Goal: Task Accomplishment & Management: Use online tool/utility

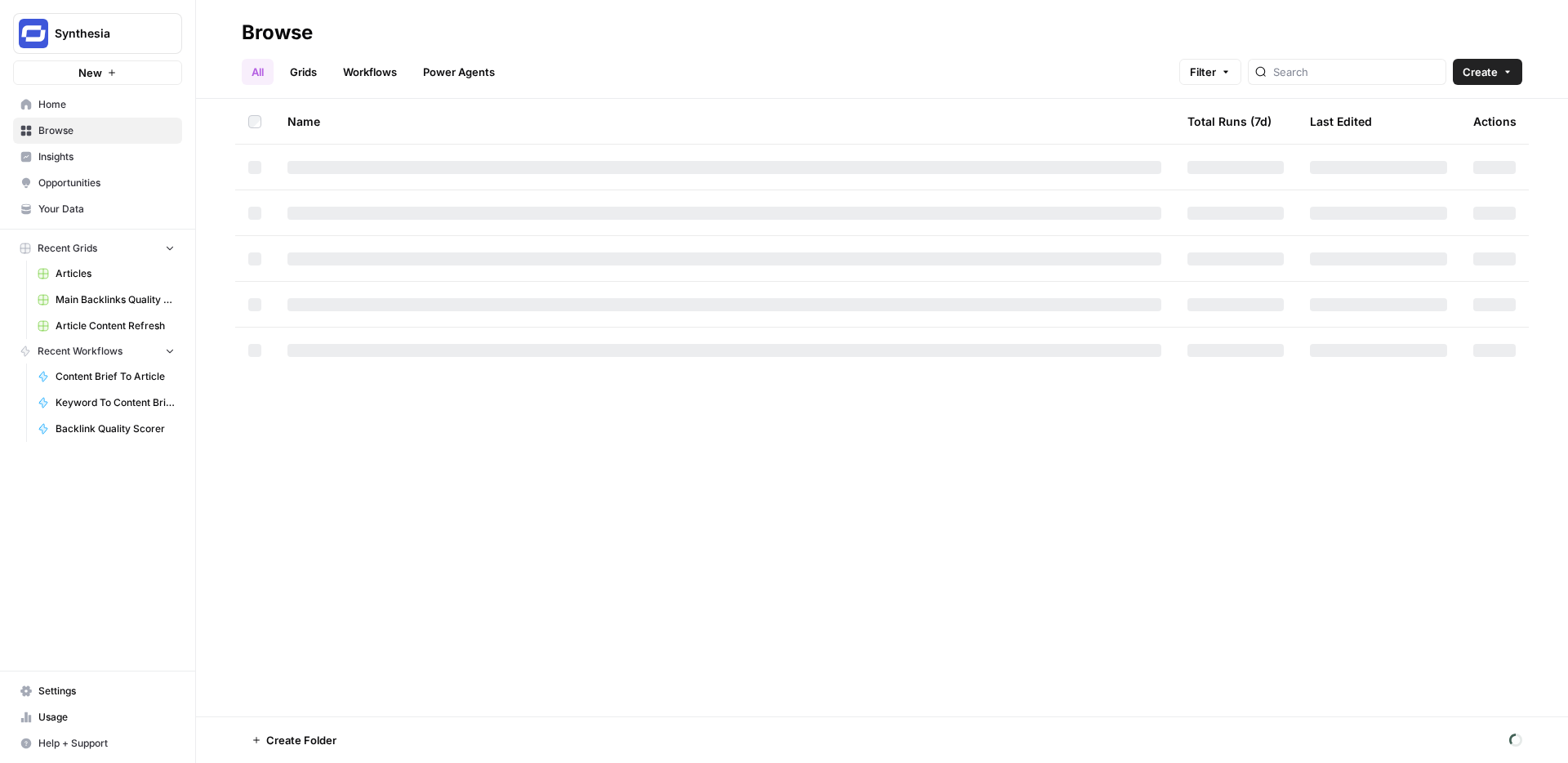
click at [66, 152] on span "Insights" at bounding box center [107, 157] width 137 height 15
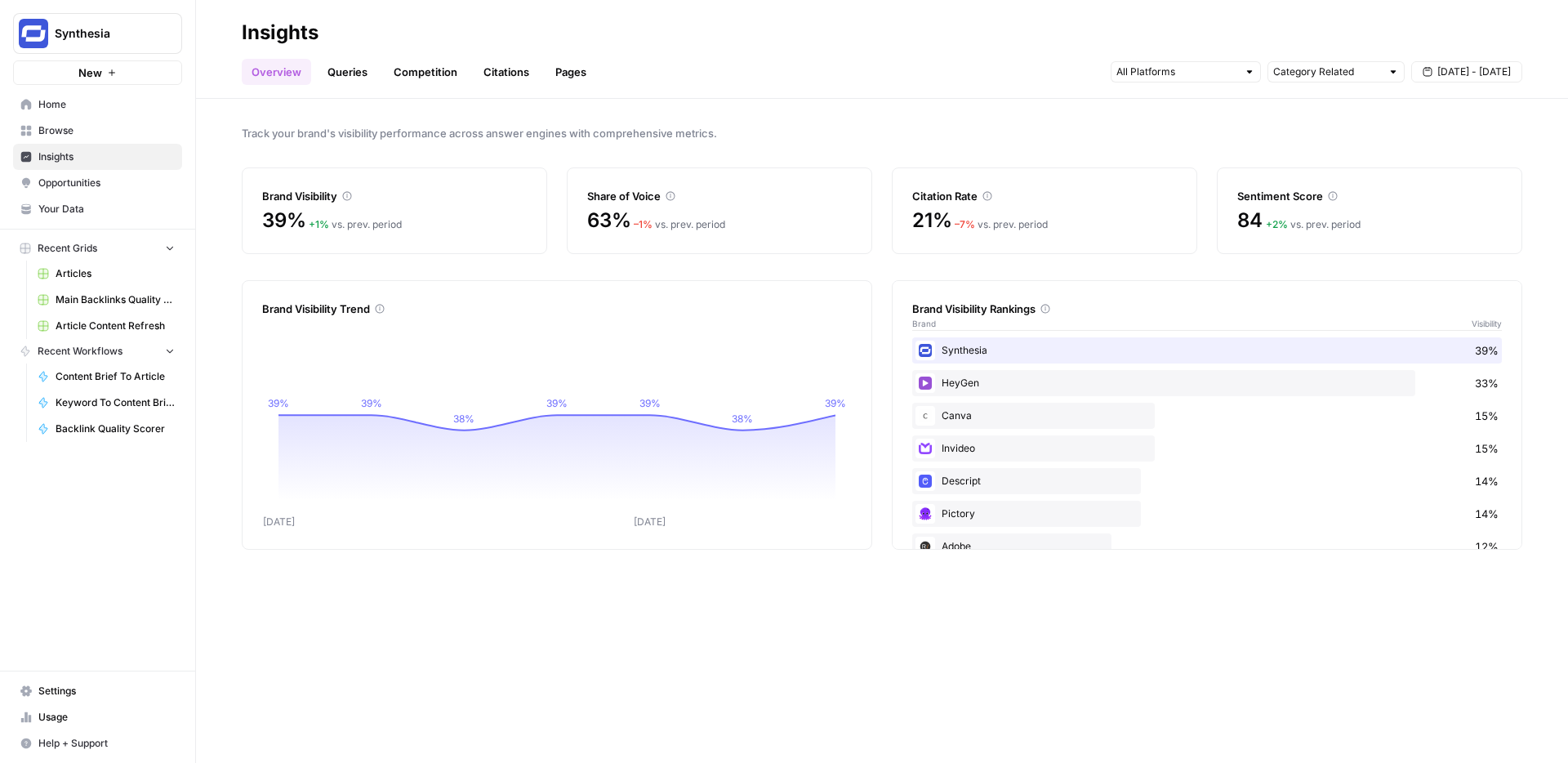
click at [339, 72] on link "Queries" at bounding box center [348, 72] width 60 height 26
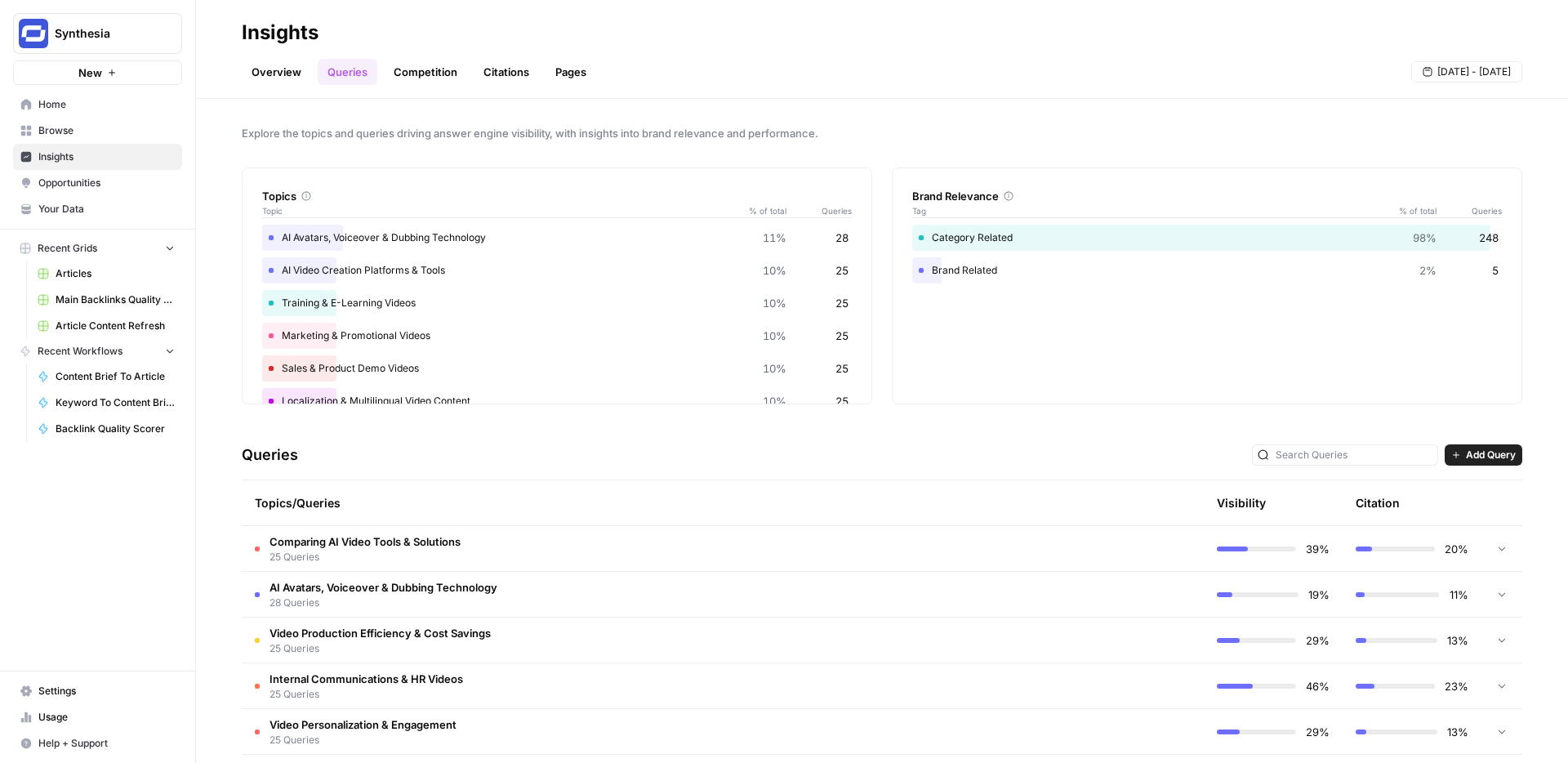
click at [573, 536] on td "Comparing AI Video Tools & Solutions 25 Queries" at bounding box center [653, 548] width 823 height 45
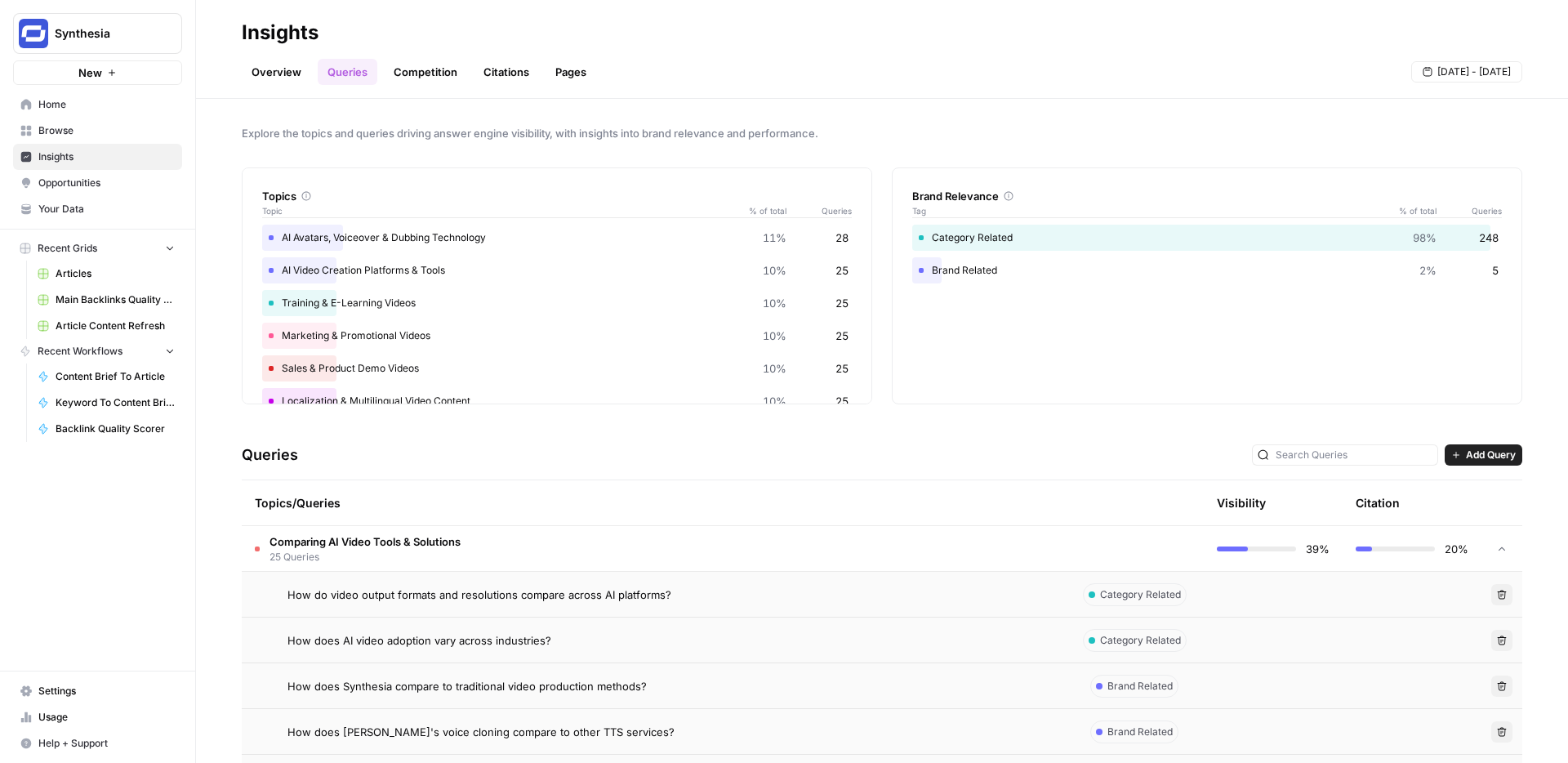
click at [1490, 453] on span "Add Query" at bounding box center [1491, 455] width 50 height 15
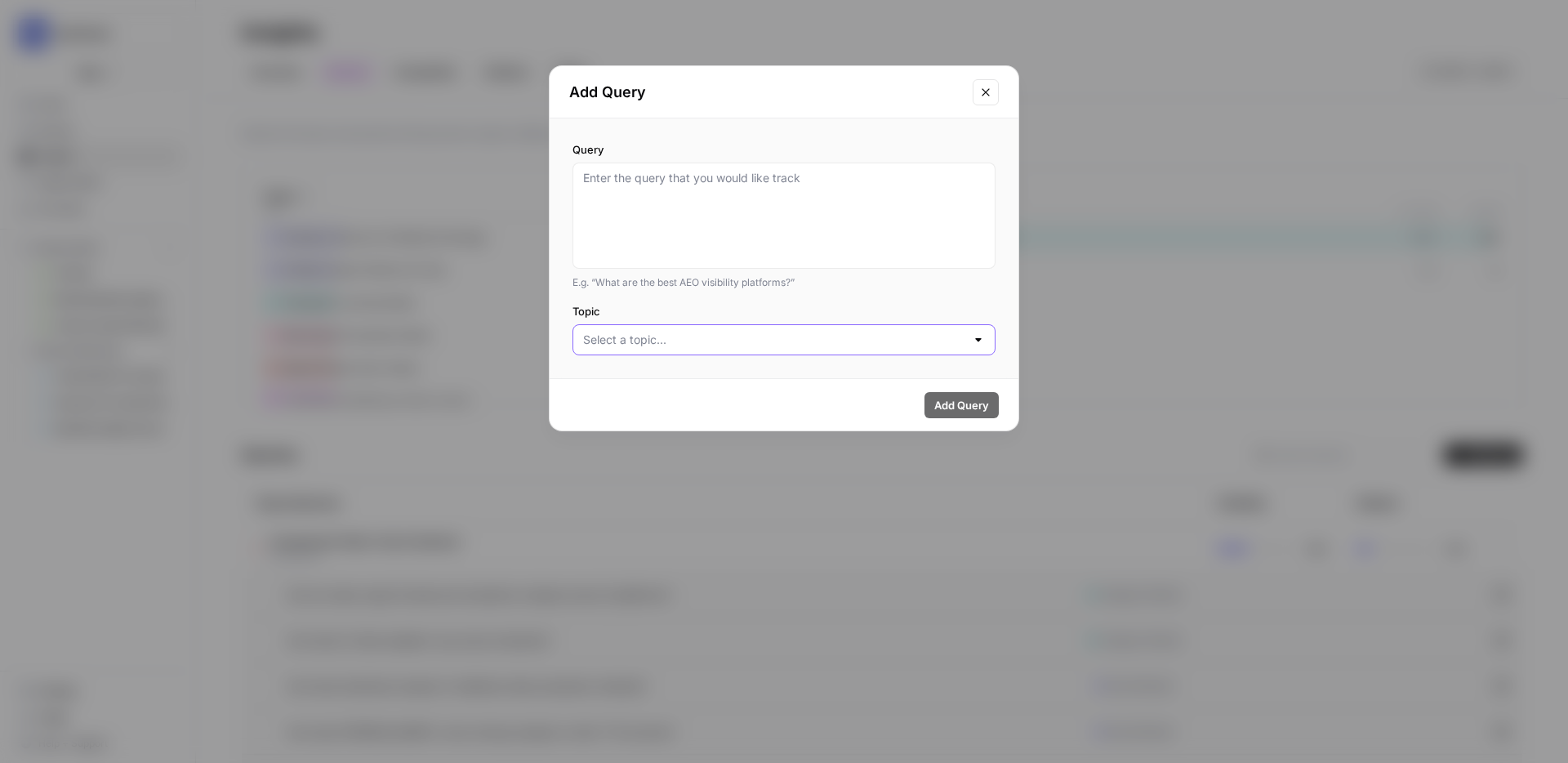
click at [685, 332] on input "Topic" at bounding box center [774, 340] width 382 height 17
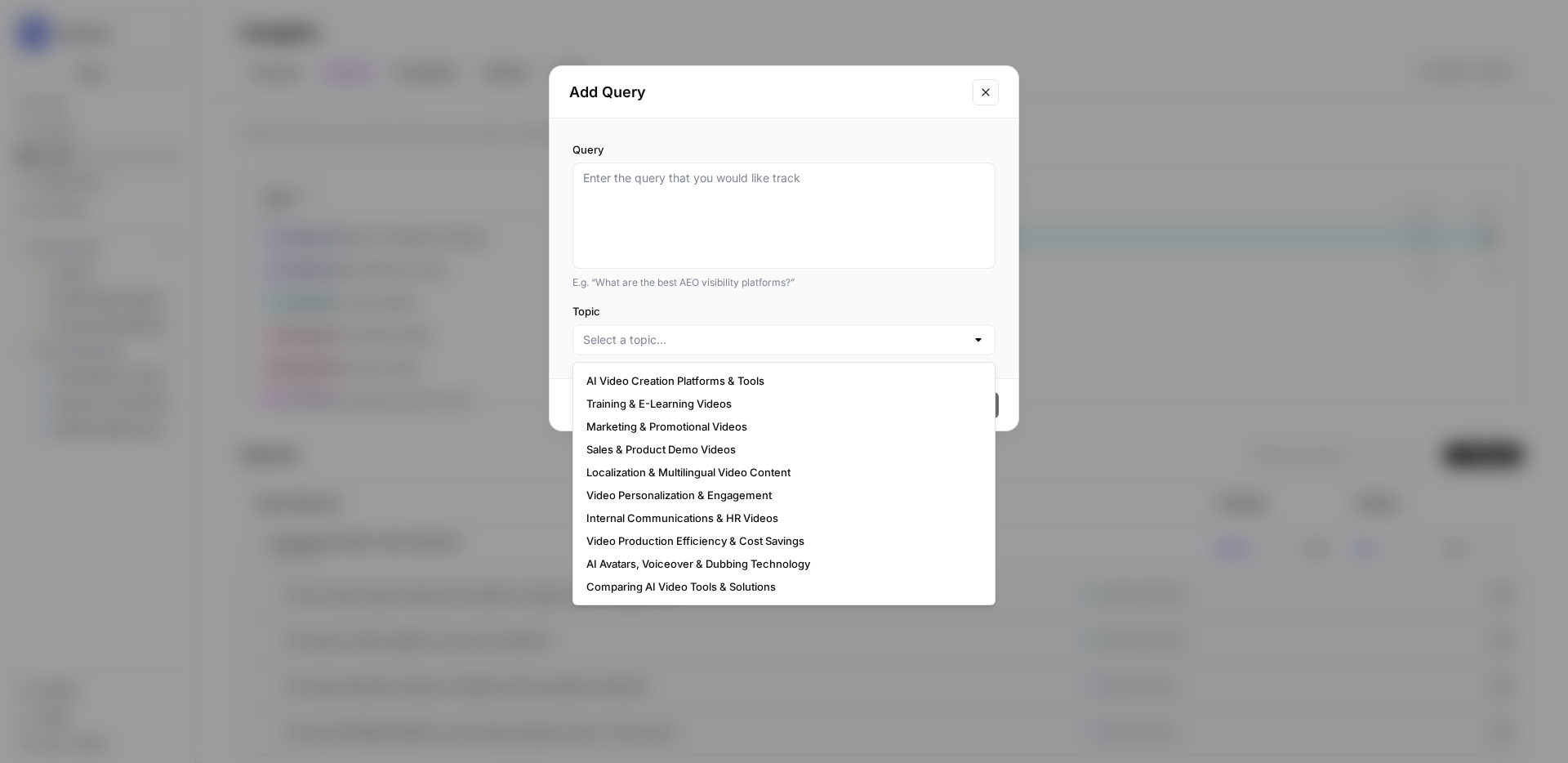
click at [980, 83] on button "Close modal" at bounding box center [986, 92] width 26 height 26
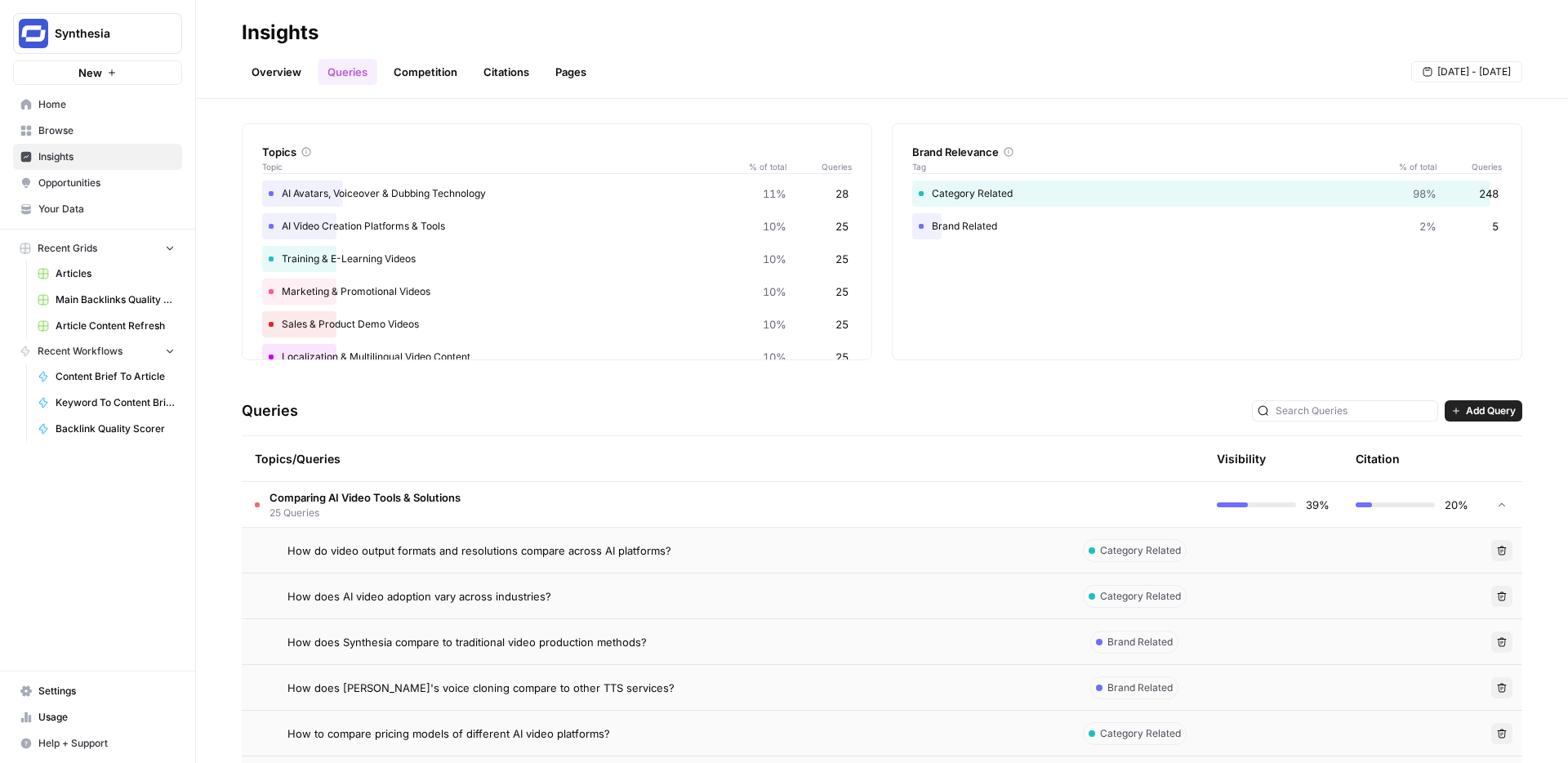
scroll to position [387, 0]
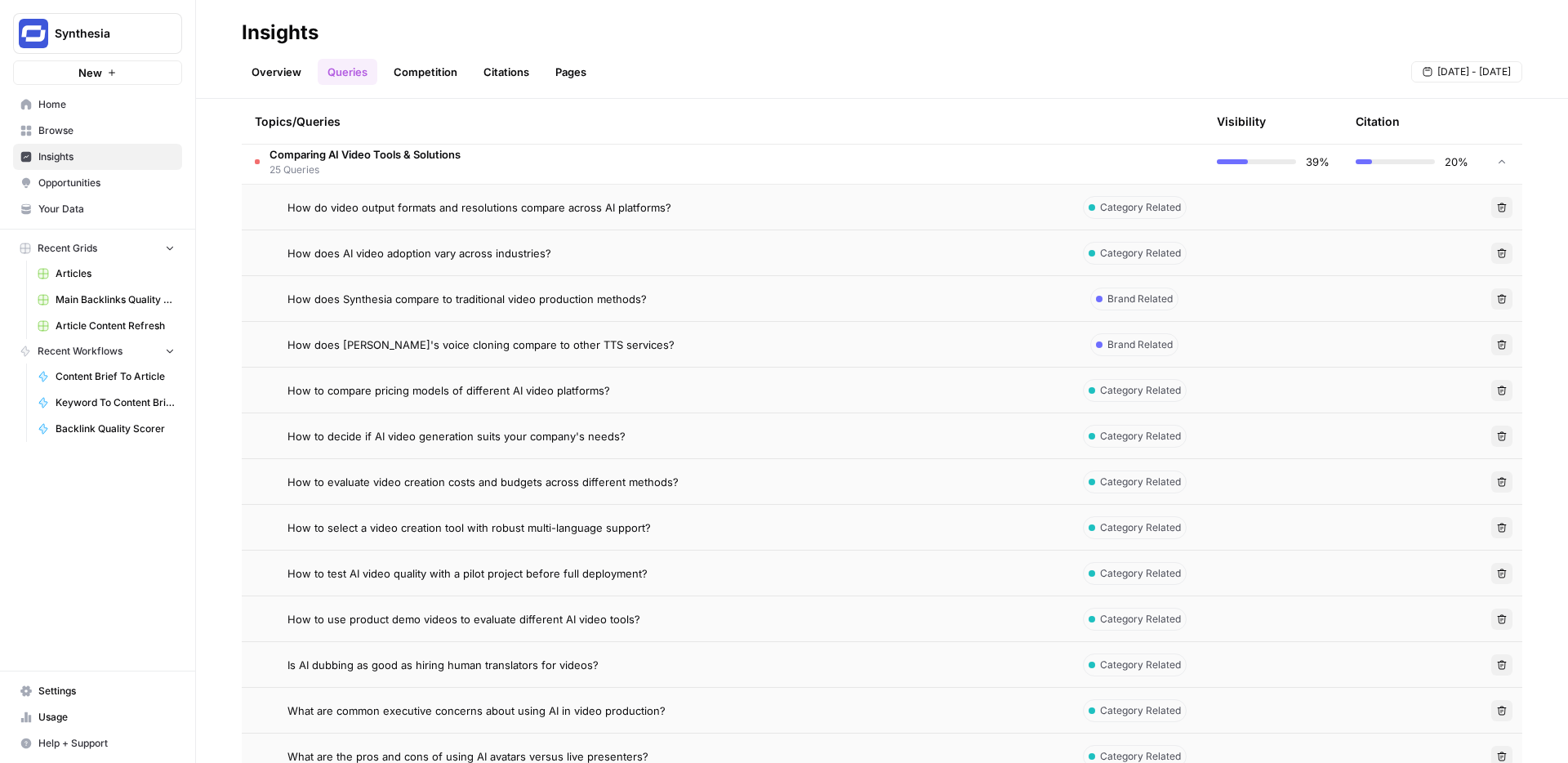
click at [335, 166] on span "25 Queries" at bounding box center [365, 170] width 191 height 15
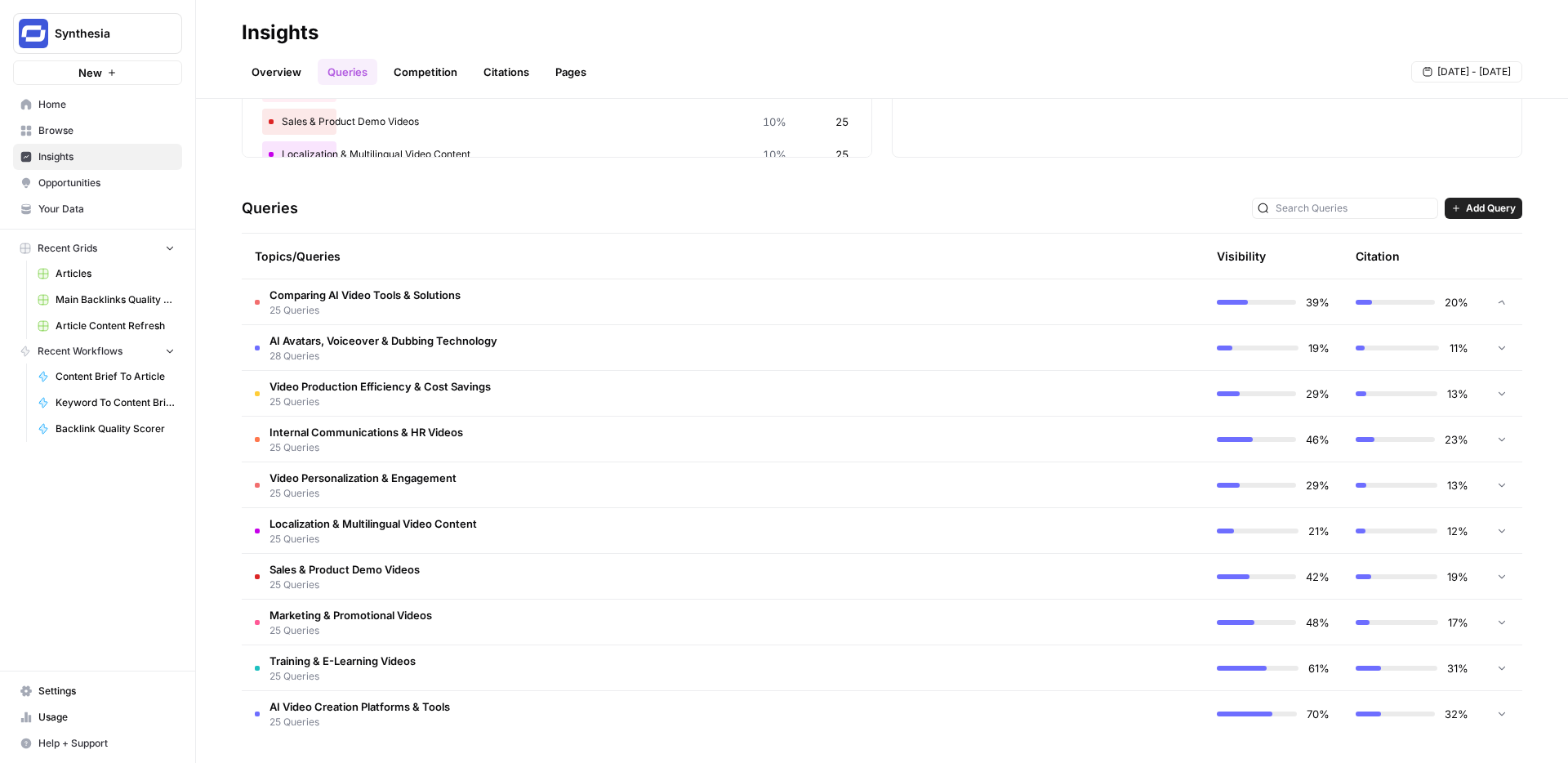
scroll to position [247, 0]
click at [376, 347] on span "AI Avatars, Voiceover & Dubbing Technology" at bounding box center [384, 341] width 228 height 17
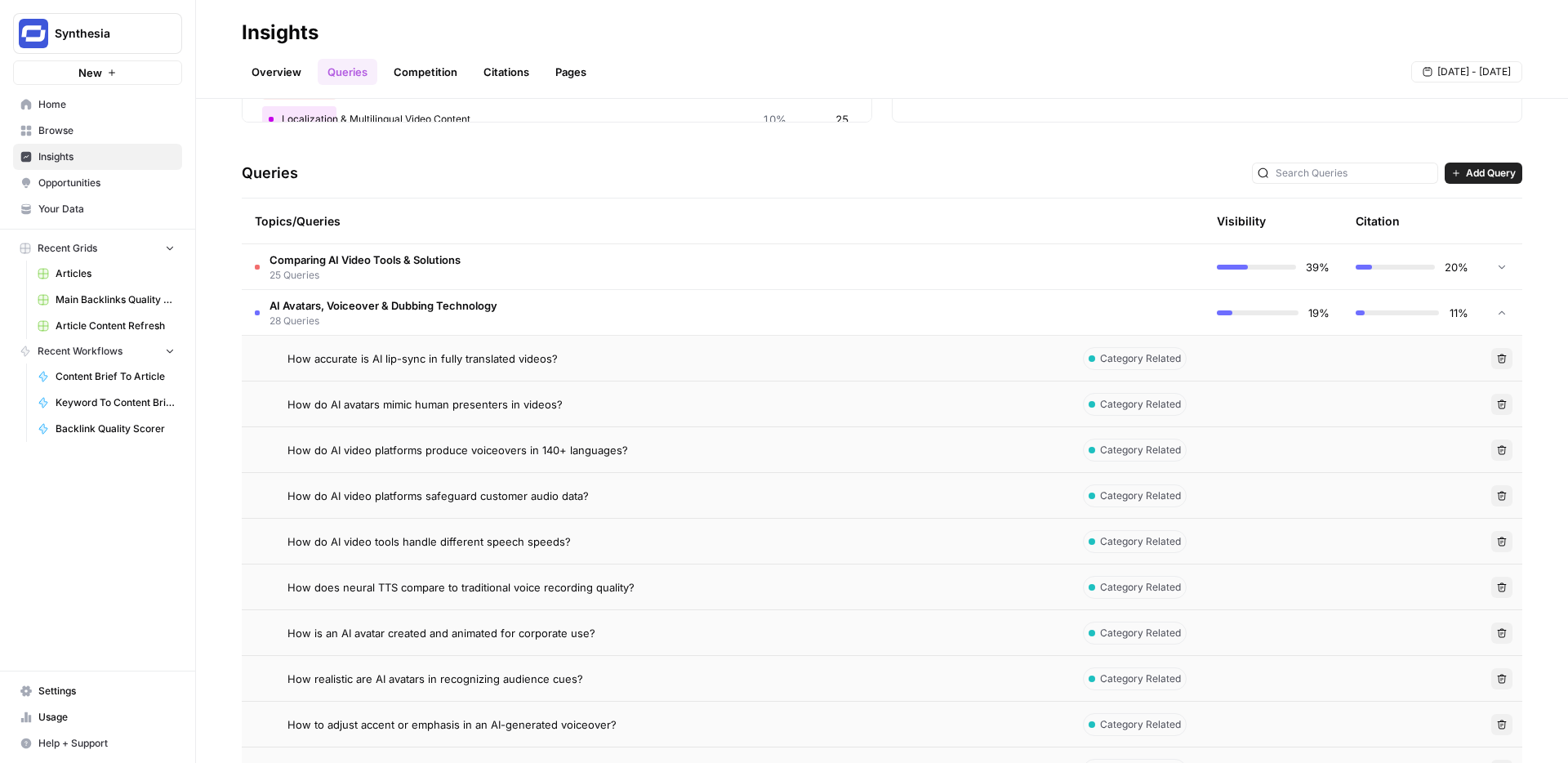
scroll to position [284, 0]
click at [386, 322] on span "28 Queries" at bounding box center [384, 319] width 228 height 15
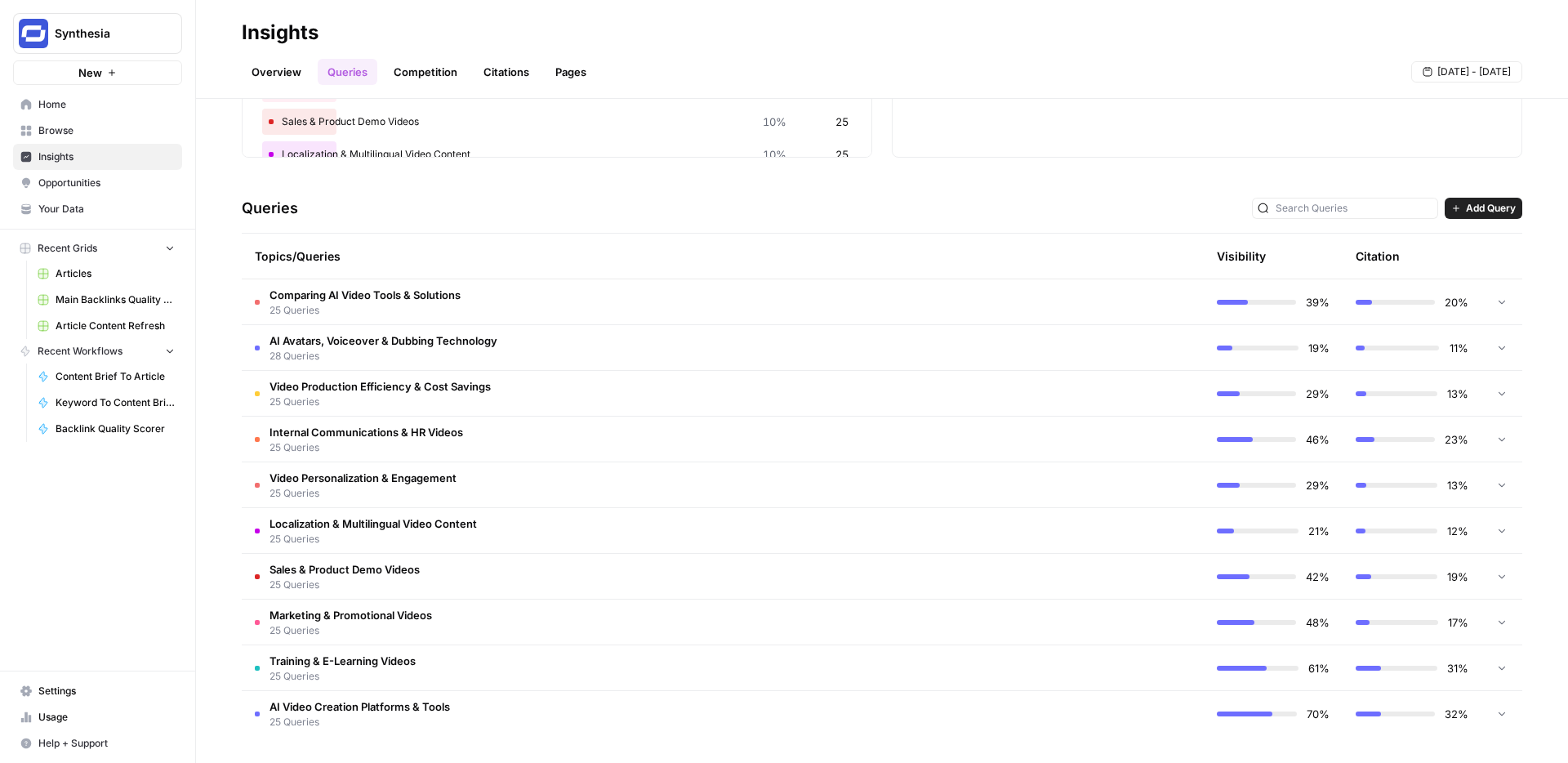
click at [476, 705] on td "AI Video Creation Platforms & Tools 25 Queries" at bounding box center [653, 714] width 823 height 46
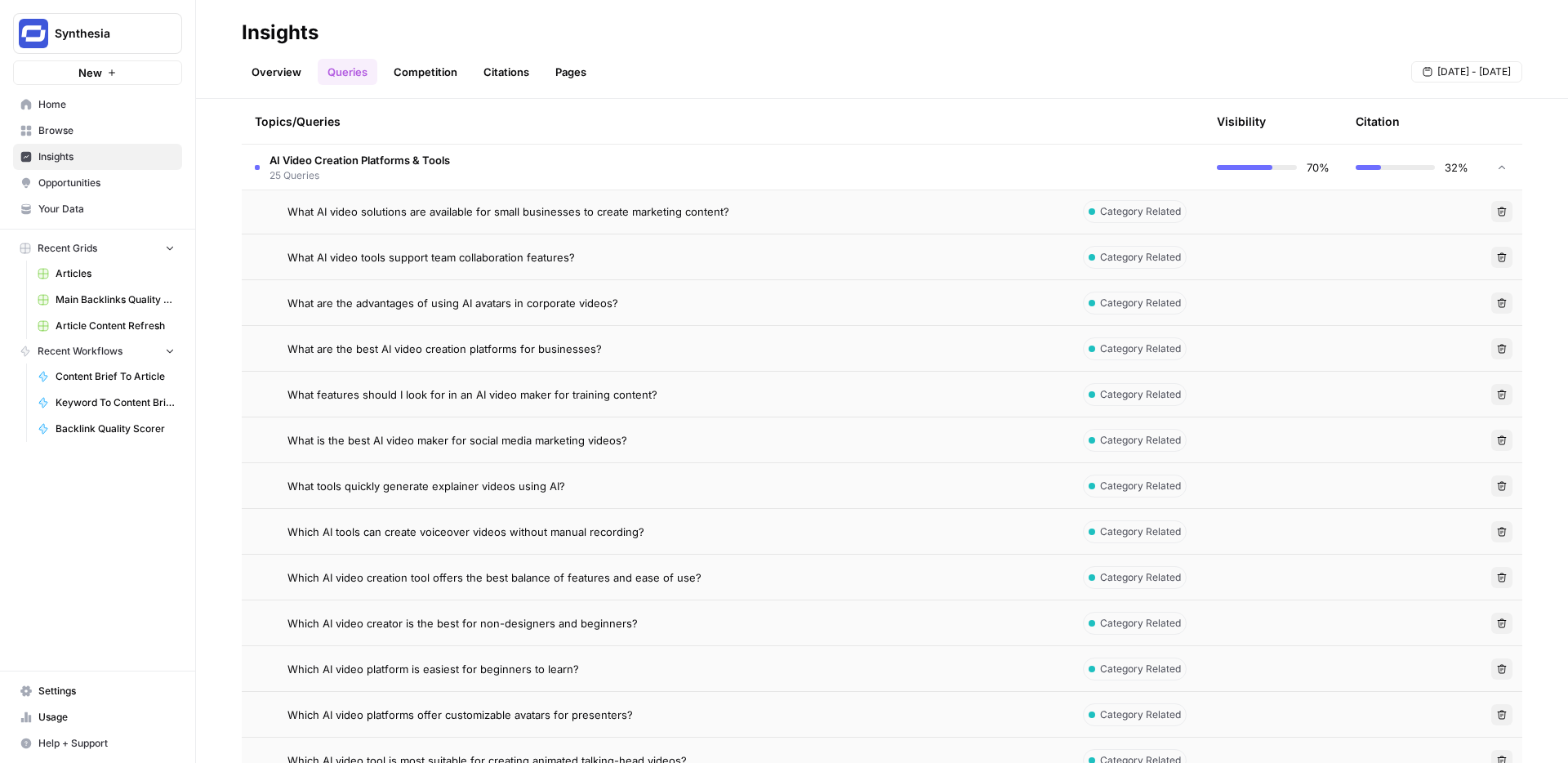
scroll to position [1223, 0]
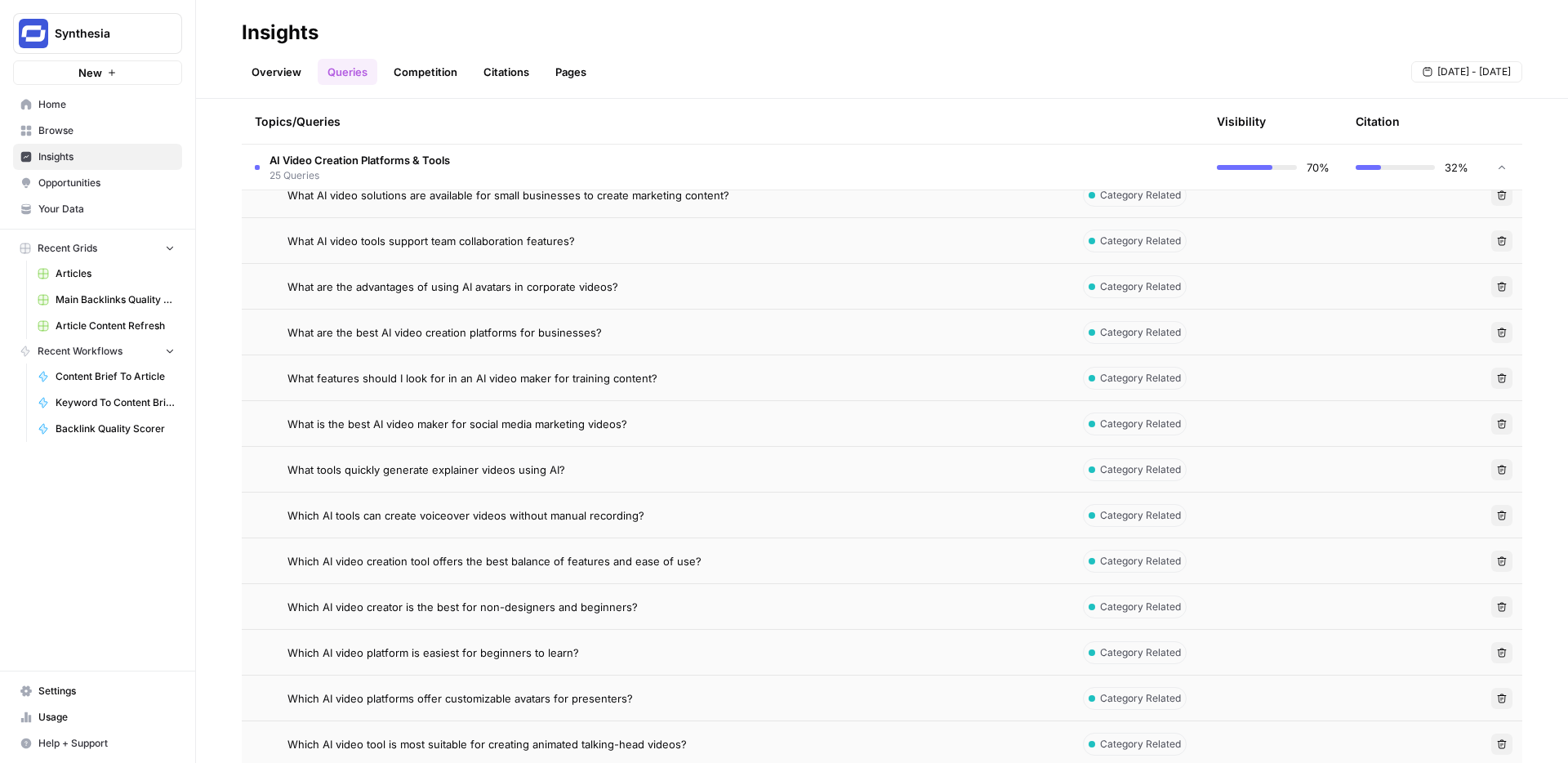
click at [547, 330] on span "What are the best AI video creation platforms for businesses?" at bounding box center [444, 332] width 314 height 17
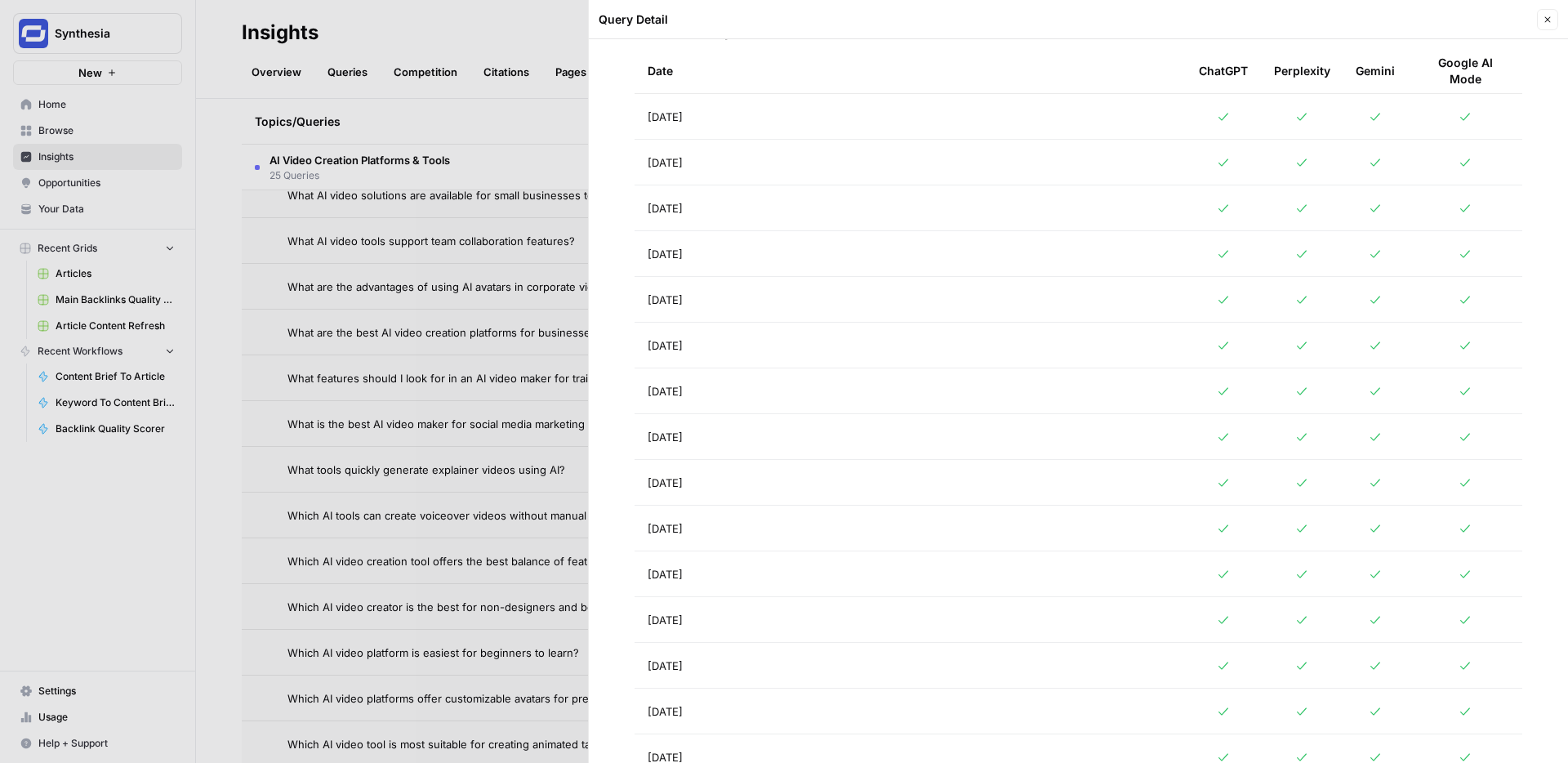
scroll to position [568, 0]
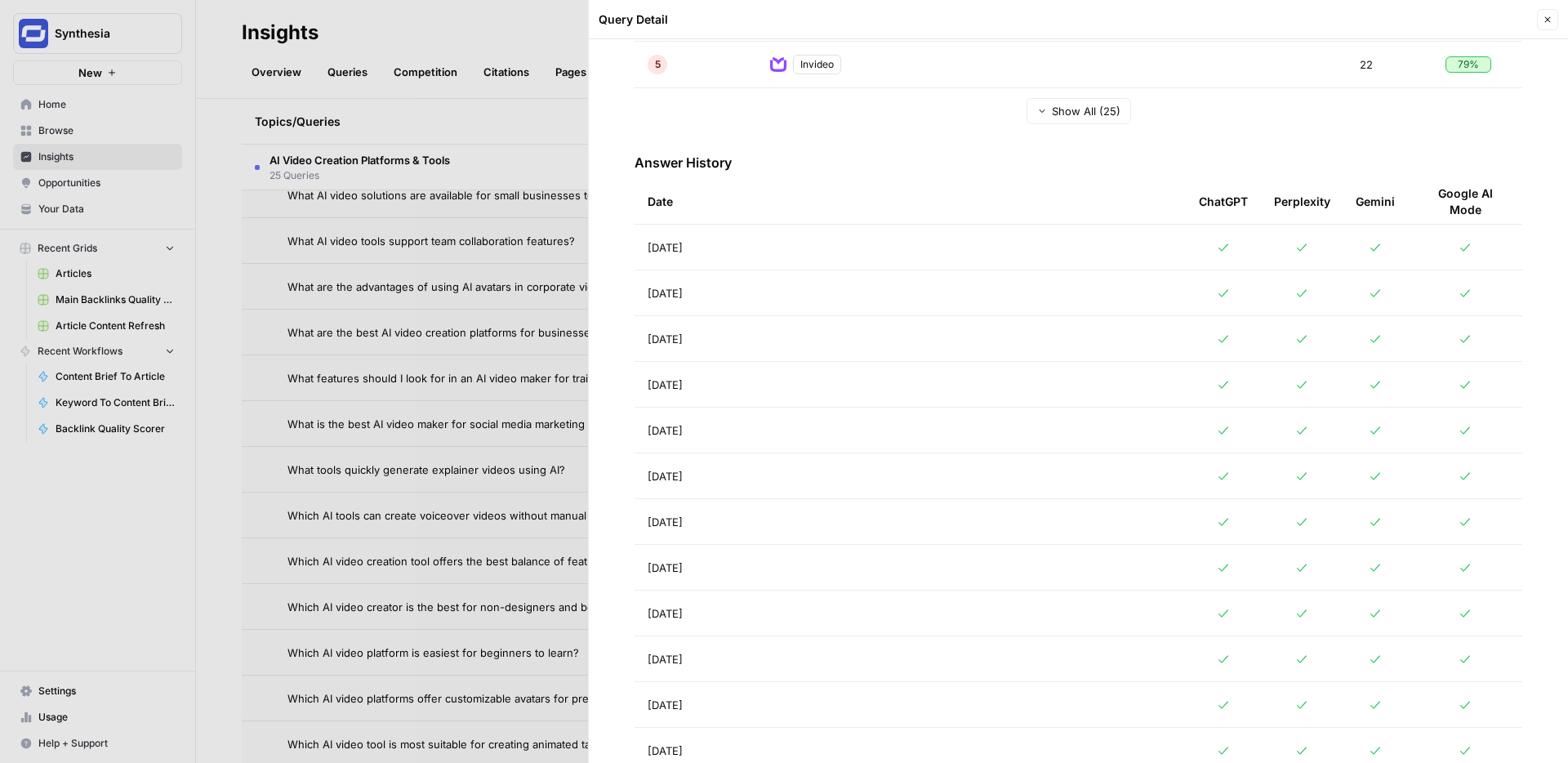
click at [1553, 18] on button "Close" at bounding box center [1548, 19] width 21 height 21
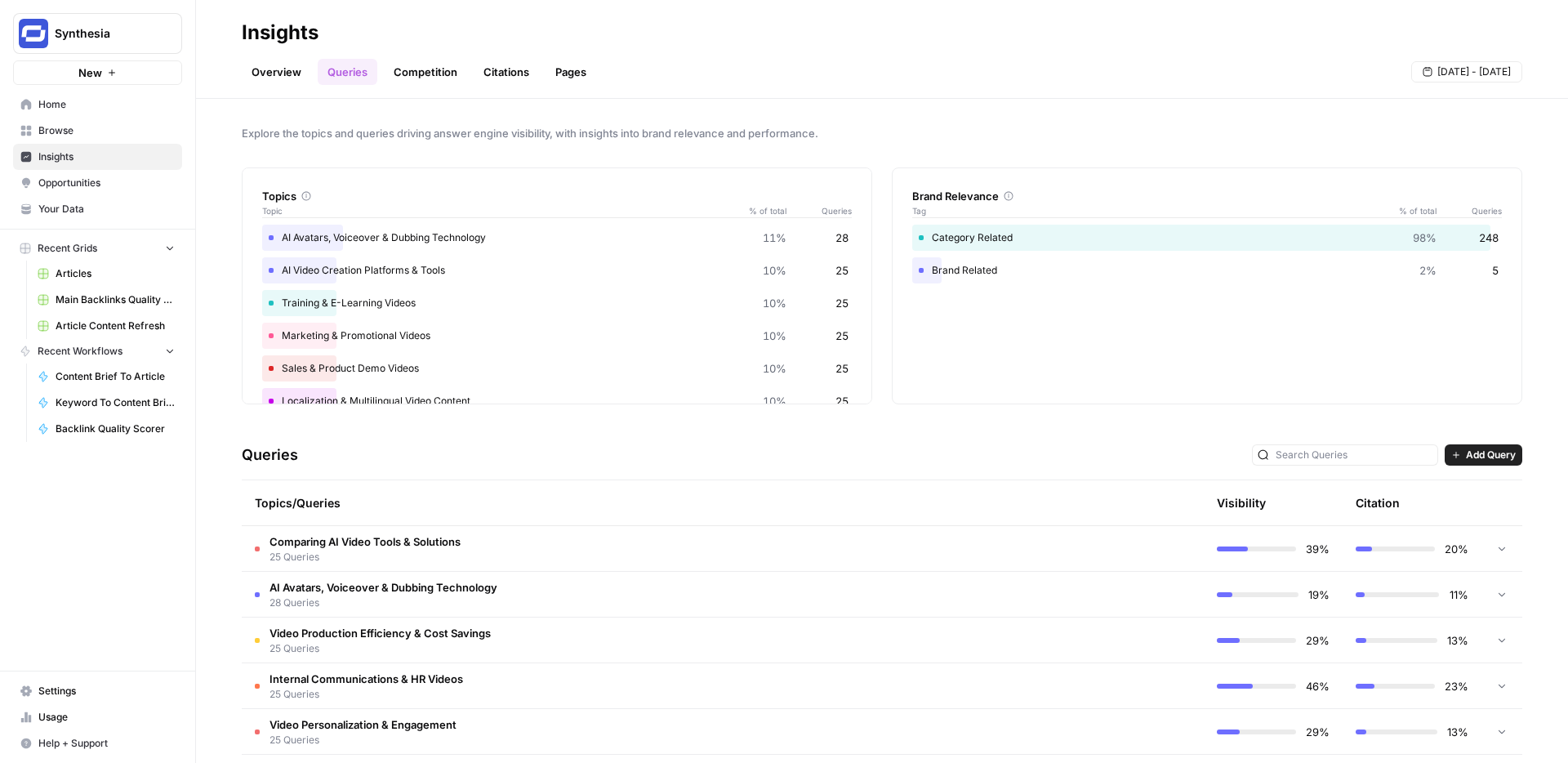
click at [1488, 459] on span "Add Query" at bounding box center [1491, 455] width 50 height 15
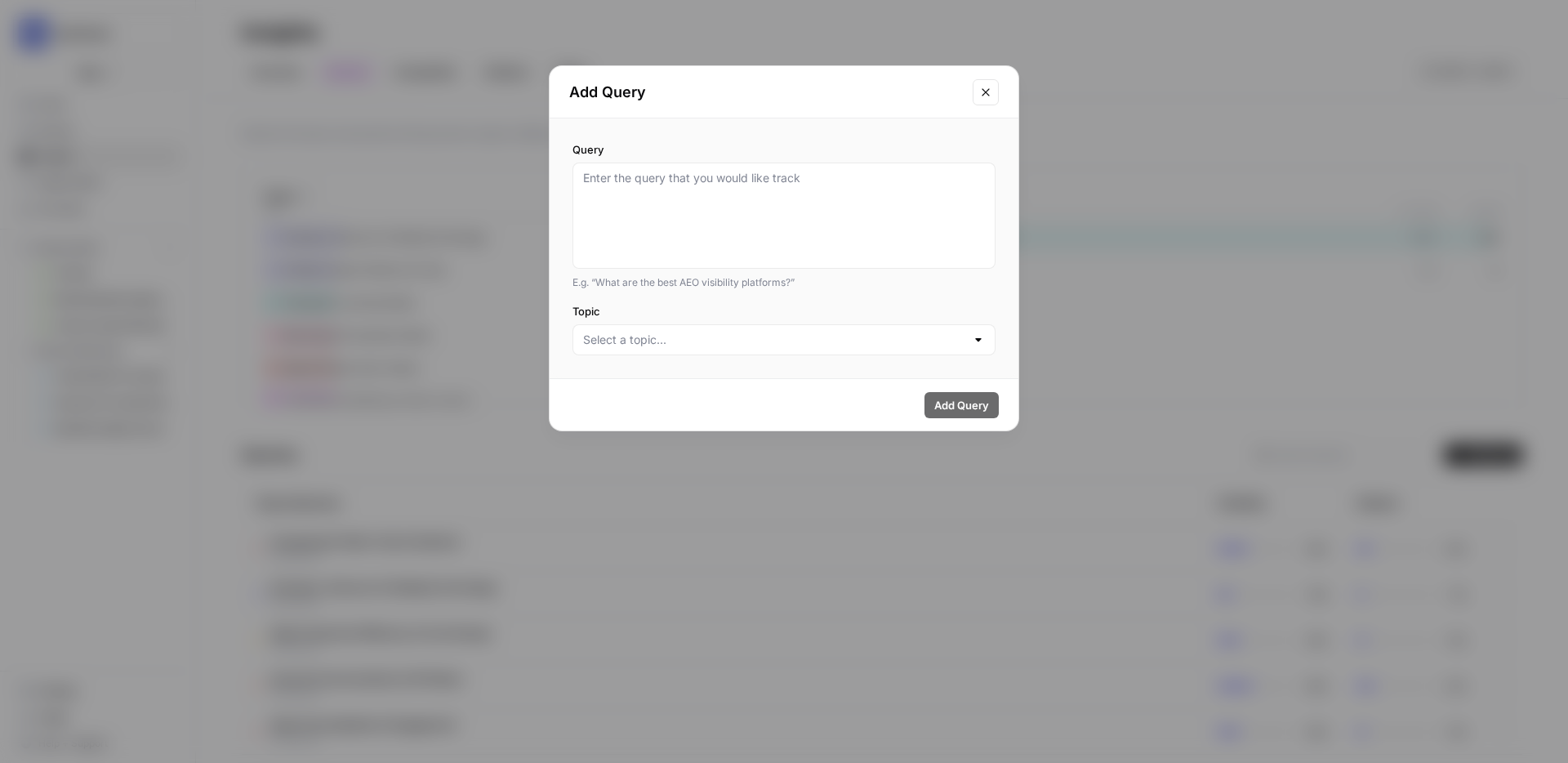
click at [668, 152] on label "Query" at bounding box center [784, 149] width 423 height 17
click at [668, 170] on textarea "Query" at bounding box center [784, 215] width 402 height 91
type textarea "what are the best ai video generator tools"
click at [766, 352] on div at bounding box center [784, 339] width 423 height 31
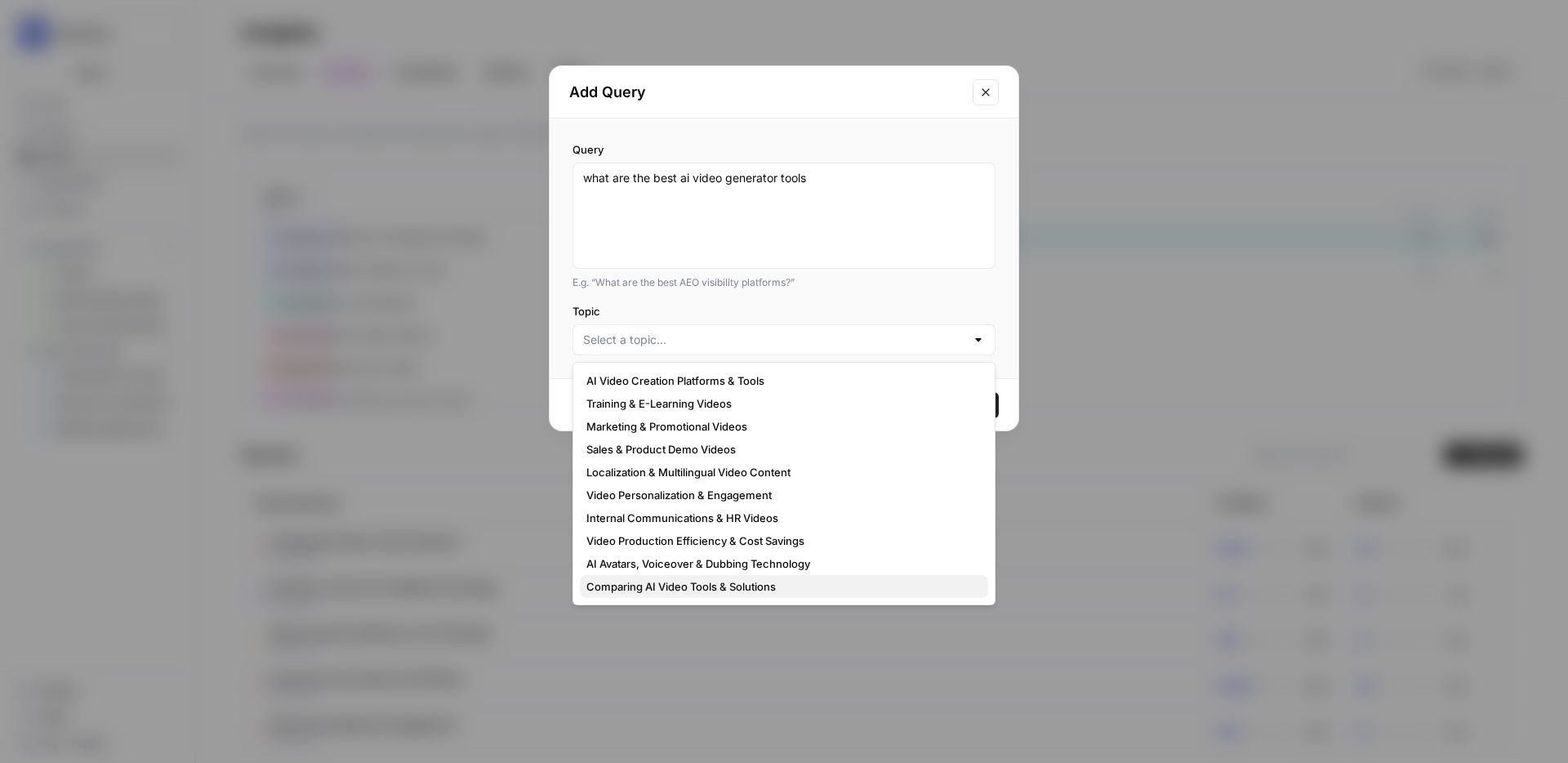
click at [748, 576] on button "Comparing AI Video Tools & Solutions" at bounding box center [784, 586] width 408 height 23
type input "Comparing AI Video Tools & Solutions"
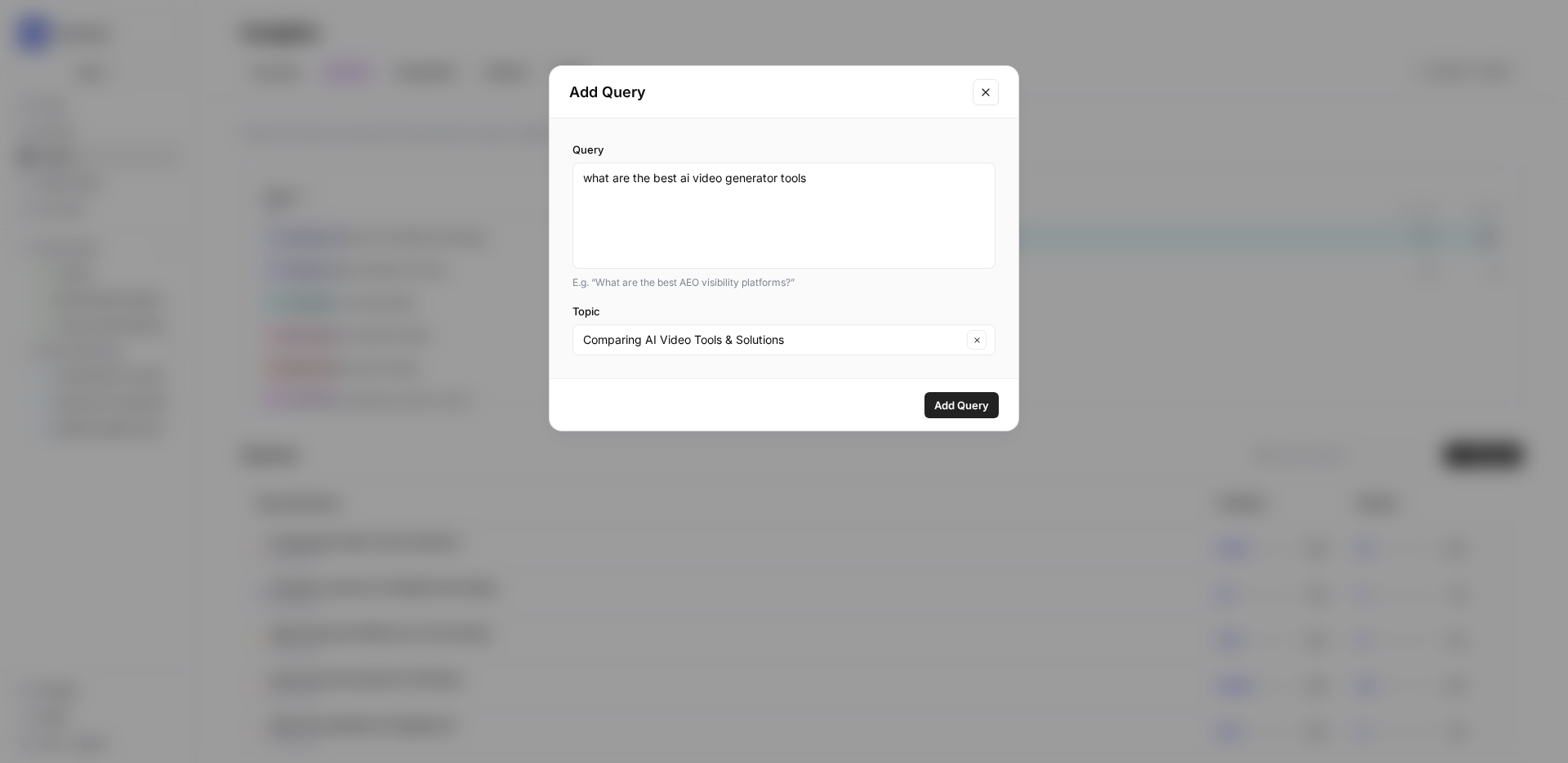
click at [959, 401] on span "Add Query" at bounding box center [962, 405] width 54 height 17
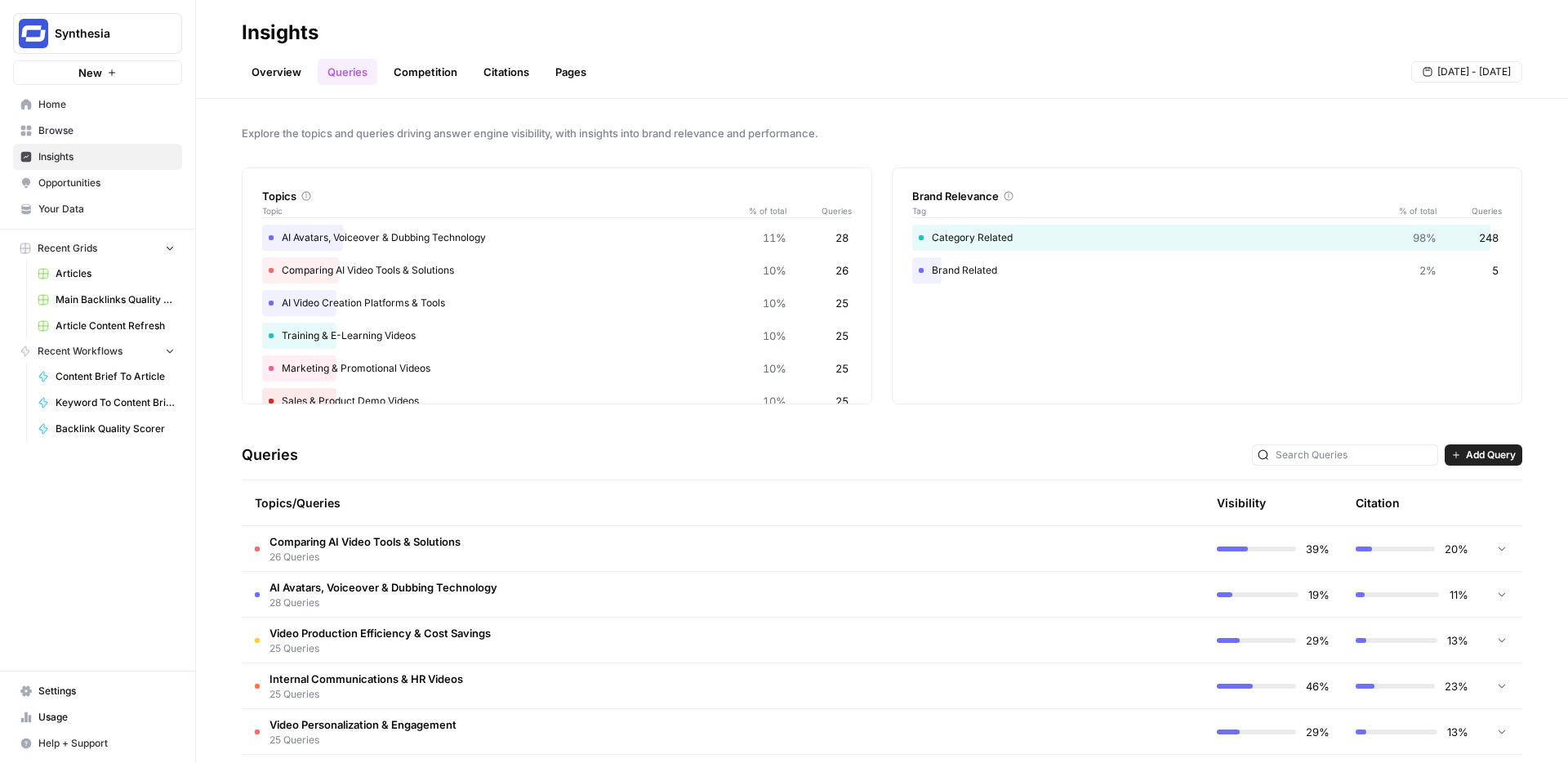
scroll to position [110, 0]
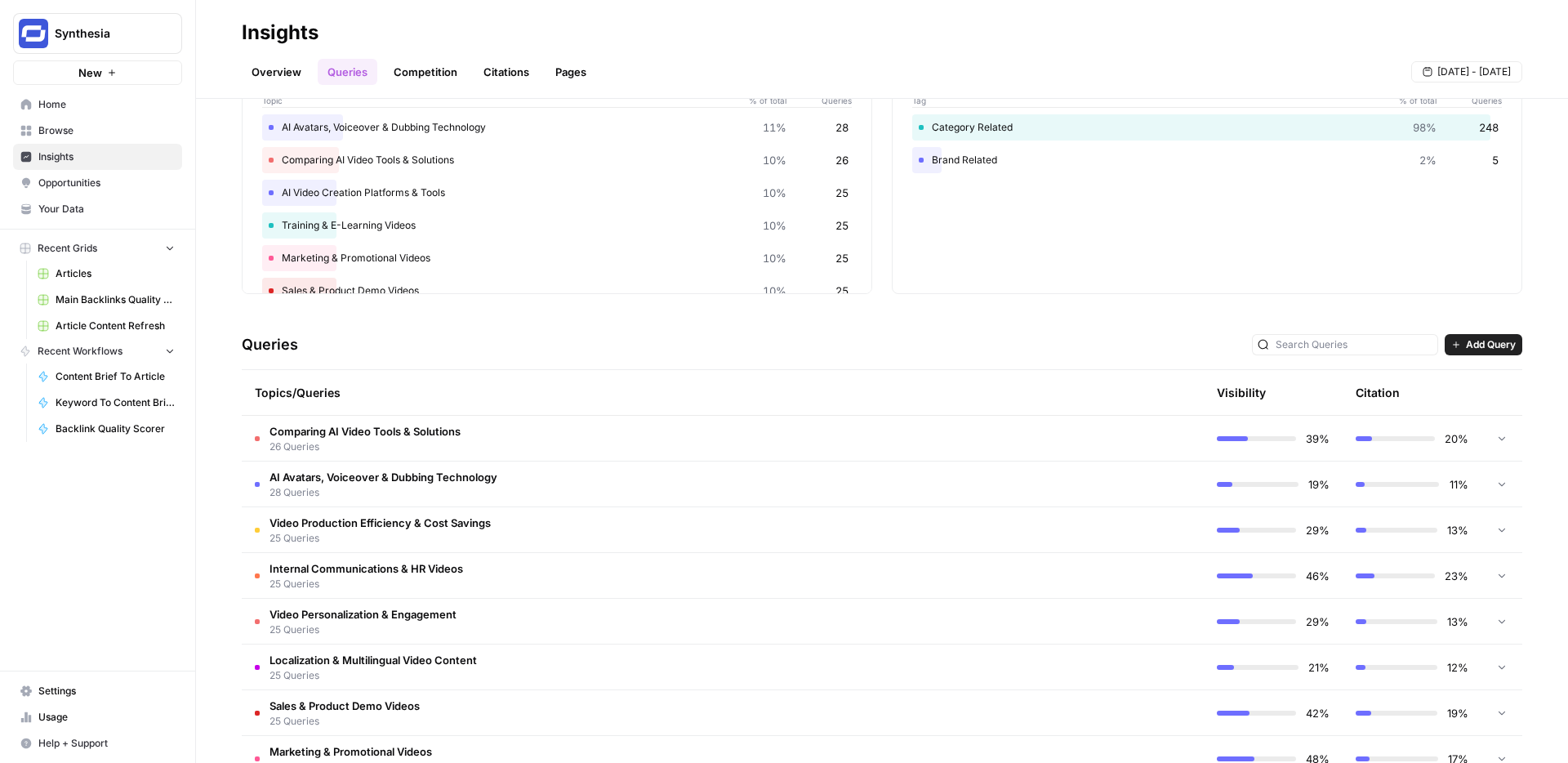
click at [404, 434] on span "Comparing AI Video Tools & Solutions" at bounding box center [365, 431] width 191 height 17
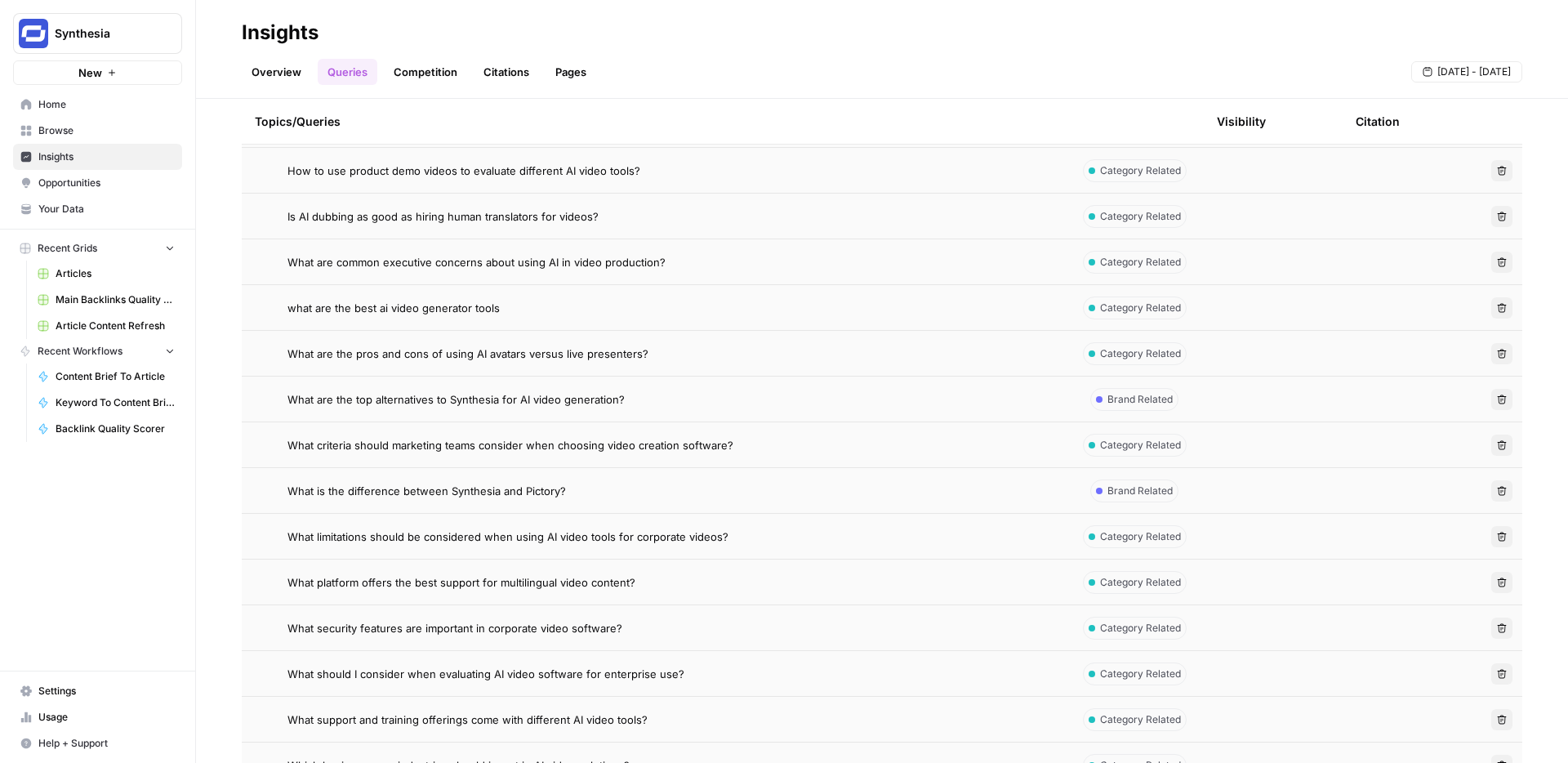
scroll to position [0, 0]
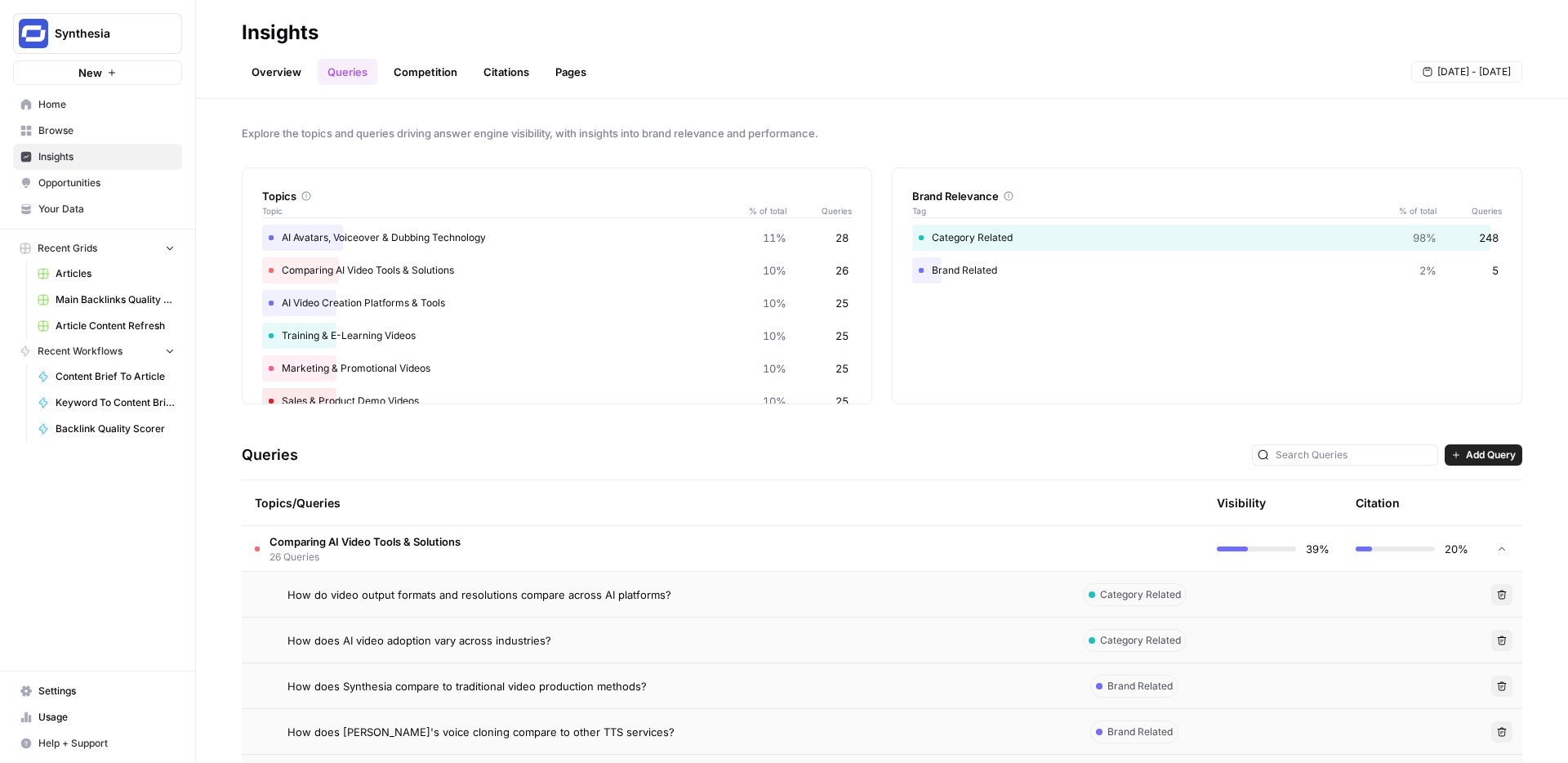
click at [424, 75] on link "Competition" at bounding box center [425, 72] width 83 height 26
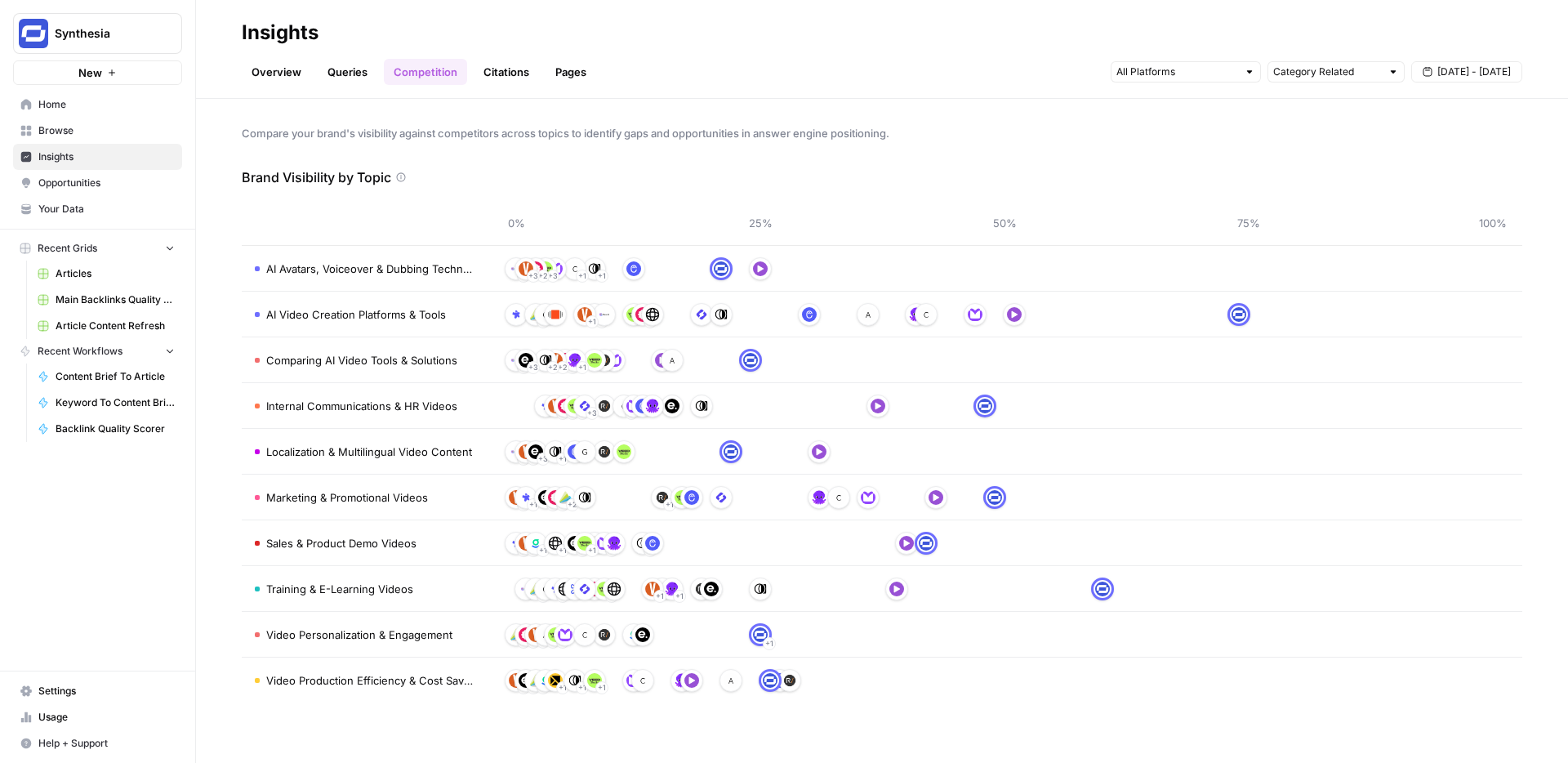
click at [491, 67] on link "Citations" at bounding box center [506, 72] width 66 height 26
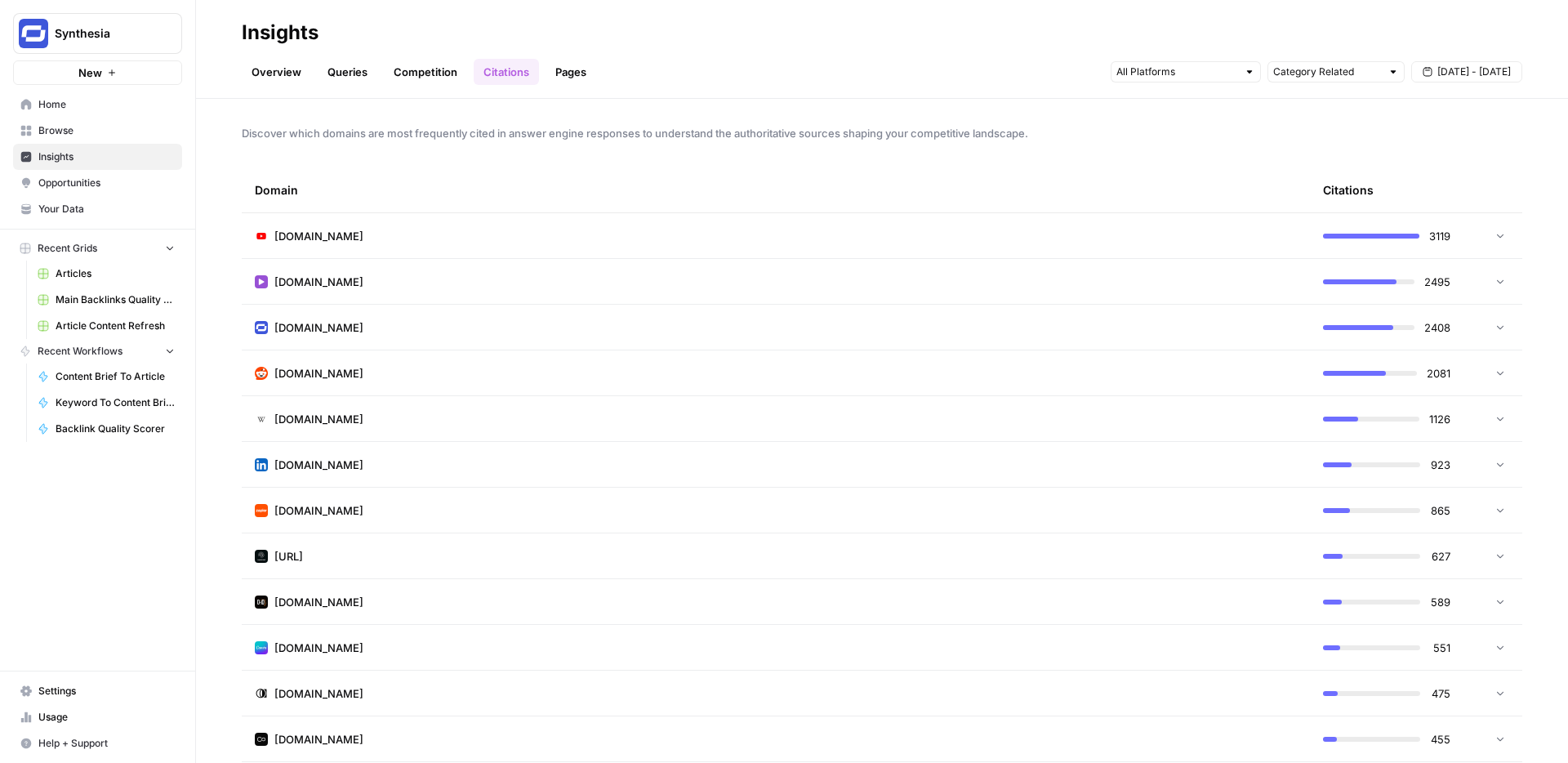
click at [542, 59] on ul "Overview Queries Competition Citations Pages" at bounding box center [419, 72] width 355 height 26
click at [569, 75] on link "Pages" at bounding box center [571, 72] width 51 height 26
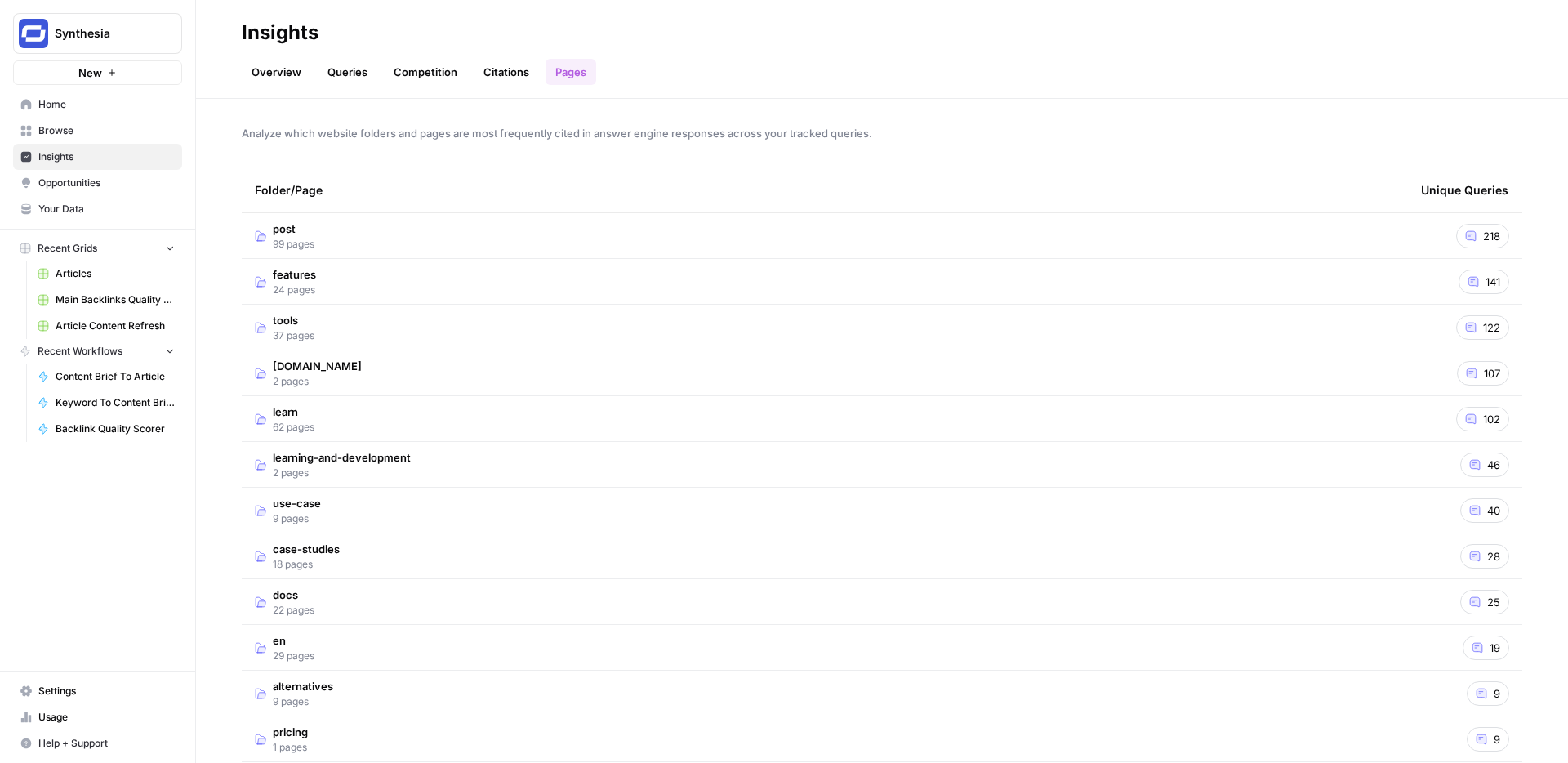
click at [264, 79] on link "Overview" at bounding box center [276, 72] width 69 height 26
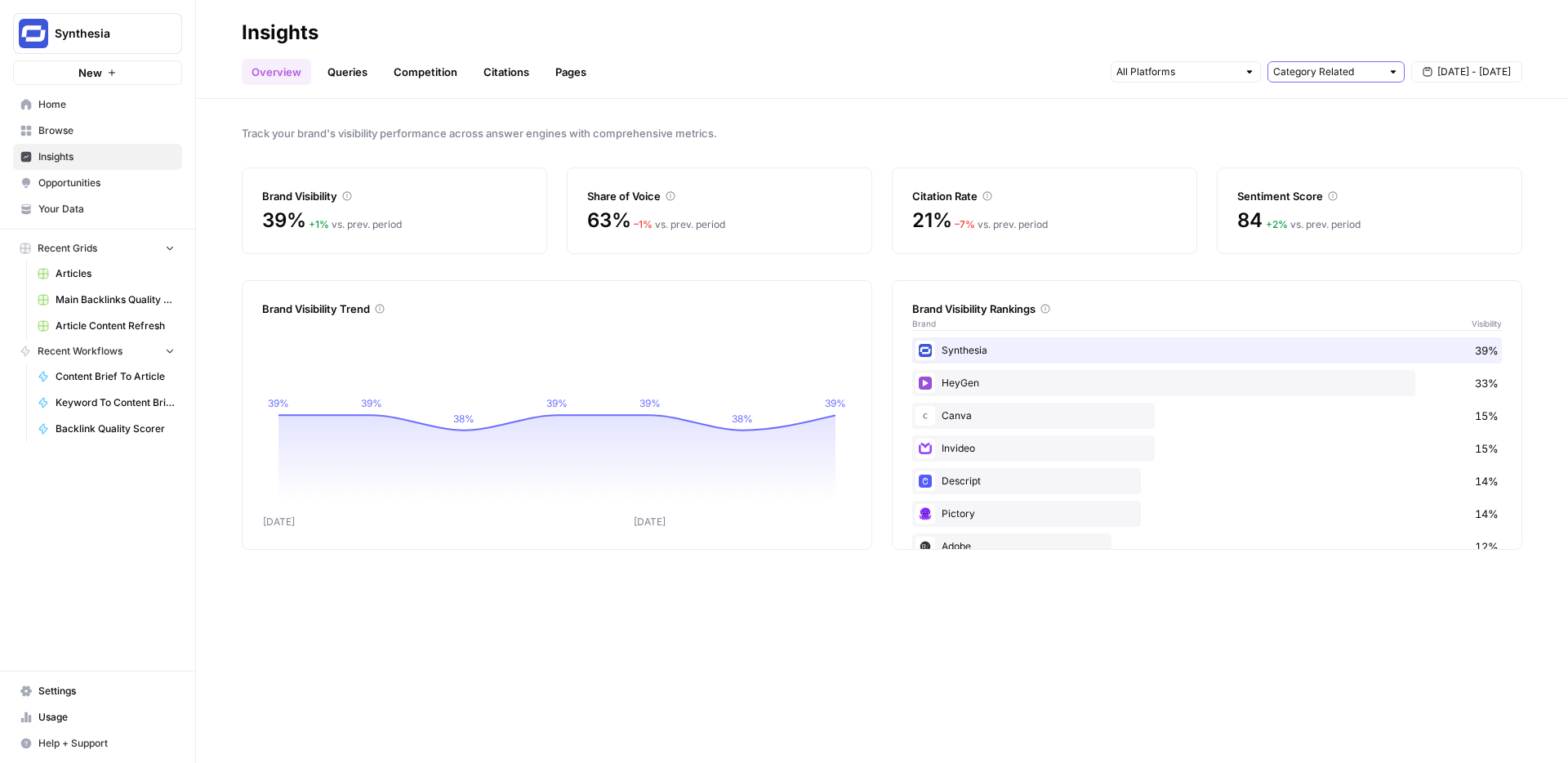
click at [1373, 76] on input "text" at bounding box center [1327, 72] width 108 height 17
click at [1316, 131] on span "Brand Related" at bounding box center [1332, 131] width 102 height 17
type input "Brand Related"
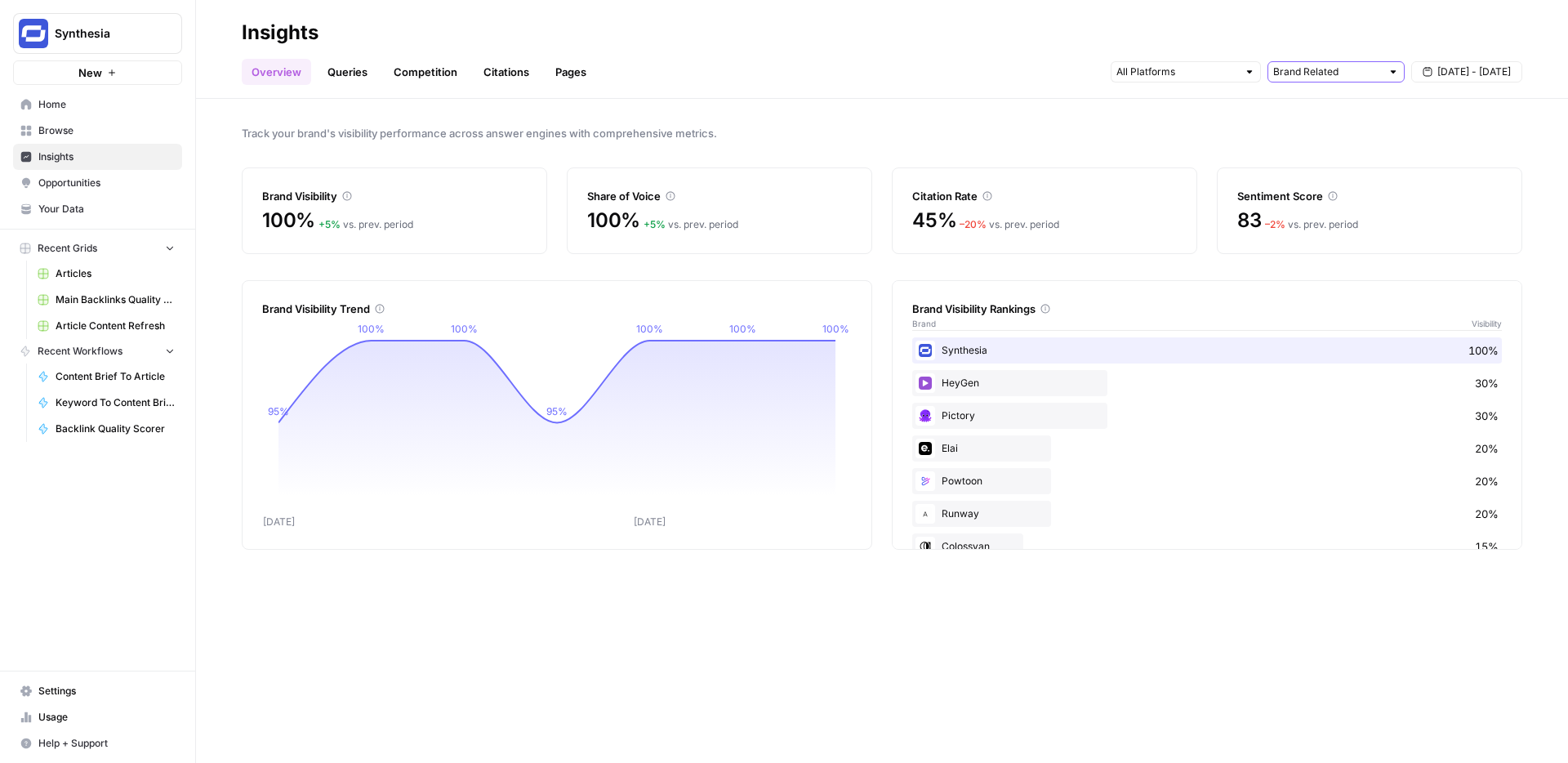
click at [1347, 71] on input "text" at bounding box center [1327, 72] width 108 height 17
click at [1330, 152] on span "Category Related" at bounding box center [1332, 153] width 102 height 17
type input "Category Related"
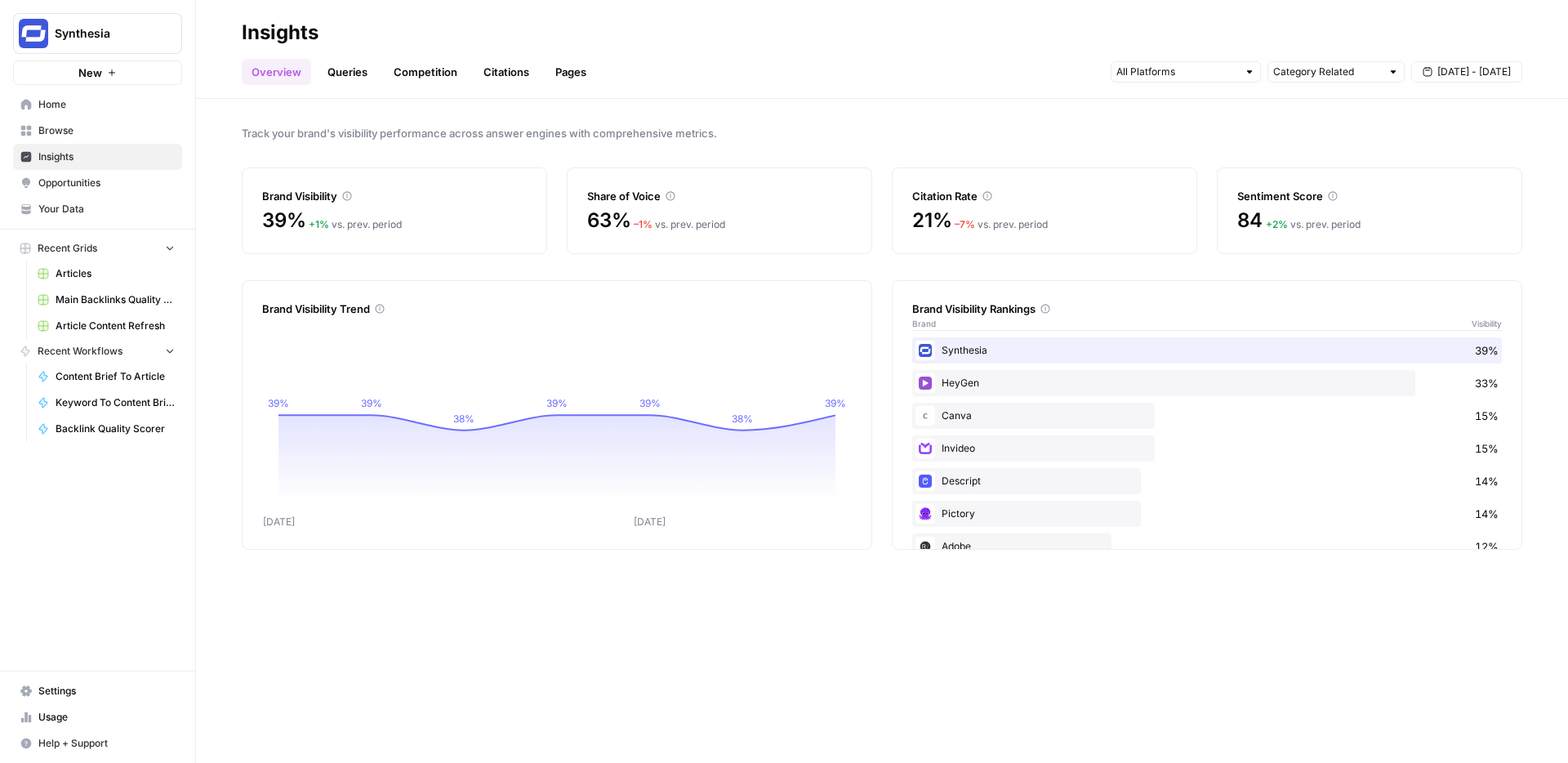
click at [406, 73] on link "Competition" at bounding box center [425, 72] width 83 height 26
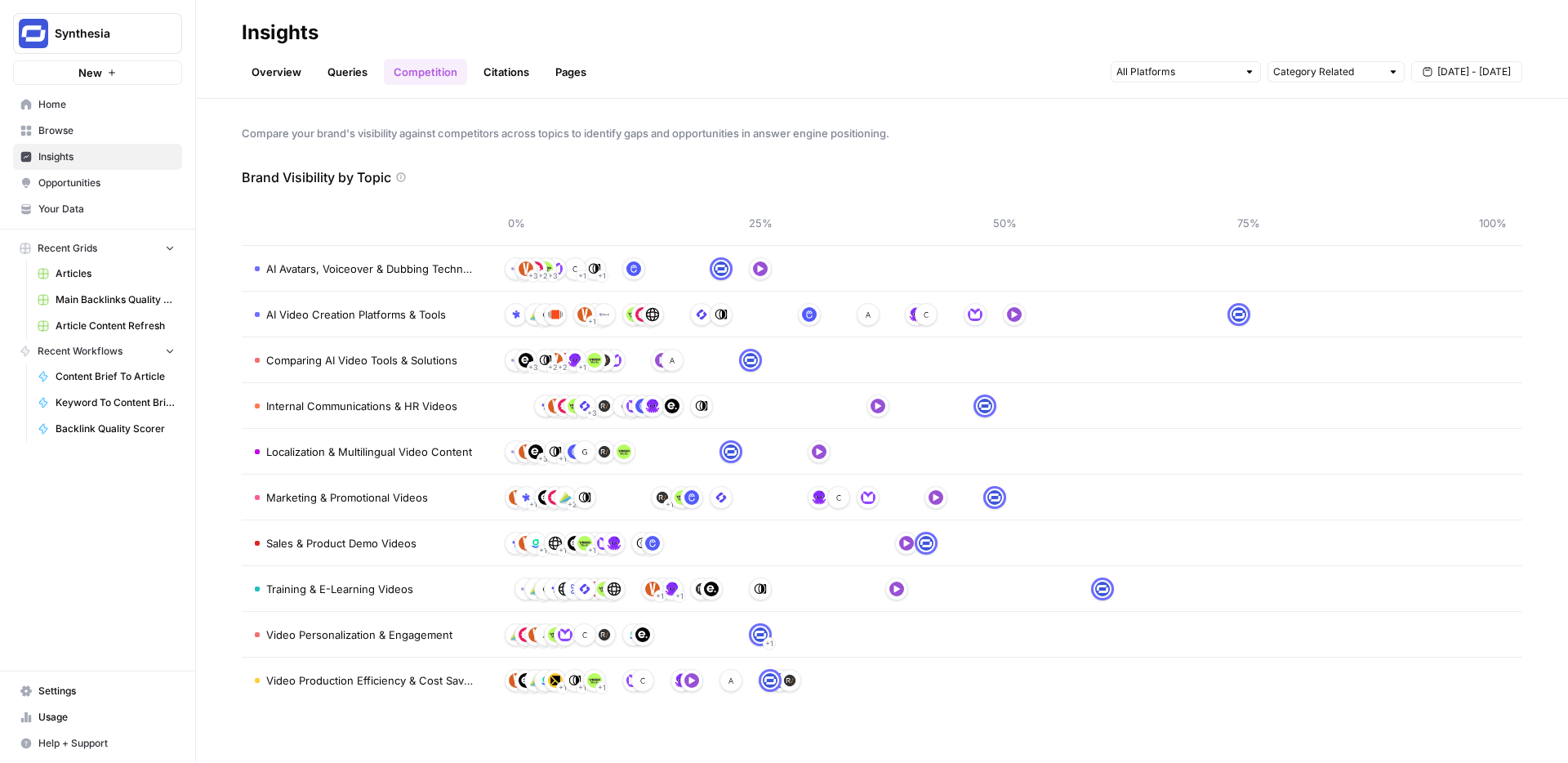
click at [490, 67] on link "Citations" at bounding box center [506, 72] width 66 height 26
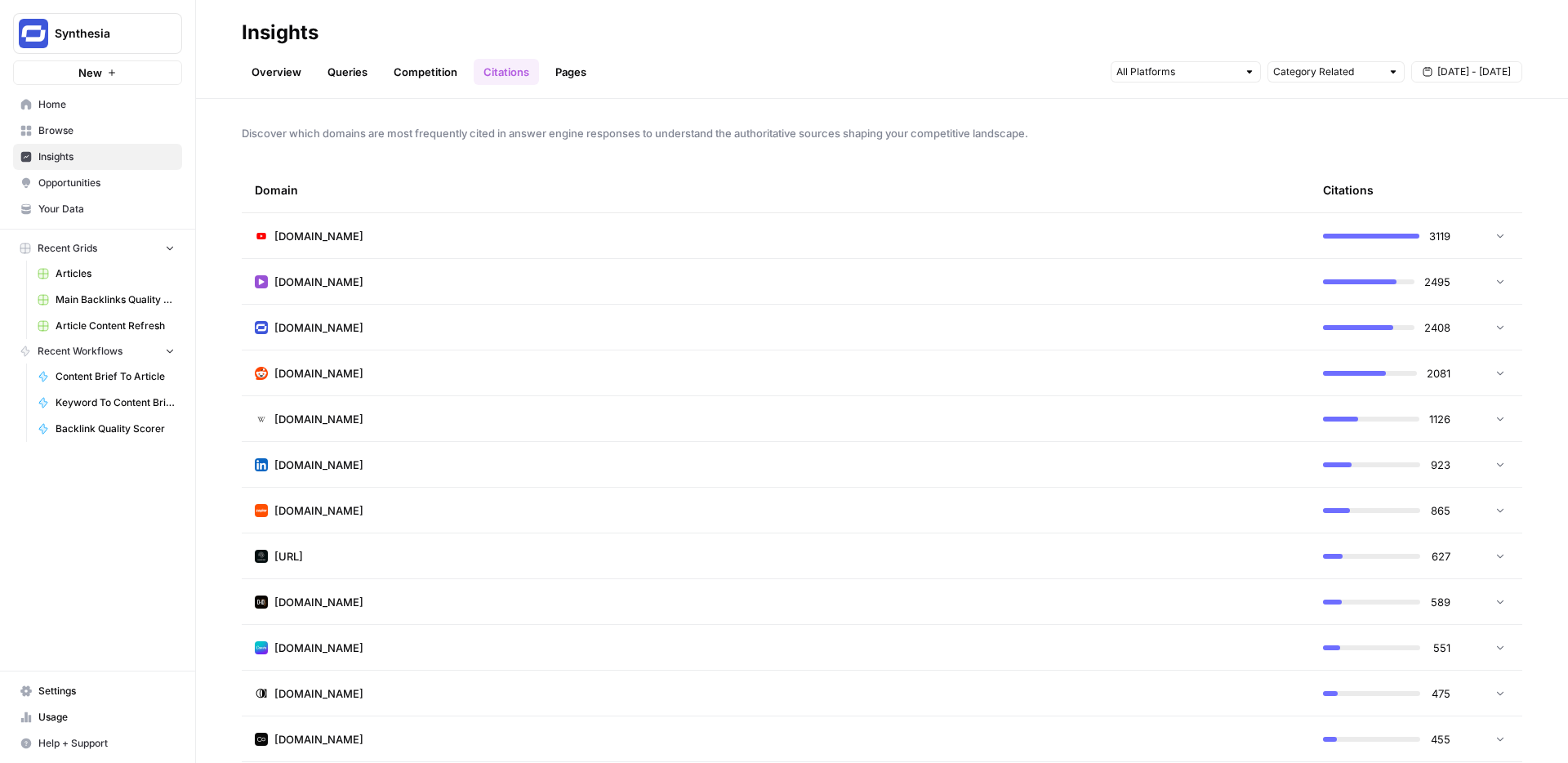
scroll to position [27, 0]
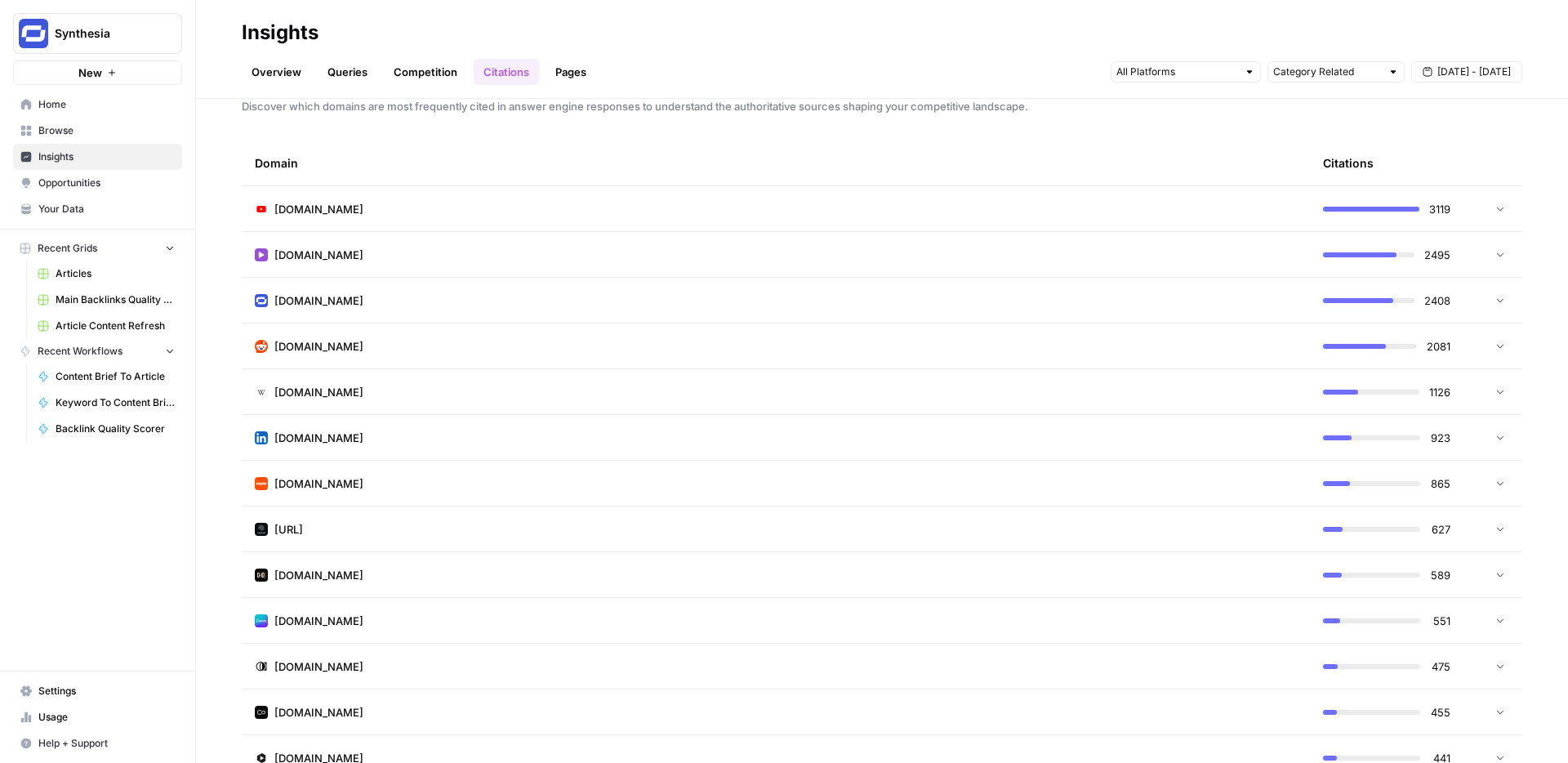
click at [1119, 193] on td "[DOMAIN_NAME]" at bounding box center [776, 208] width 1069 height 45
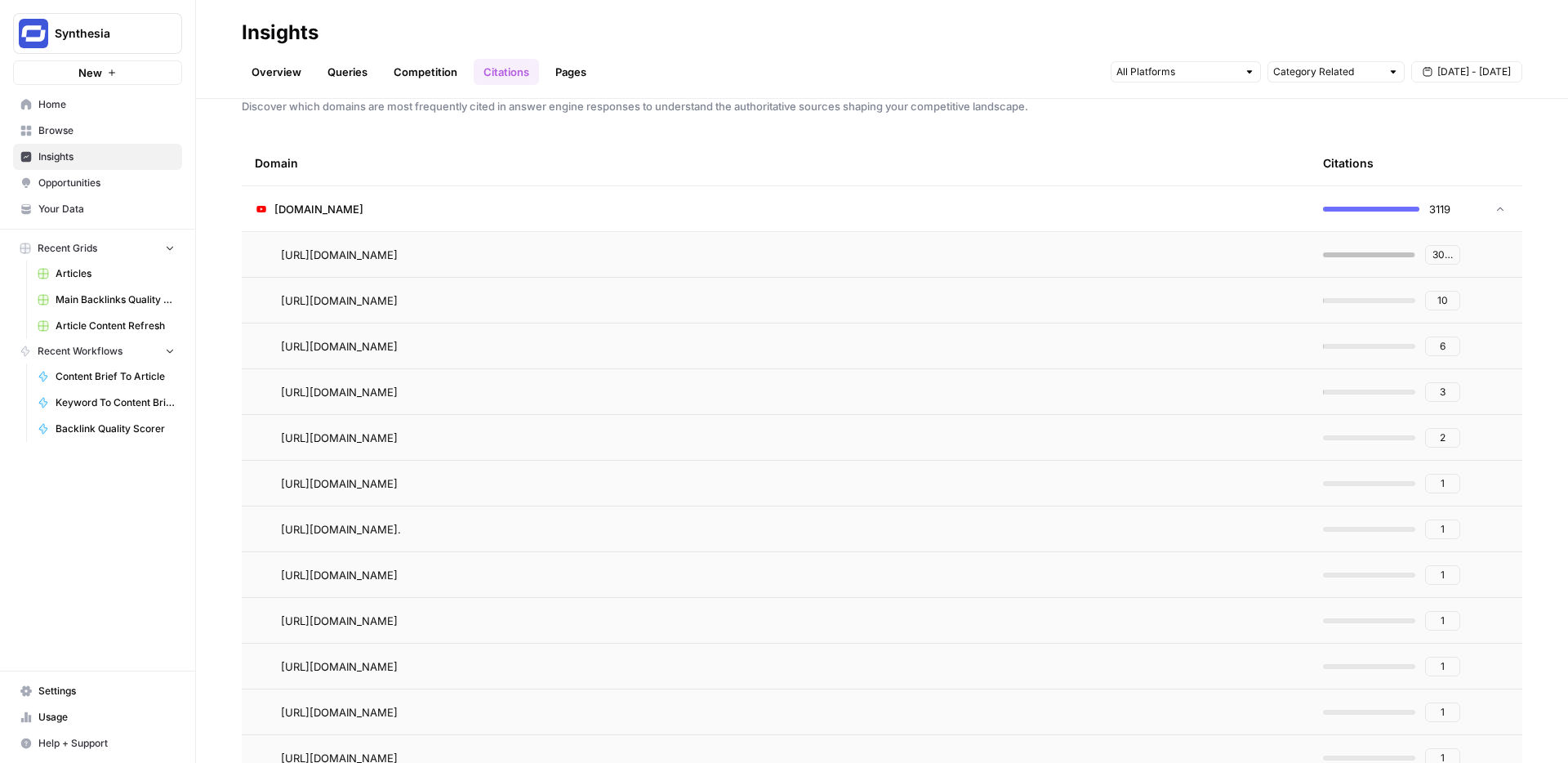
scroll to position [26, 0]
click at [426, 296] on icon "Go to page https://www.youtube.com/shorts/lchHV-E8gG8" at bounding box center [421, 300] width 9 height 9
click at [425, 350] on icon "Go to page https://www.youtube.com/shorts/29AwfXSyHng" at bounding box center [420, 347] width 8 height 8
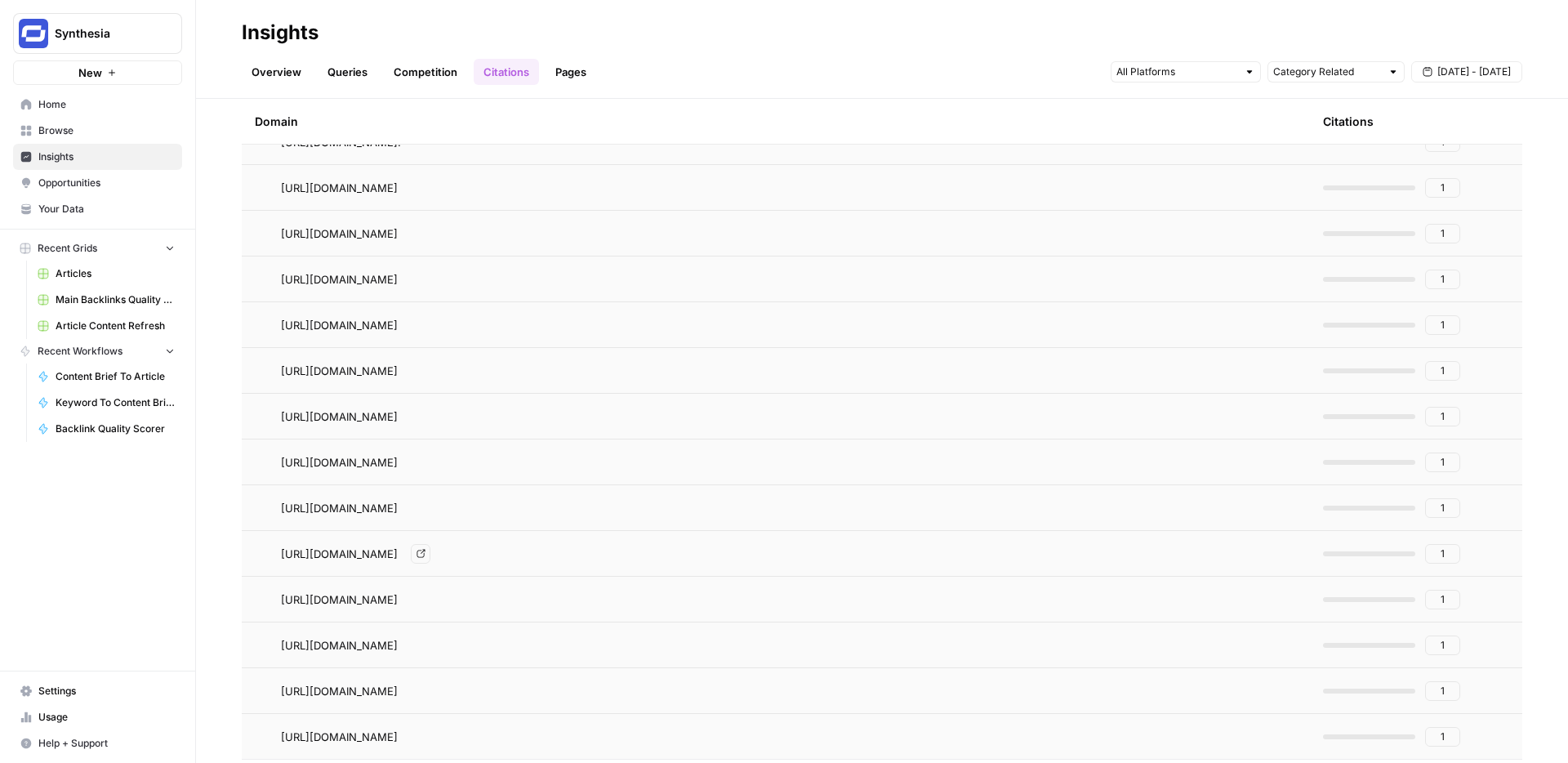
scroll to position [0, 0]
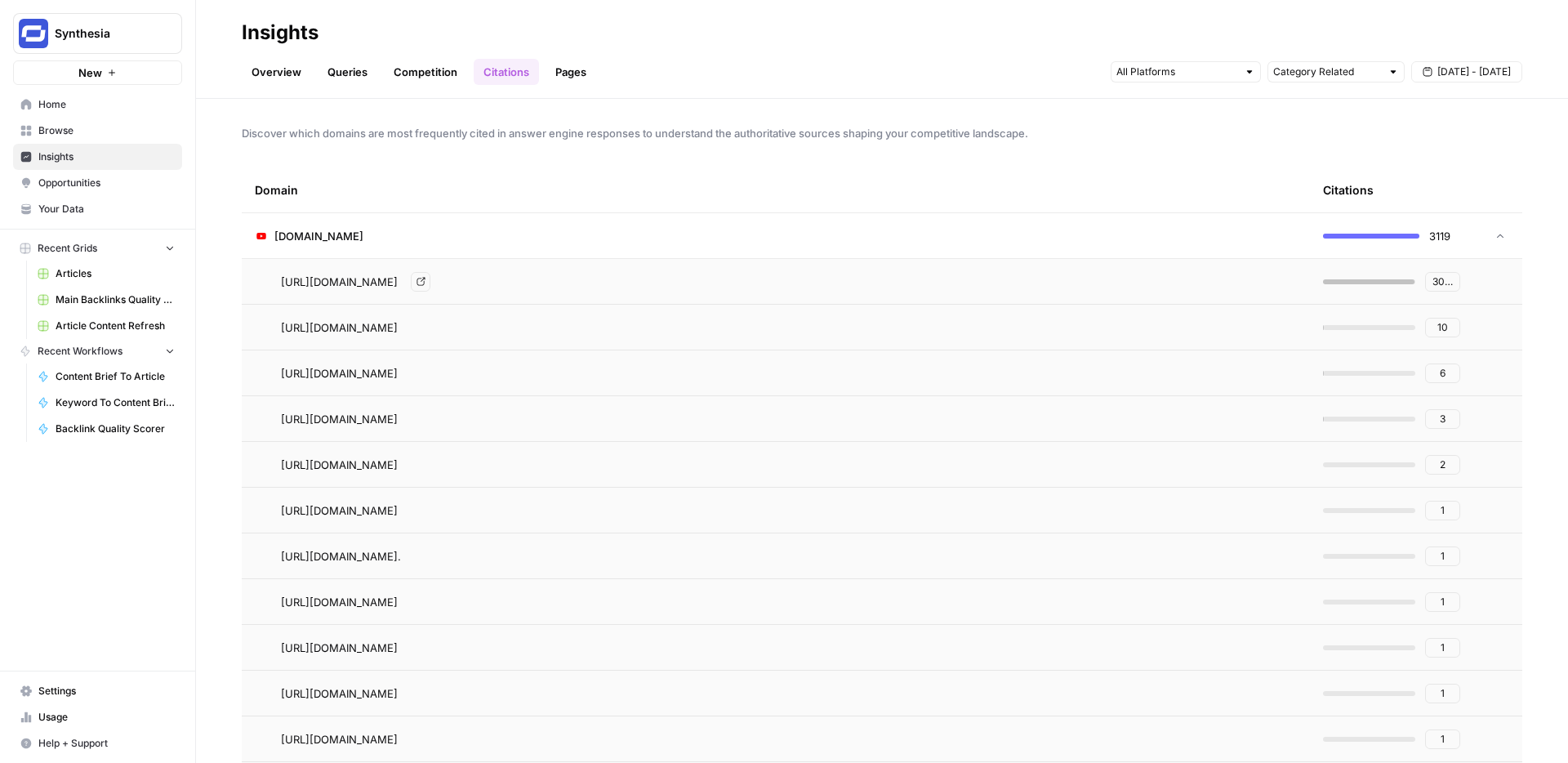
click at [426, 285] on icon "Go to page https://www.youtube.com/watch" at bounding box center [421, 281] width 9 height 9
click at [1506, 236] on icon at bounding box center [1500, 236] width 11 height 11
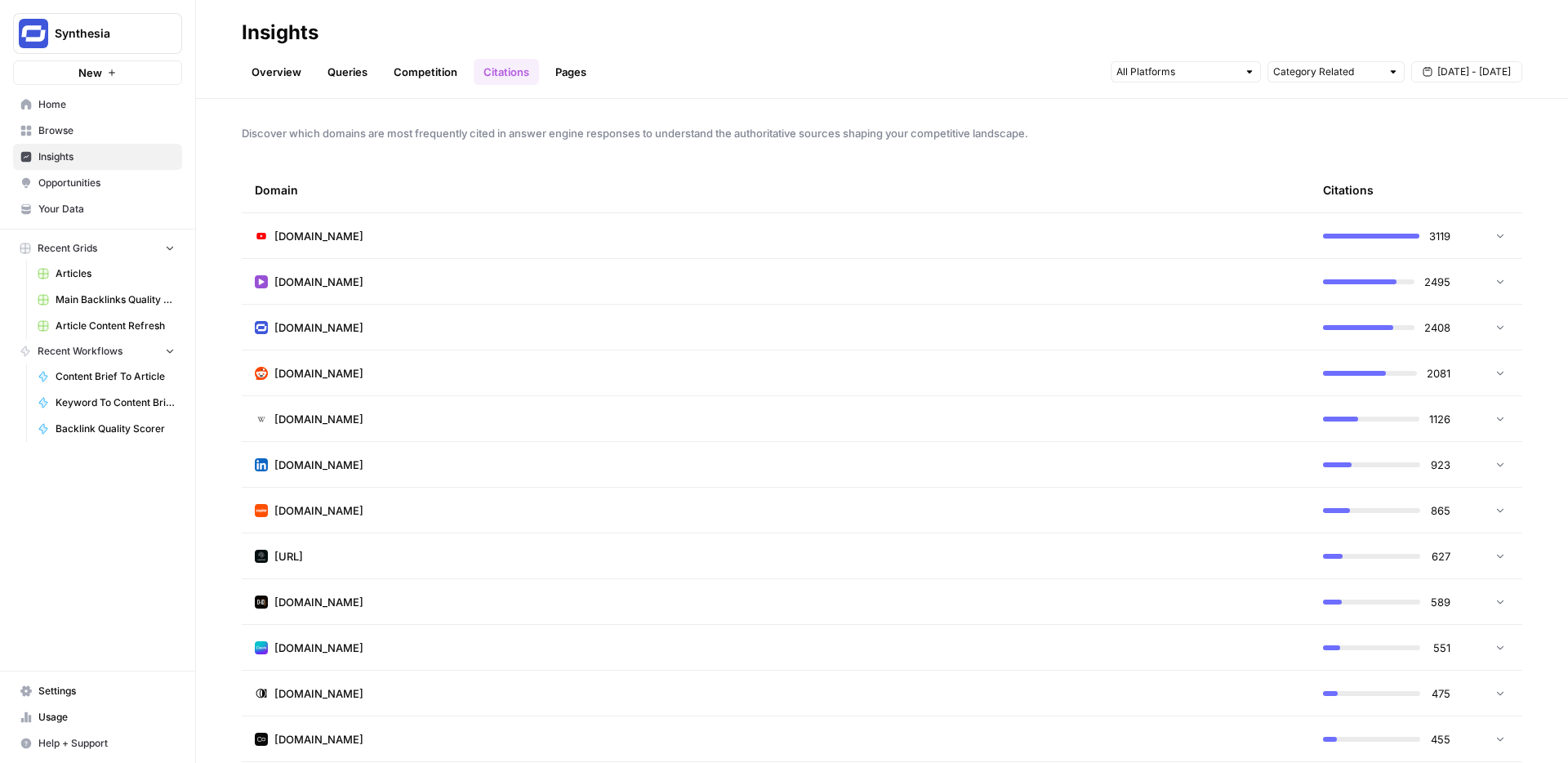
click at [1498, 273] on td at bounding box center [1498, 281] width 49 height 45
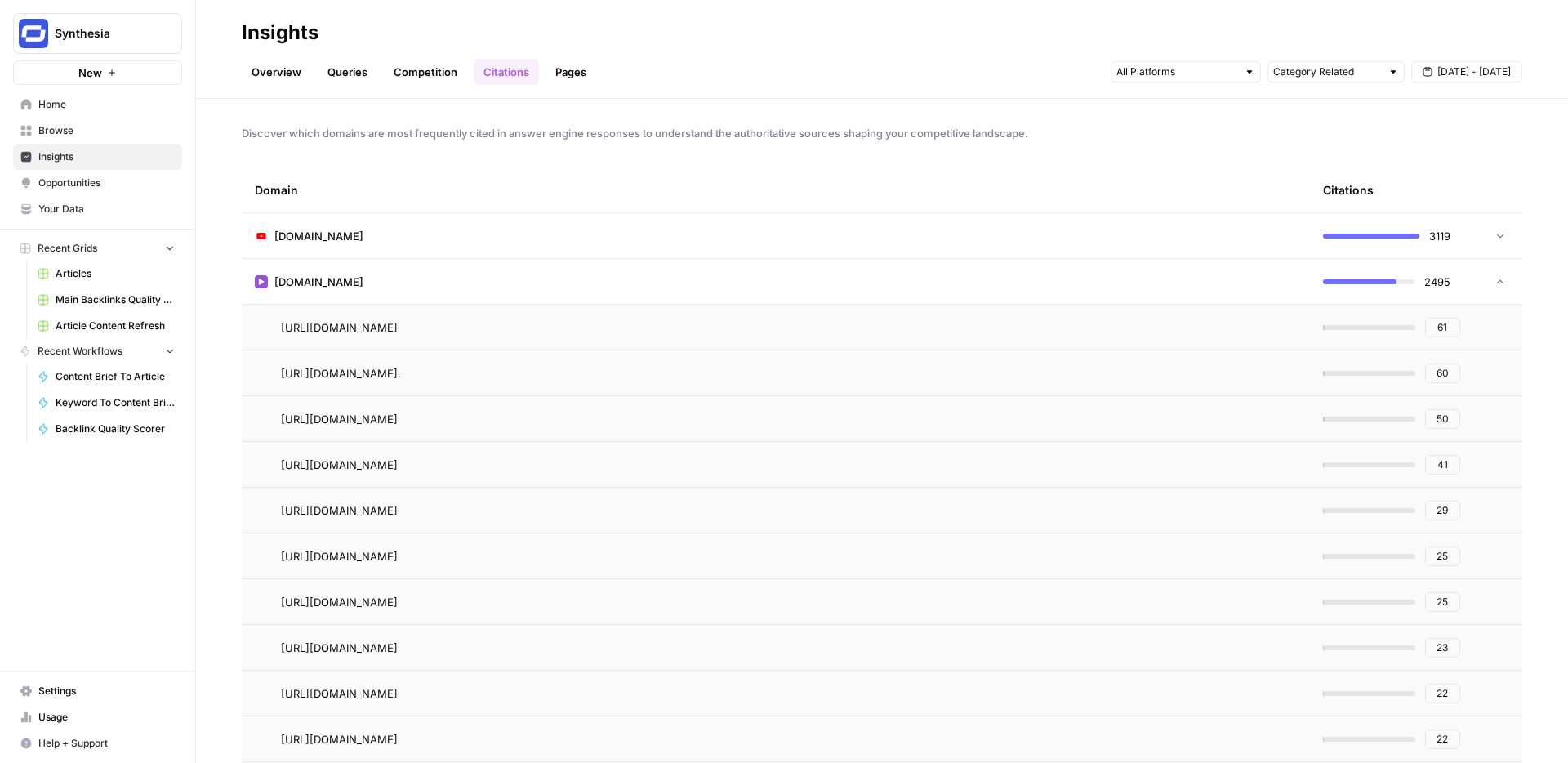
click at [1498, 273] on td at bounding box center [1498, 281] width 49 height 45
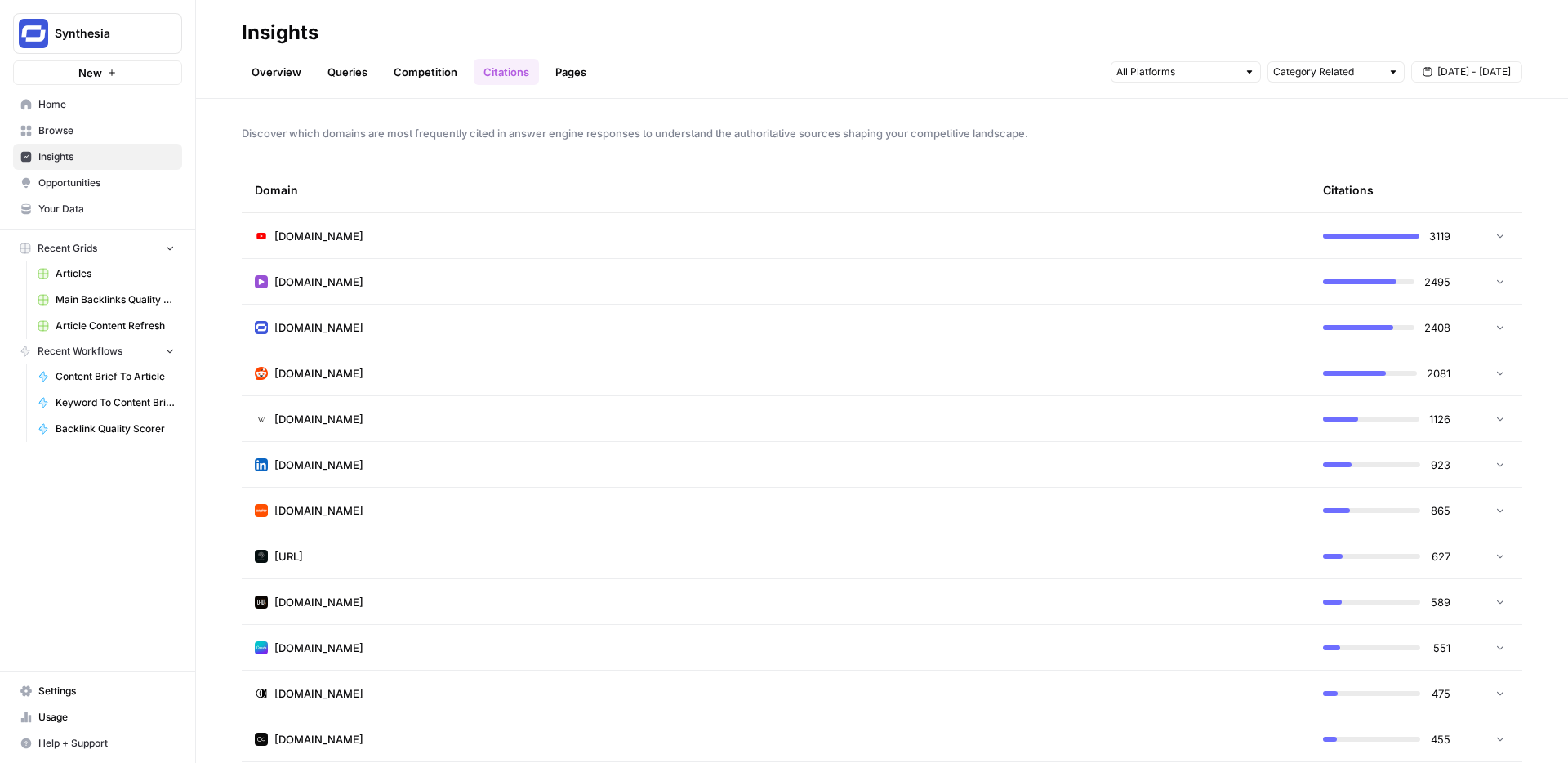
click at [1501, 336] on td at bounding box center [1498, 327] width 49 height 45
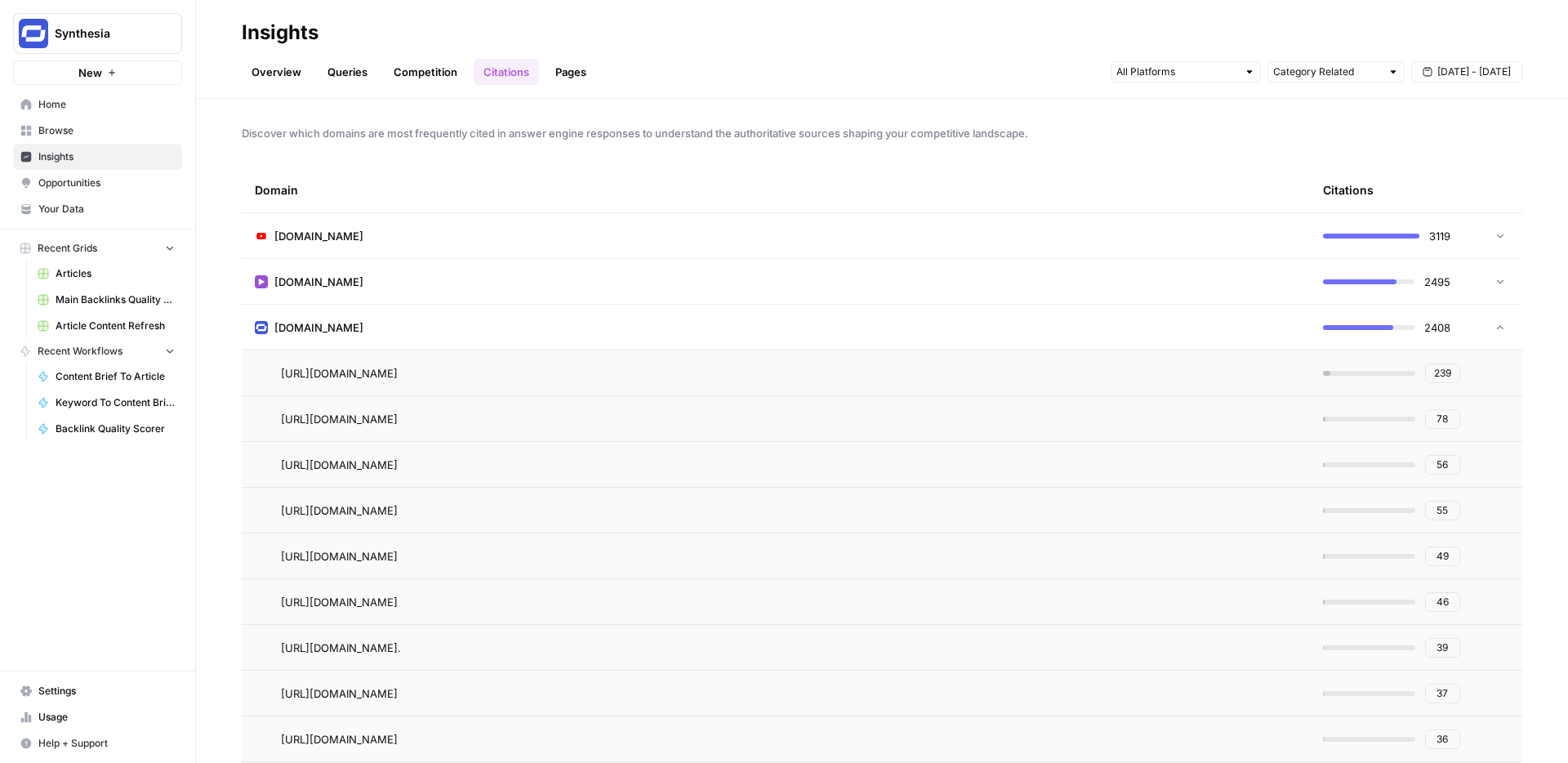
click at [1501, 336] on td at bounding box center [1498, 327] width 49 height 45
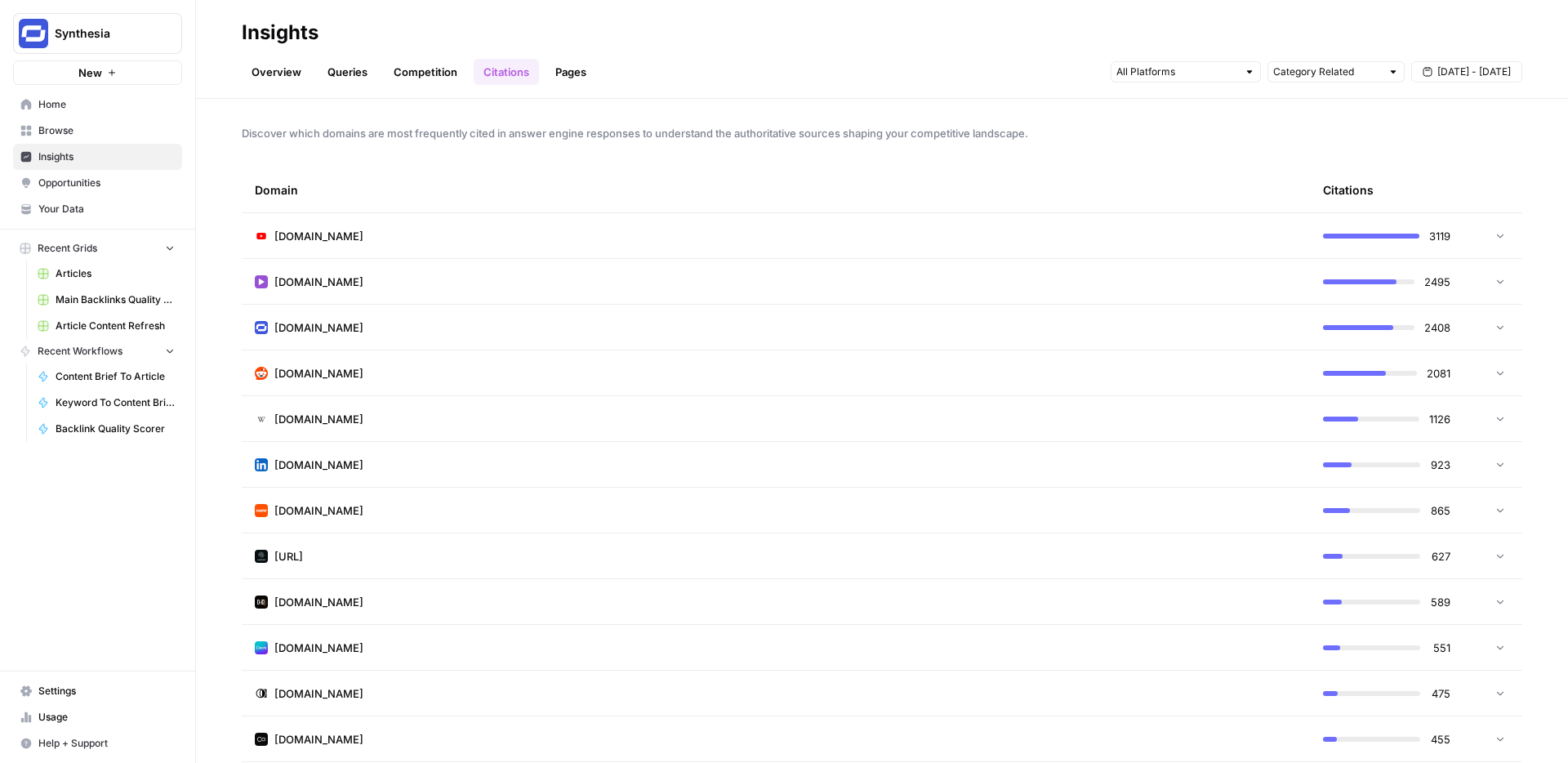
click at [1501, 370] on icon at bounding box center [1500, 372] width 11 height 11
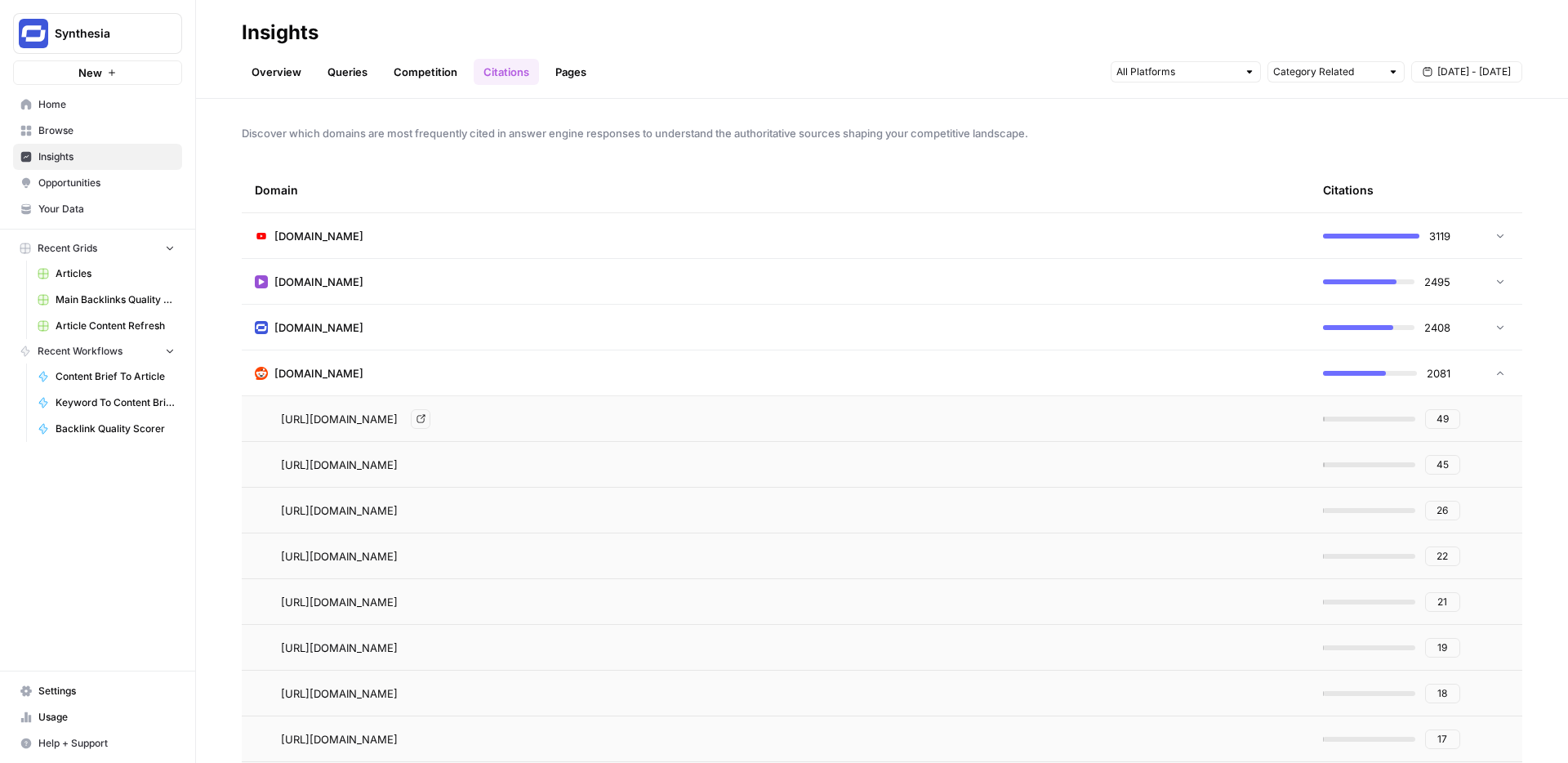
click at [430, 417] on link "Go to page" at bounding box center [420, 419] width 19 height 19
click at [425, 461] on icon "Go to page https://www.reddit.com/r/ProductMarketing/comments/1em8jrl/i_tried_5…" at bounding box center [420, 464] width 8 height 8
click at [1487, 368] on div at bounding box center [1496, 373] width 19 height 11
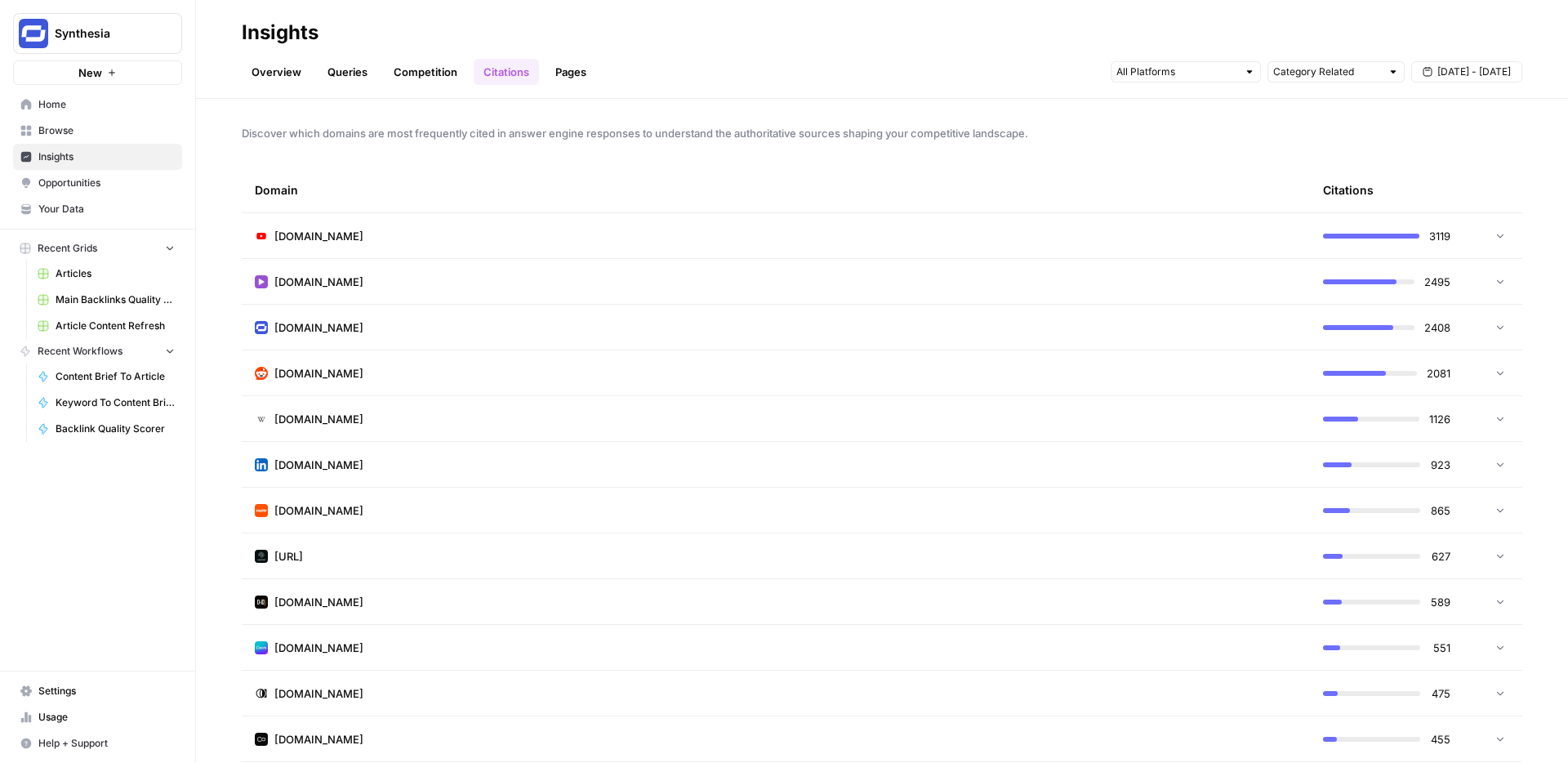
click at [1494, 413] on div at bounding box center [1496, 419] width 19 height 11
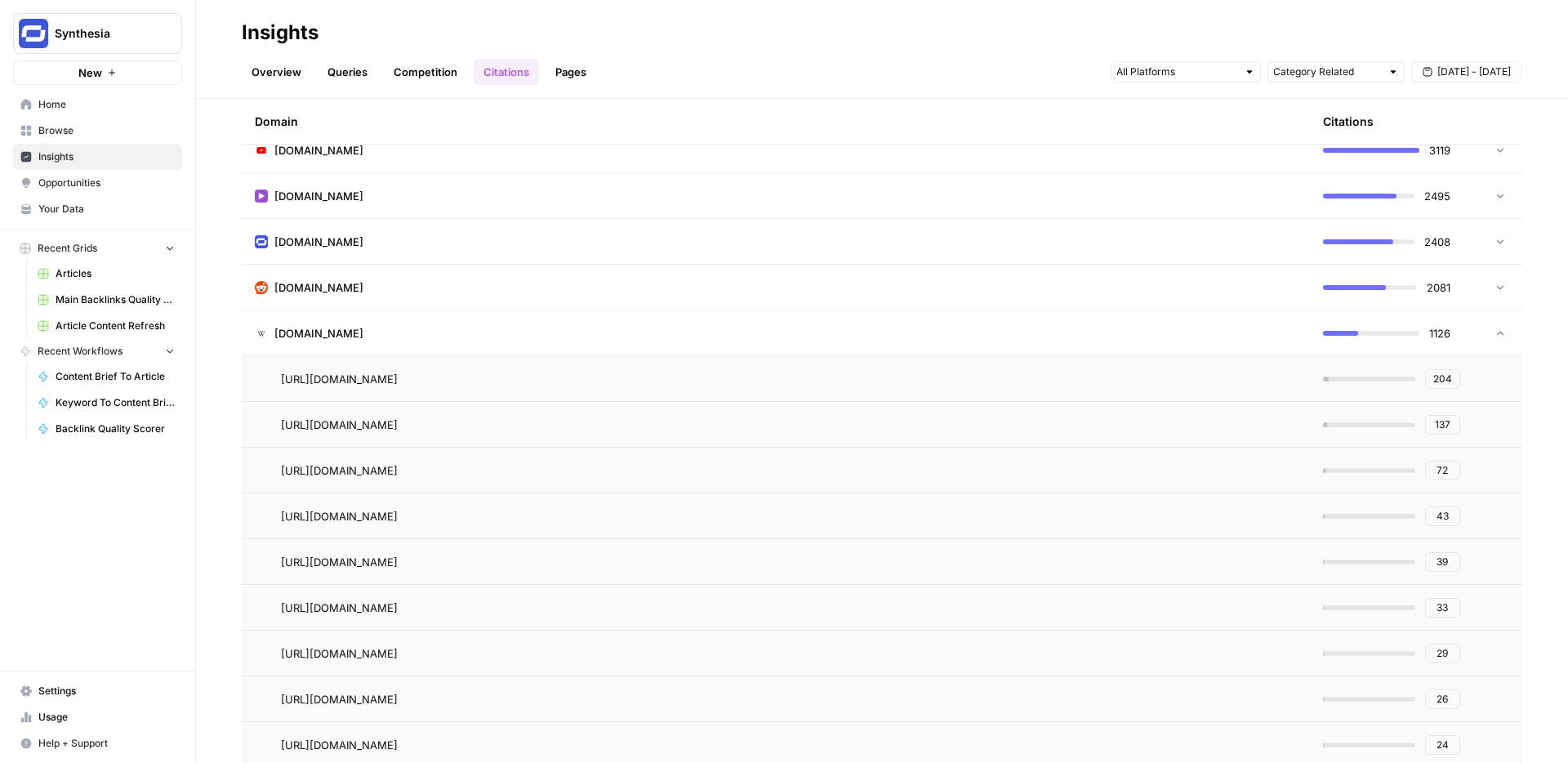
scroll to position [94, 0]
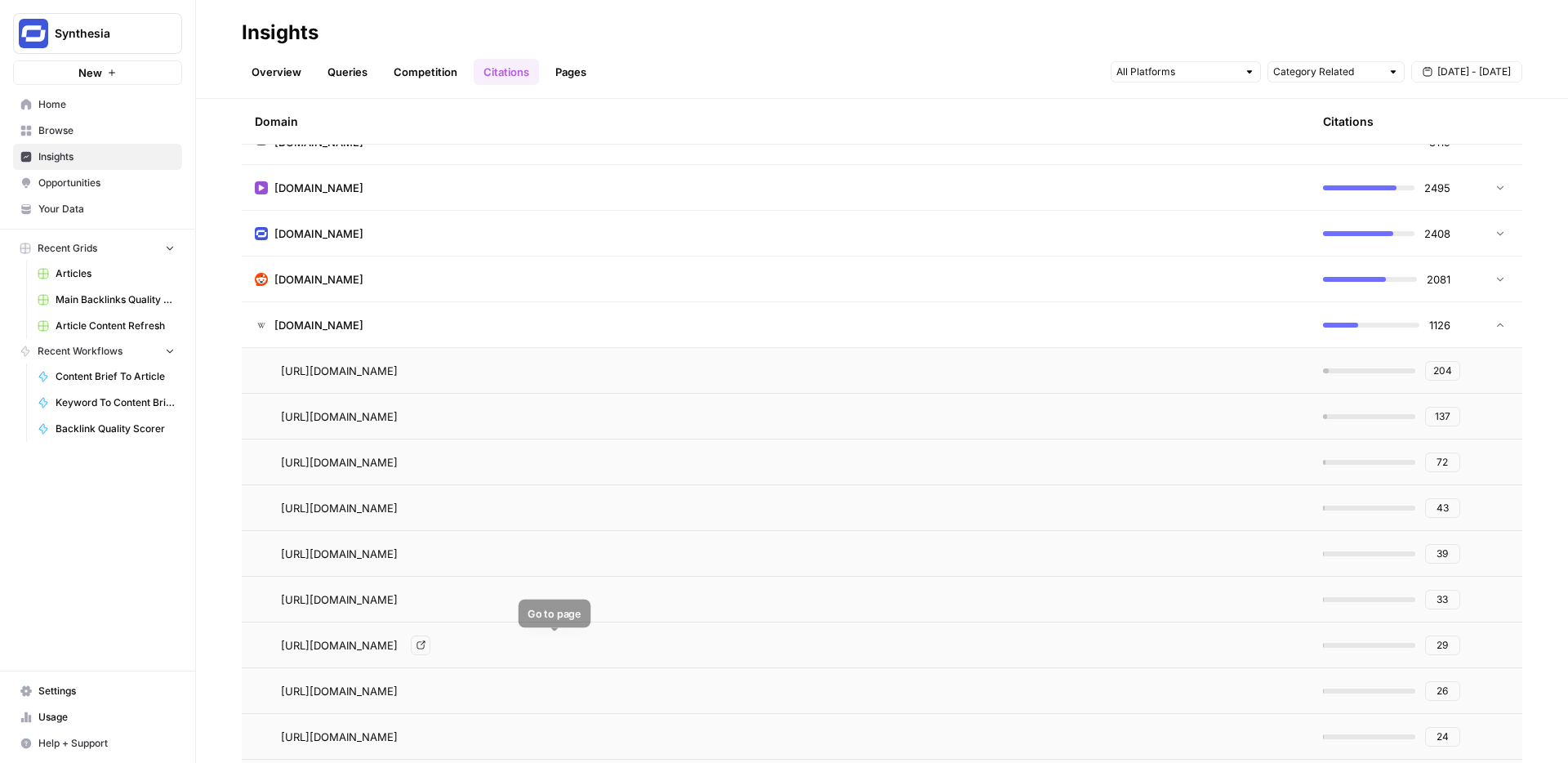
click at [430, 641] on link "Go to page" at bounding box center [420, 645] width 19 height 19
click at [430, 417] on link "Go to page" at bounding box center [420, 416] width 19 height 19
click at [580, 311] on td "[DOMAIN_NAME]" at bounding box center [776, 324] width 1069 height 45
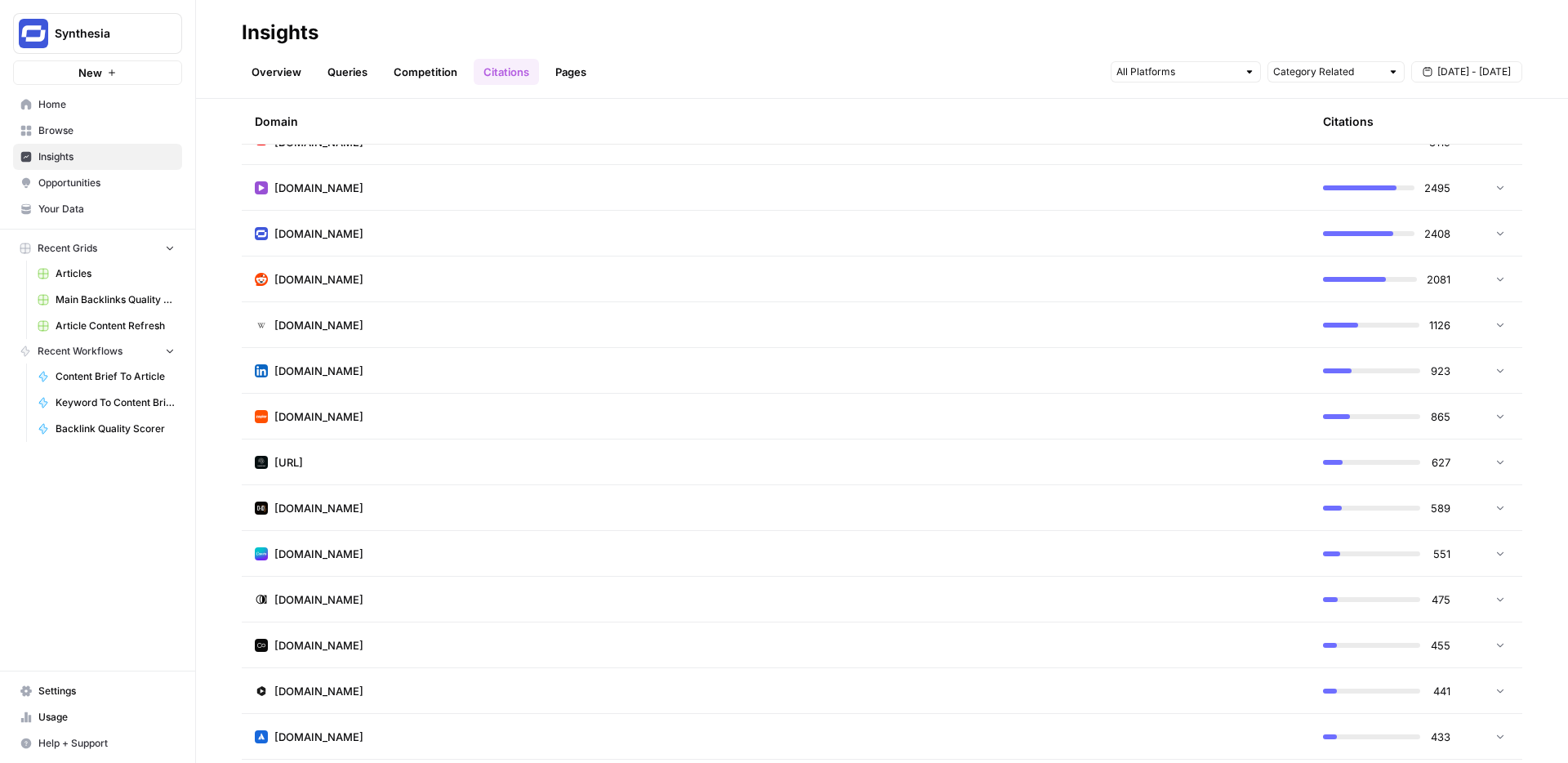
click at [554, 357] on td "[DOMAIN_NAME]" at bounding box center [776, 370] width 1069 height 45
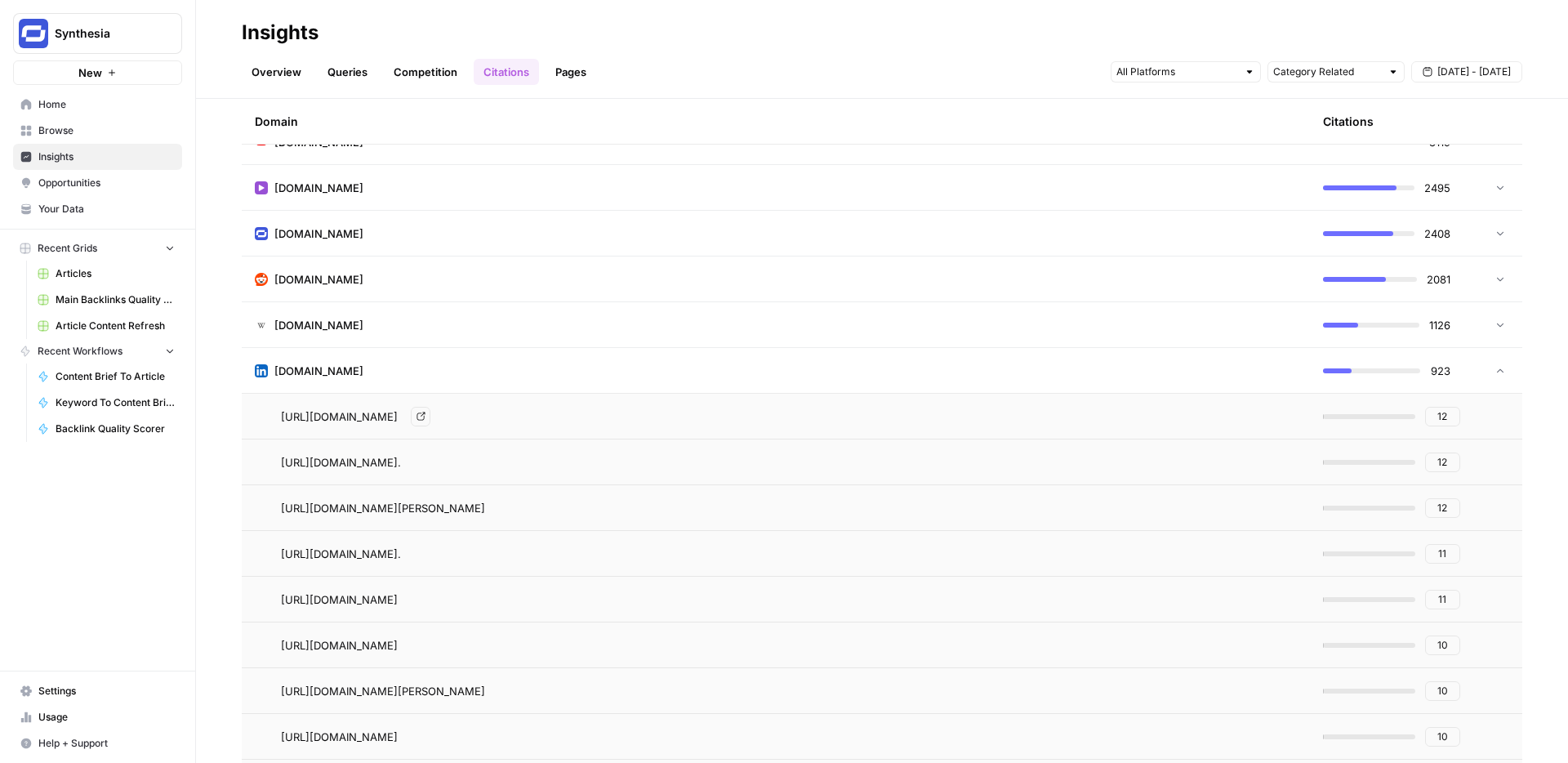
click at [426, 415] on icon "Go to page https://www.linkedin.com/advice/3/youre-navigating-multiple-video-co…" at bounding box center [421, 416] width 9 height 9
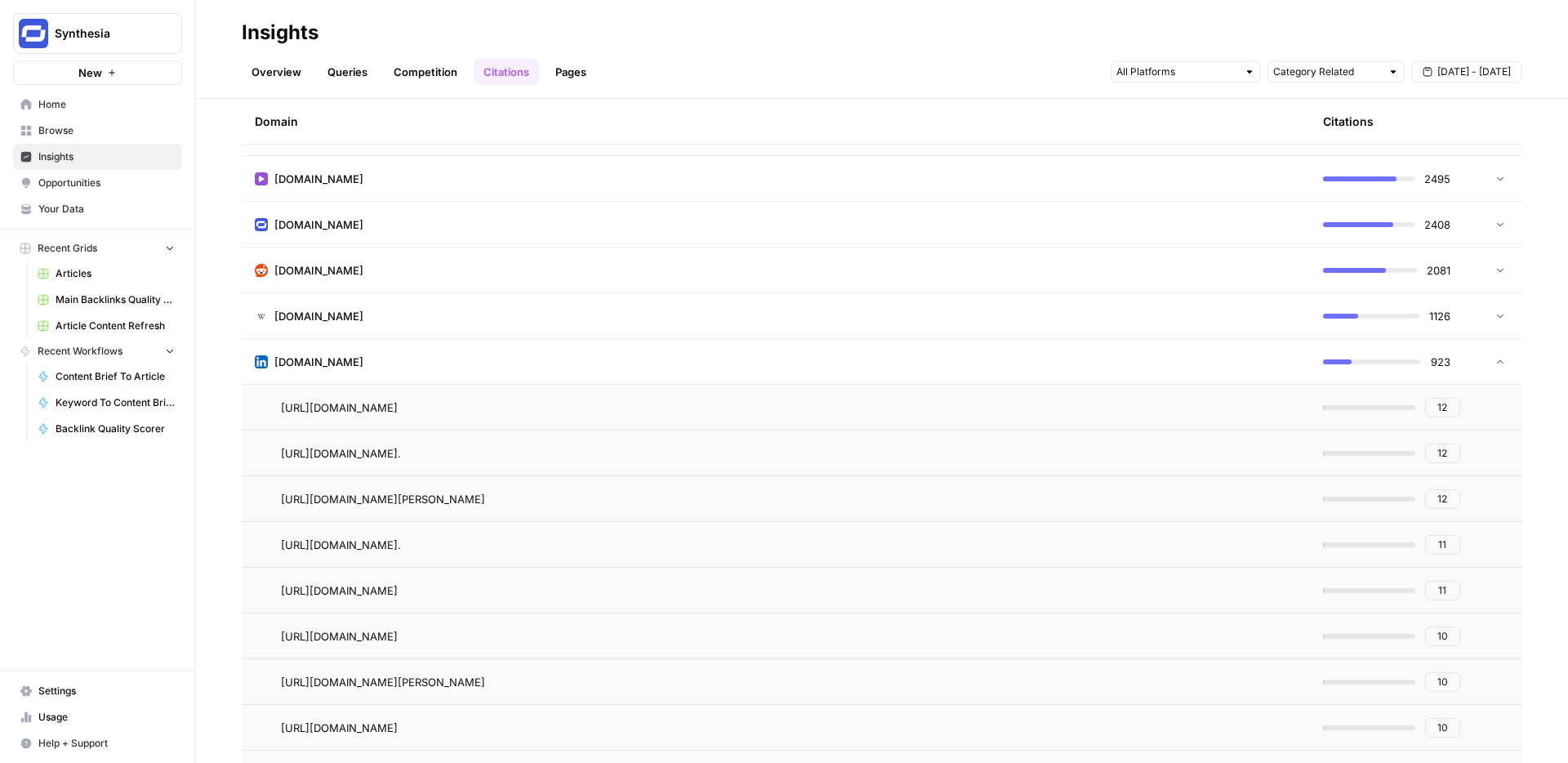
scroll to position [96, 0]
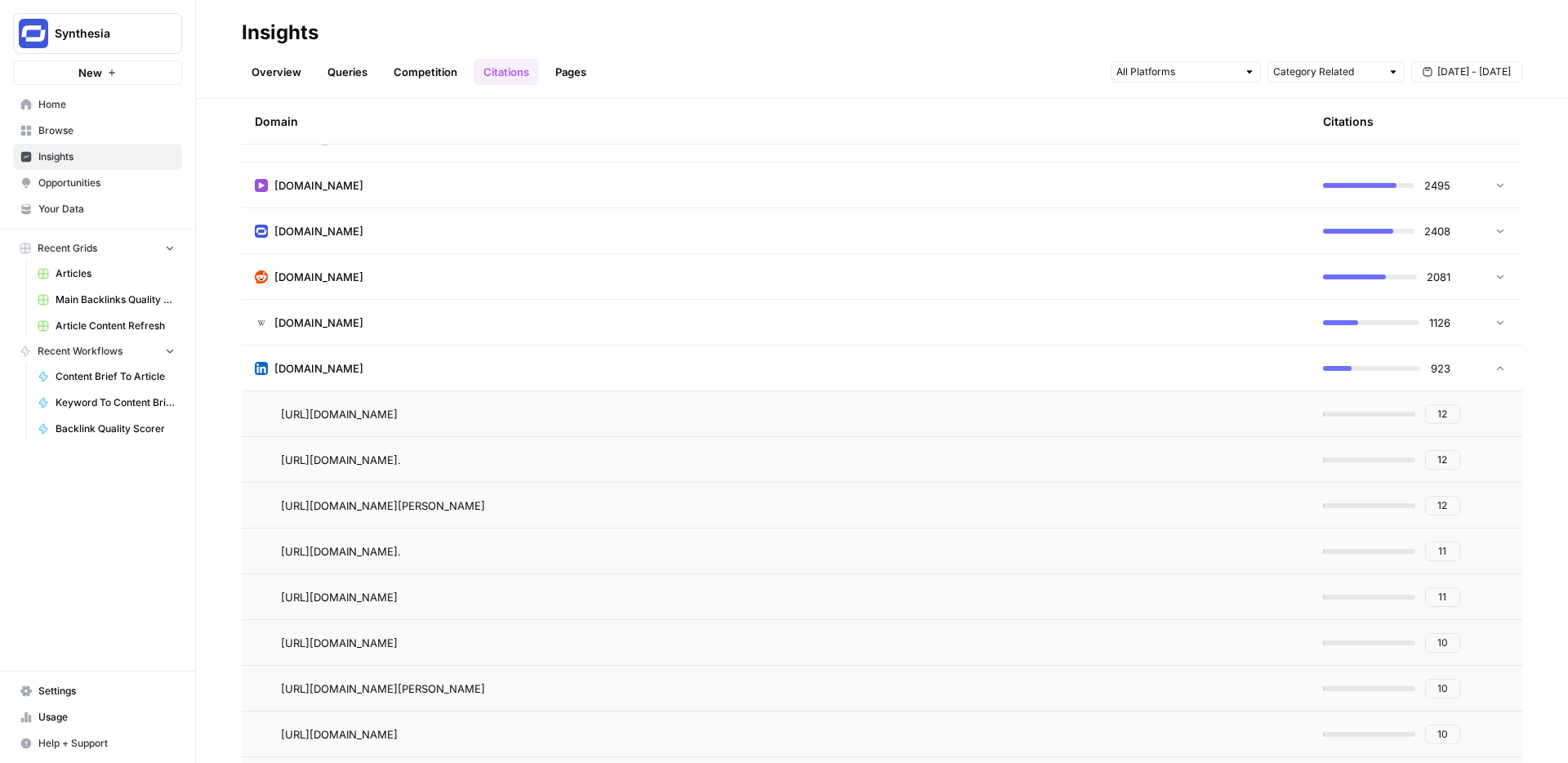
click at [1485, 370] on td at bounding box center [1498, 367] width 49 height 45
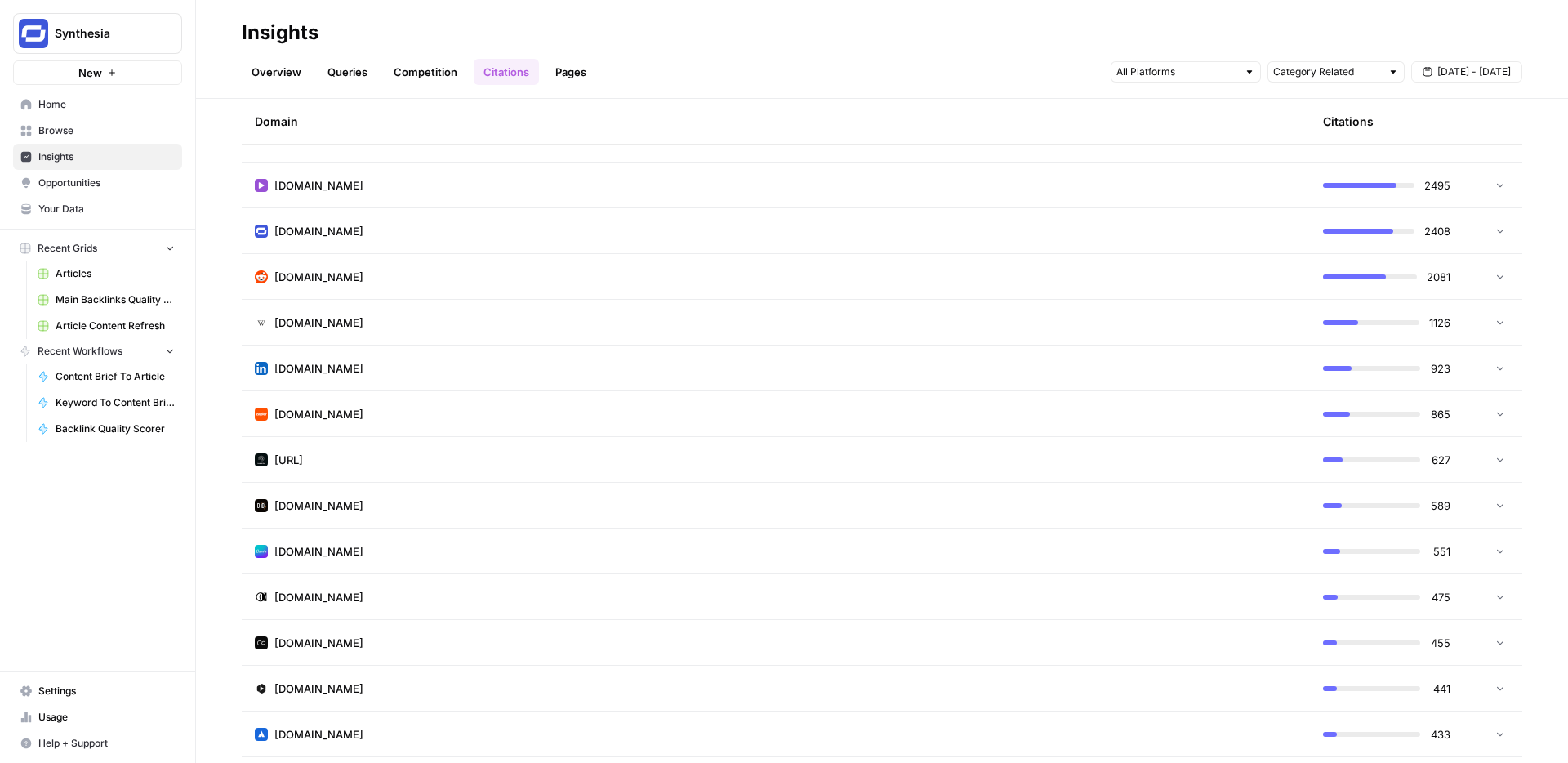
click at [1476, 412] on td at bounding box center [1498, 413] width 49 height 45
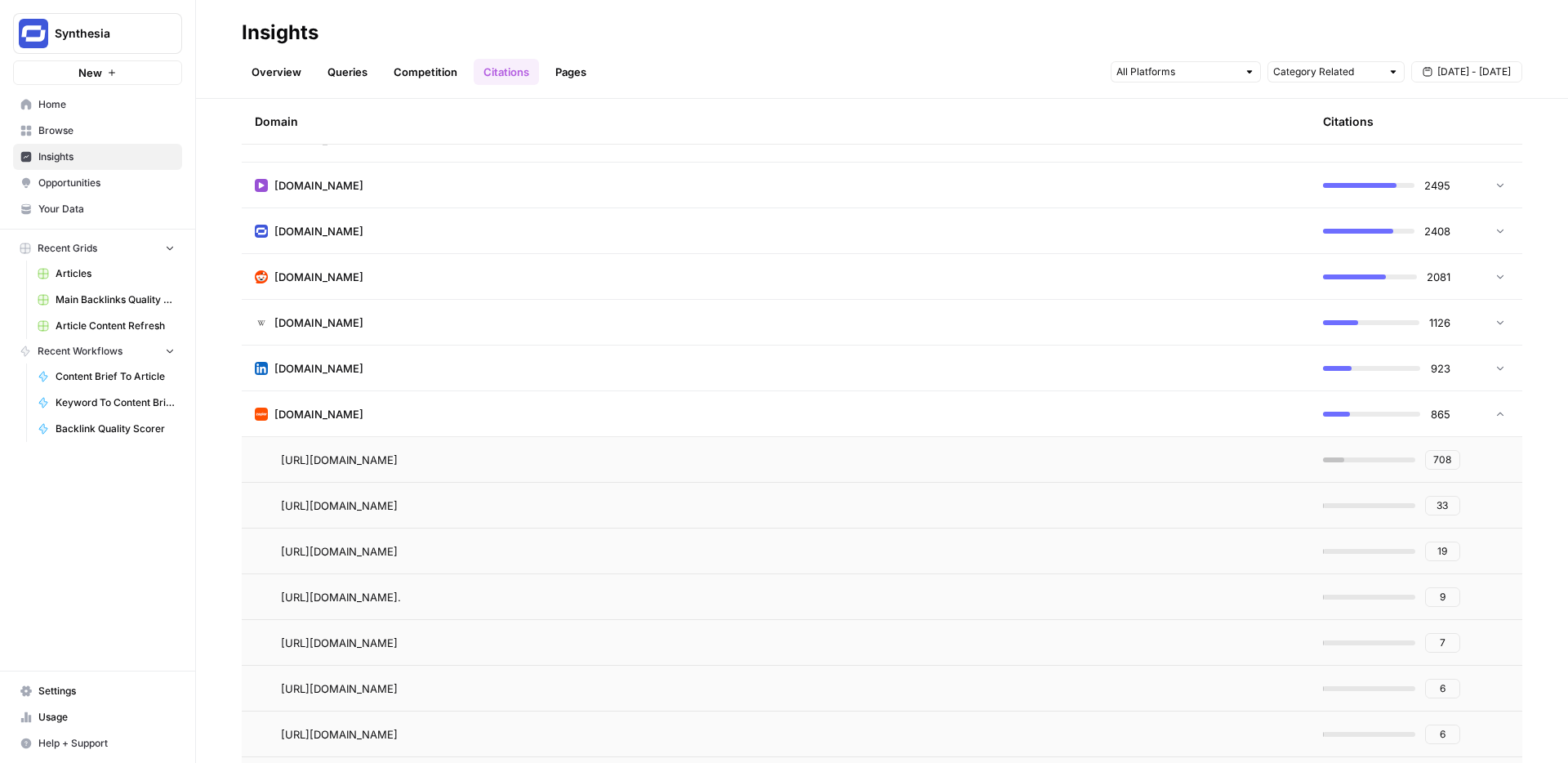
click at [1479, 459] on td at bounding box center [1498, 459] width 49 height 45
click at [1498, 420] on td at bounding box center [1498, 413] width 49 height 45
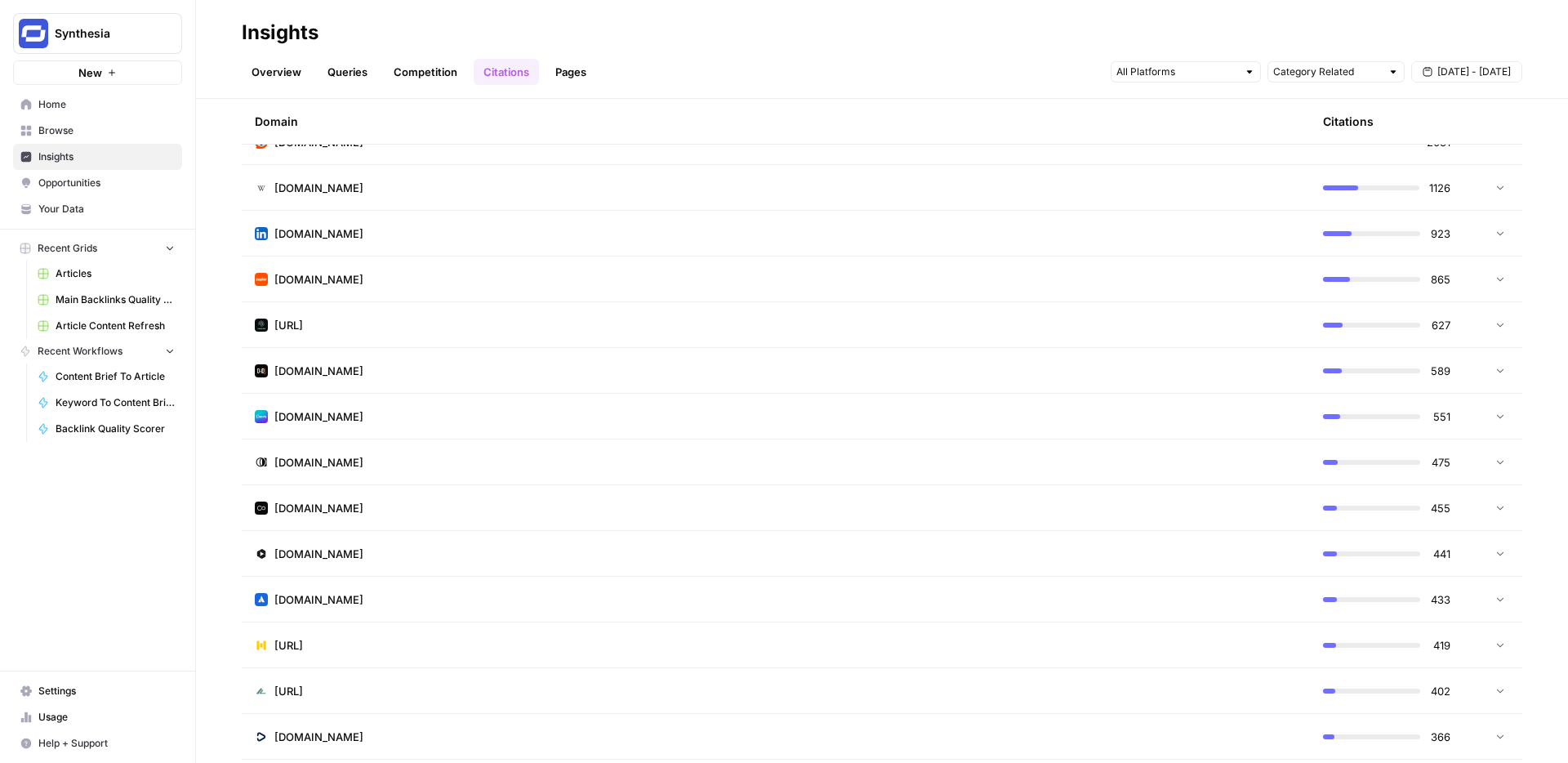
scroll to position [263, 0]
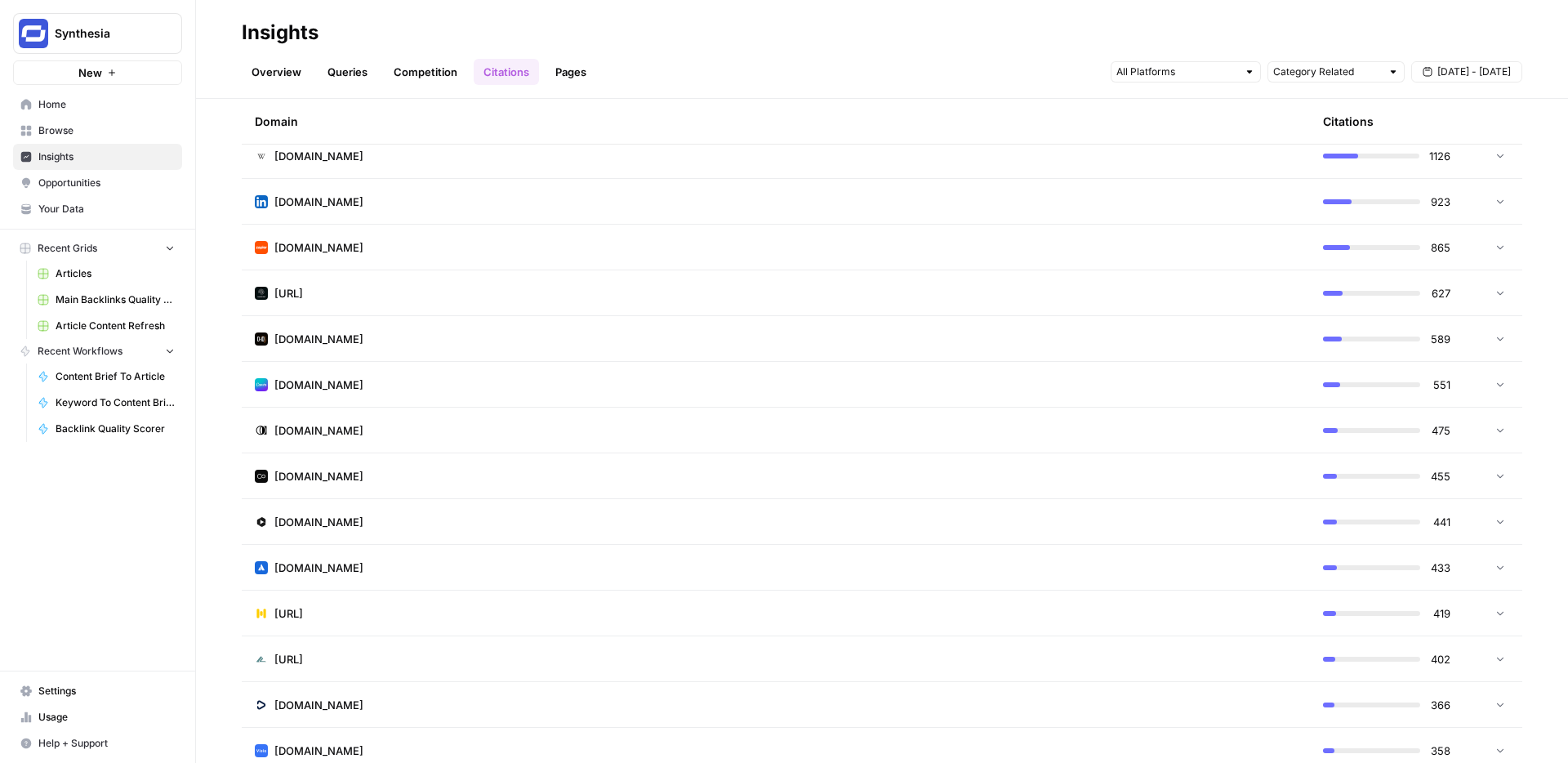
click at [1481, 526] on td at bounding box center [1498, 521] width 49 height 45
click at [430, 563] on link "Go to page" at bounding box center [420, 568] width 19 height 19
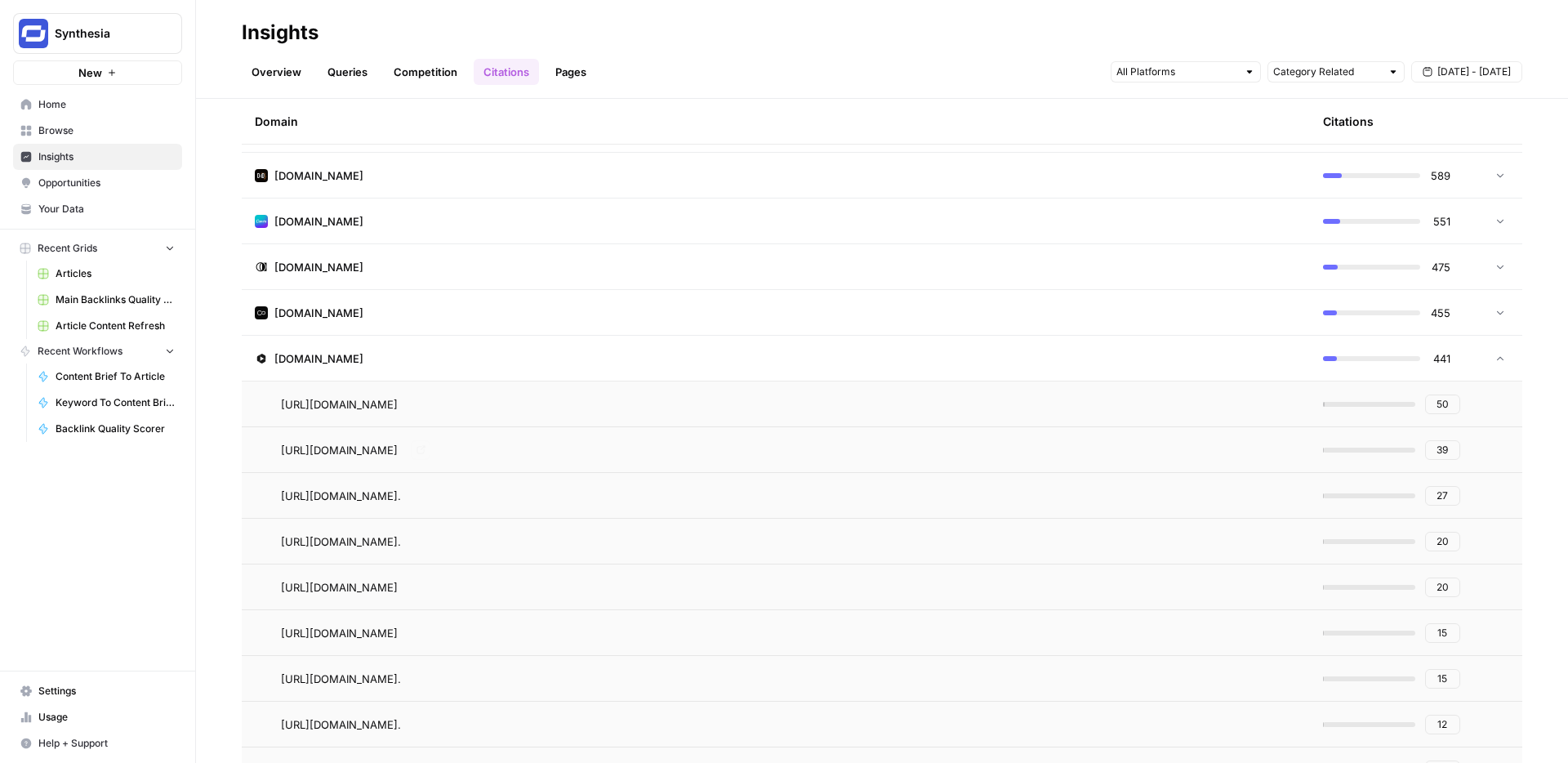
scroll to position [427, 0]
click at [1503, 352] on icon at bounding box center [1500, 357] width 11 height 11
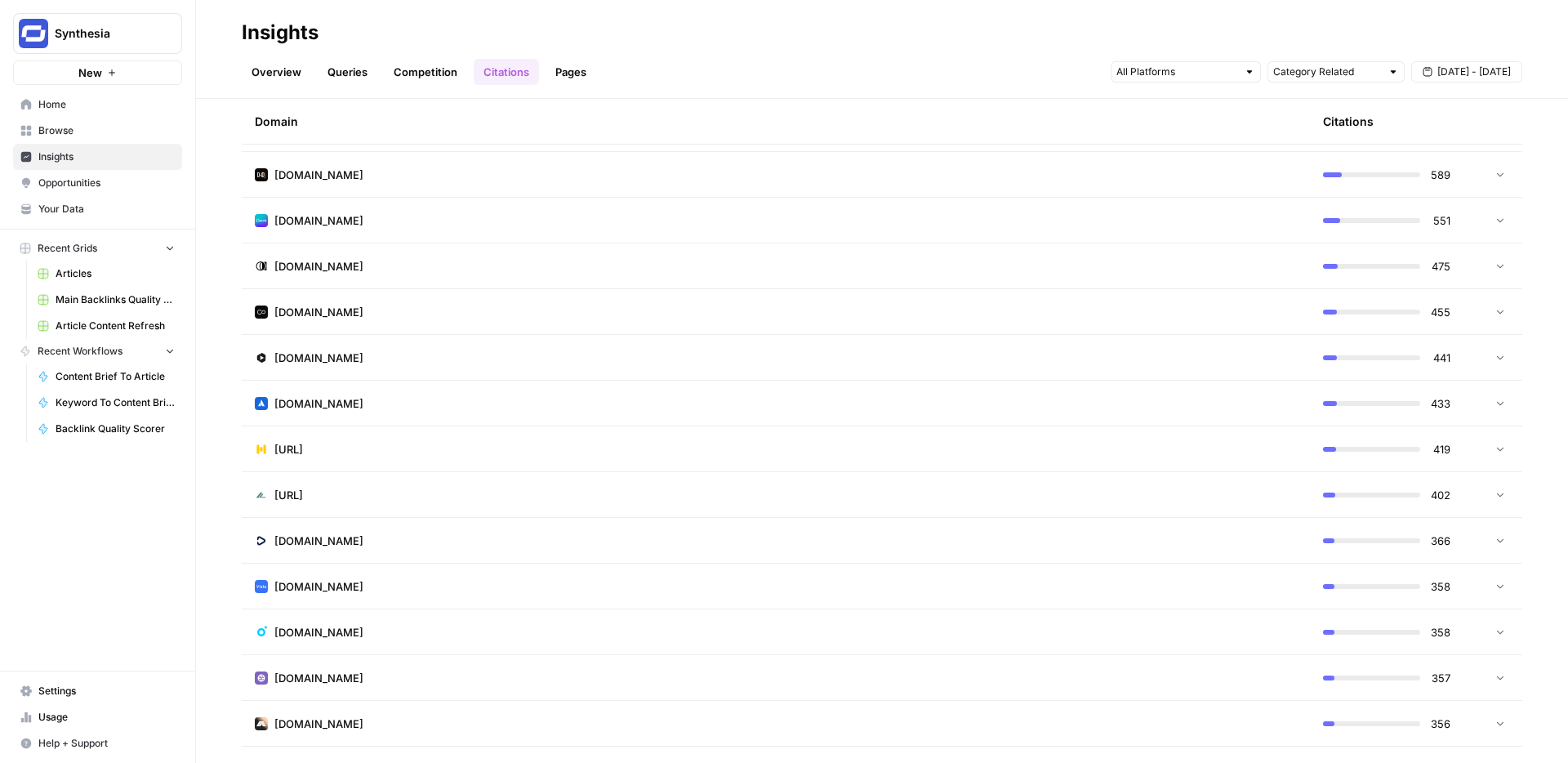
click at [1494, 398] on div at bounding box center [1496, 403] width 19 height 11
click at [1489, 433] on td at bounding box center [1498, 449] width 49 height 45
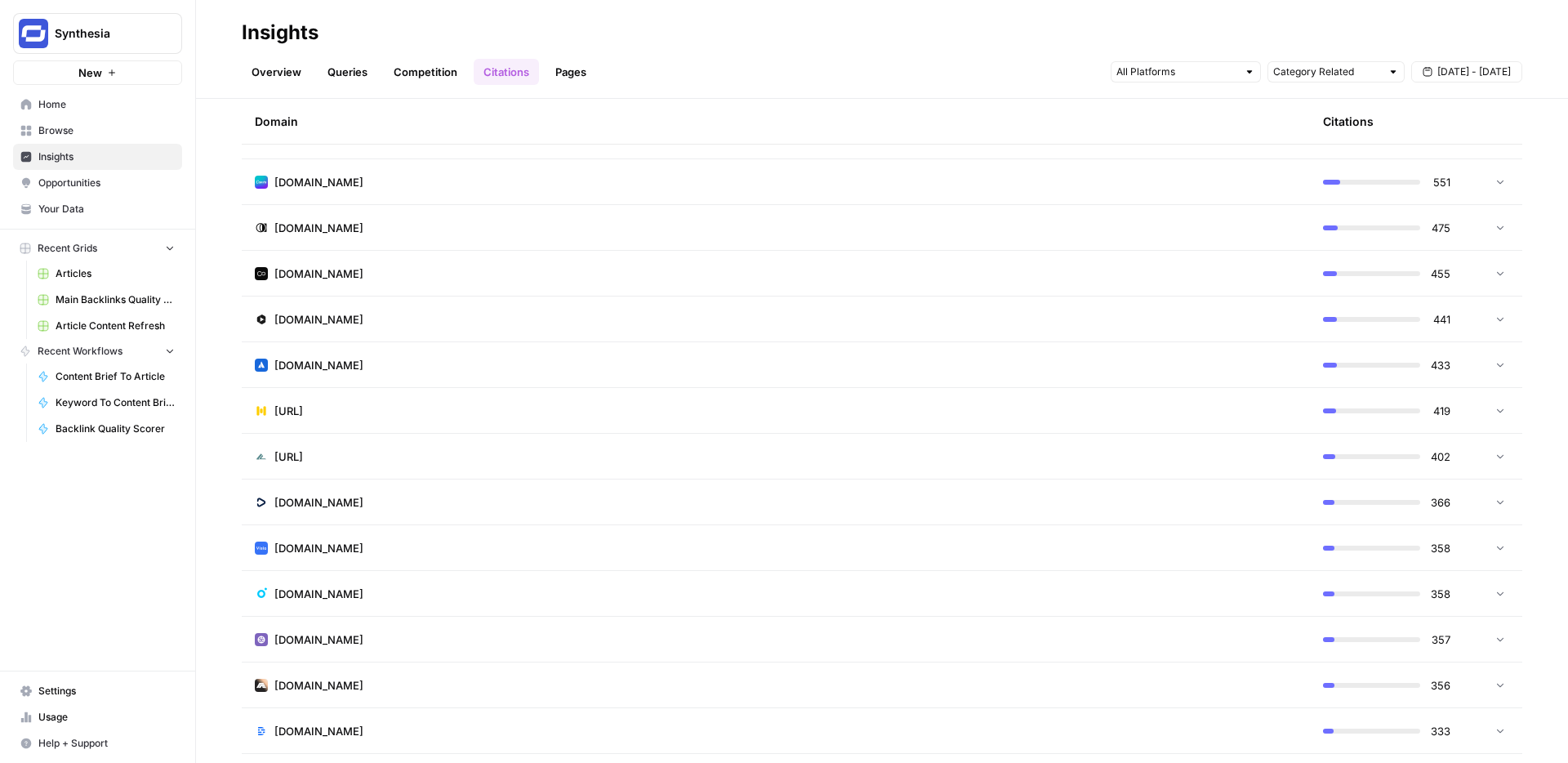
scroll to position [0, 0]
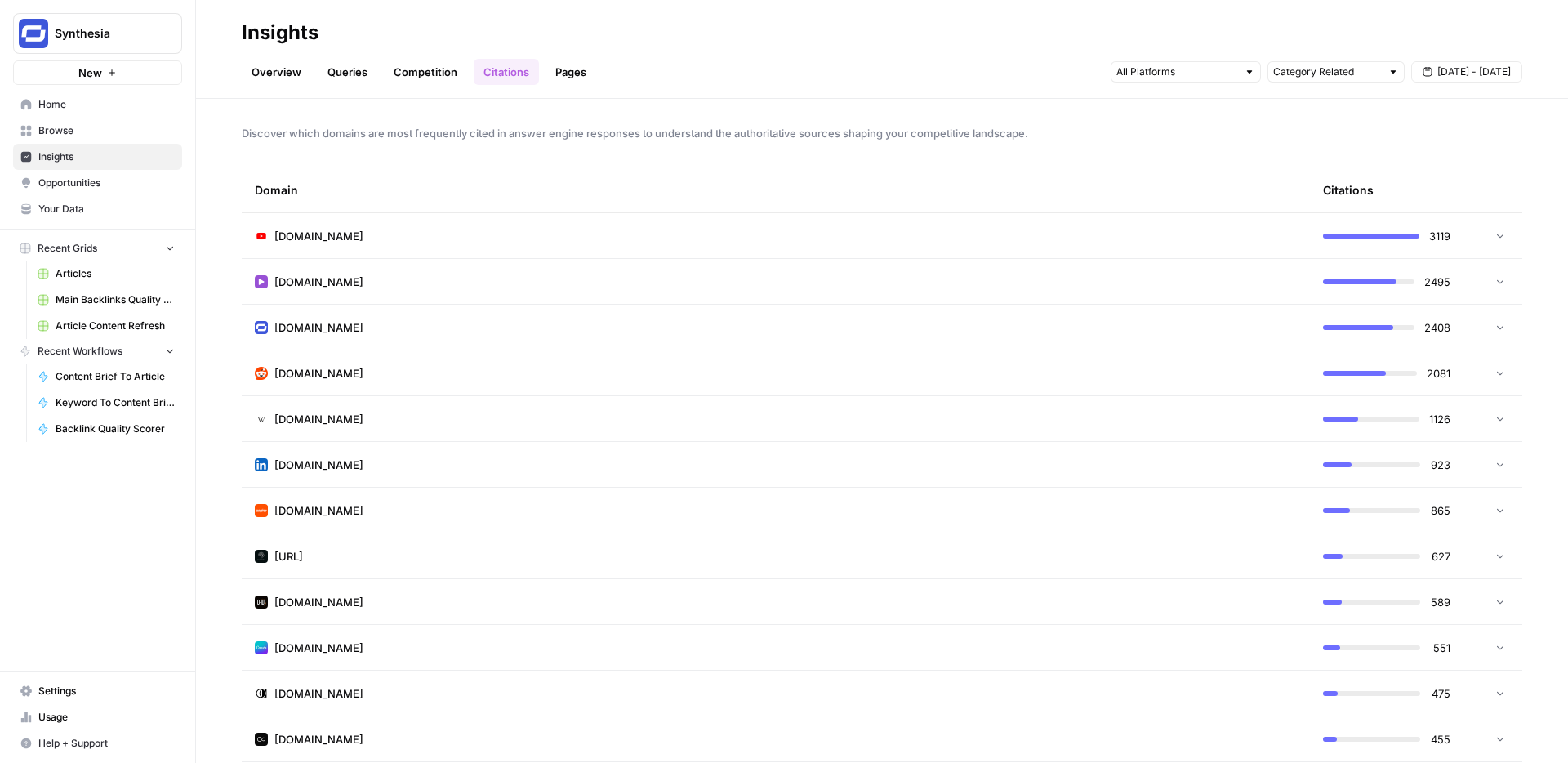
click at [81, 175] on span "Opportunities" at bounding box center [107, 182] width 137 height 15
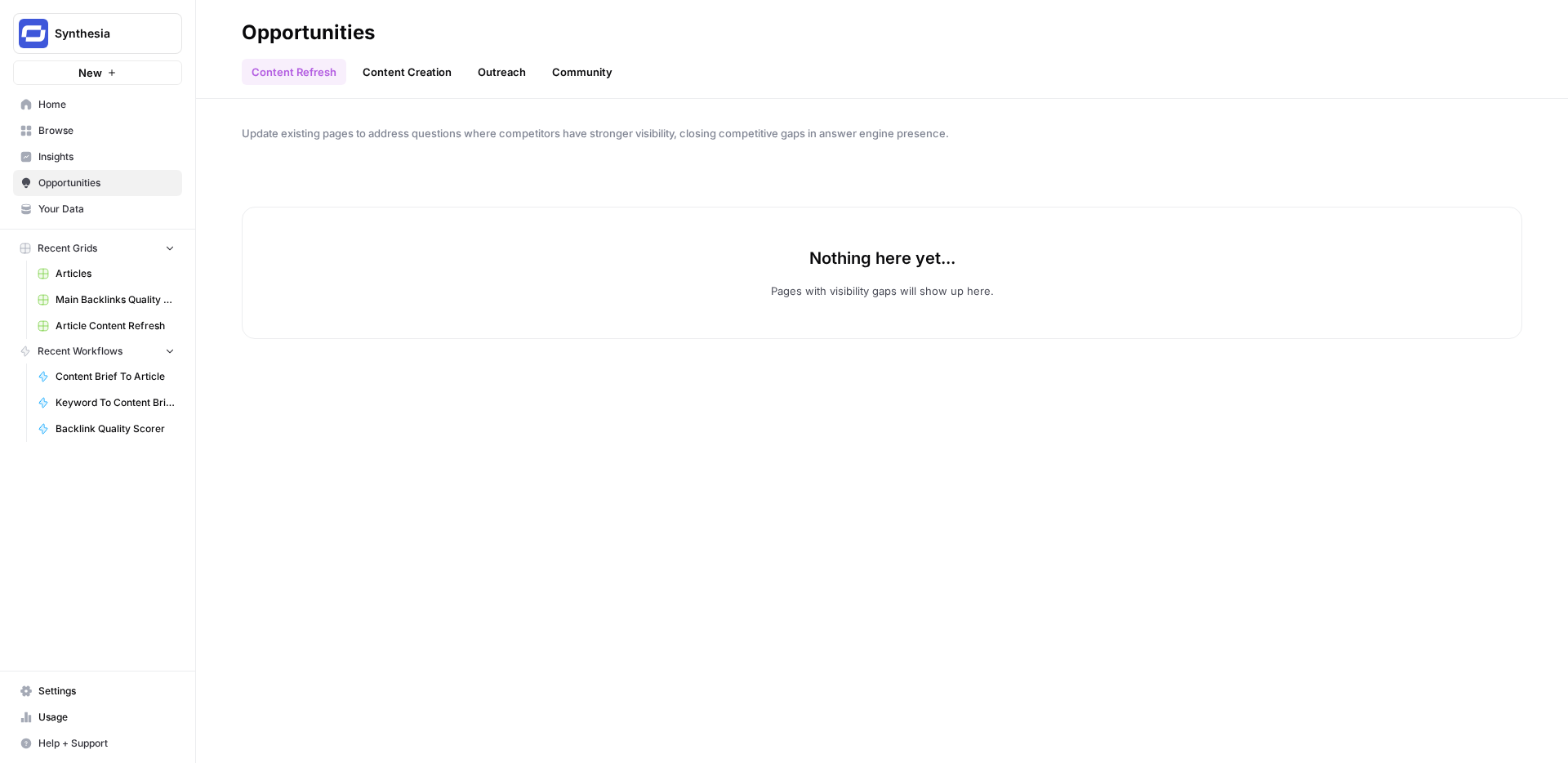
click at [401, 74] on link "Content Creation" at bounding box center [407, 72] width 109 height 26
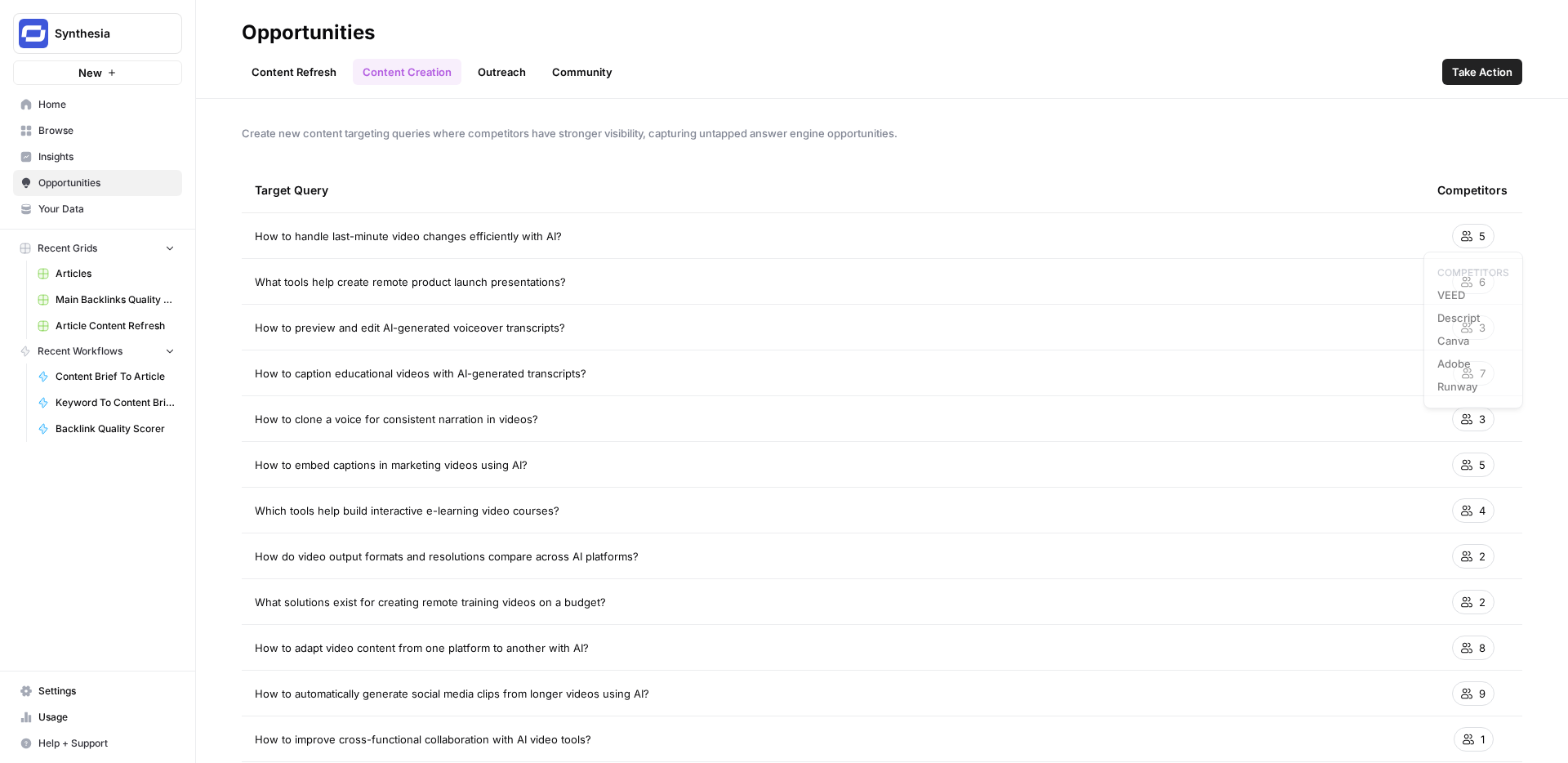
click at [1481, 232] on span "5" at bounding box center [1482, 236] width 6 height 17
click at [526, 235] on span "How to handle last-minute video changes efficiently with AI?" at bounding box center [408, 236] width 307 height 17
click at [491, 73] on link "Outreach" at bounding box center [501, 72] width 67 height 26
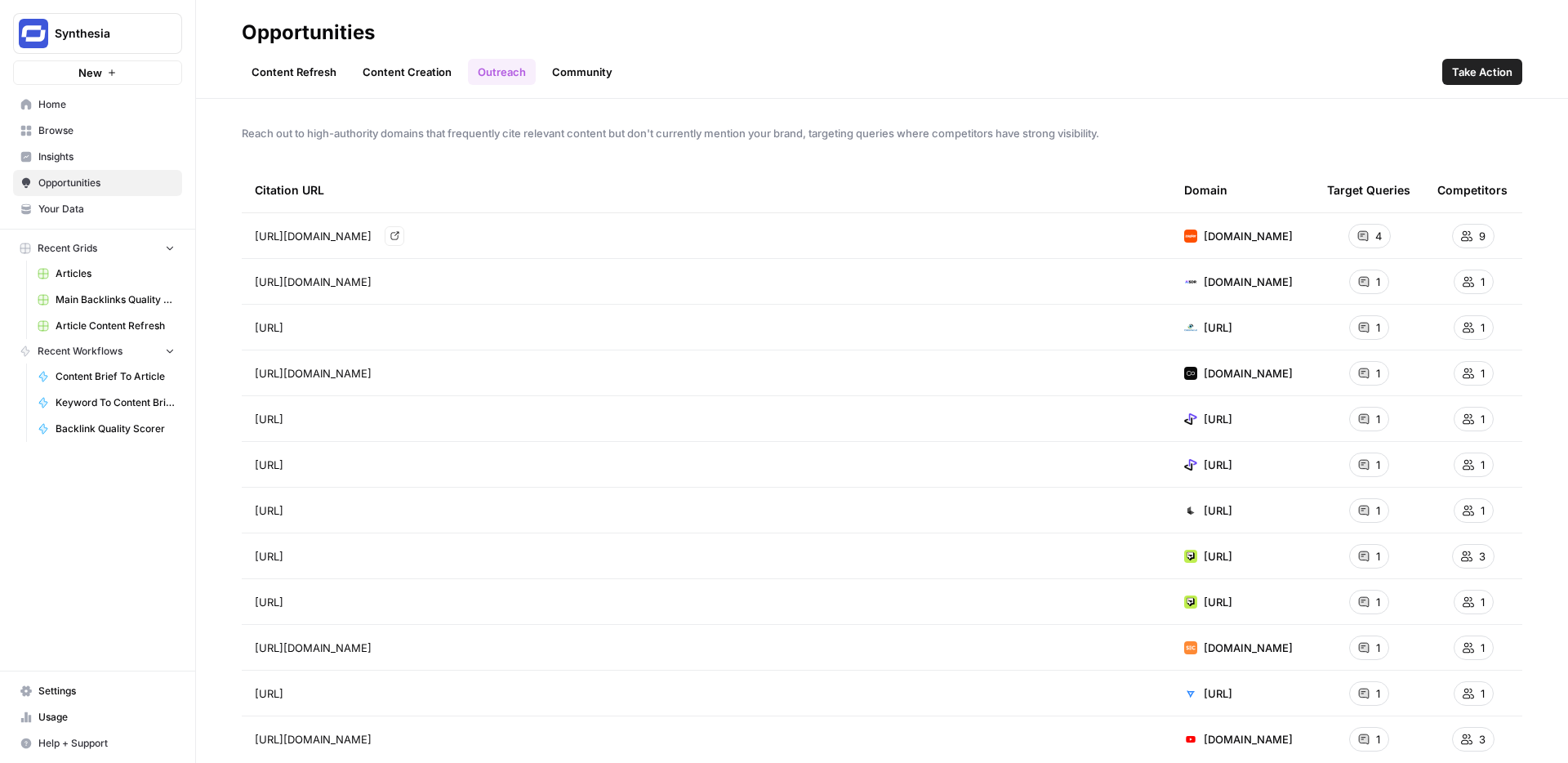
click at [405, 230] on link "Go to page" at bounding box center [394, 236] width 19 height 19
click at [399, 279] on icon "Go to page https://aisdr.com/blog/how-to-use-ai-video-in-sales-outreach/" at bounding box center [395, 281] width 9 height 9
click at [316, 323] on link "Go to page" at bounding box center [306, 328] width 19 height 19
click at [311, 417] on icon "Go to page https://www.gan.ai/blog/posts/why-use-ai-avatars-pros-cons-benefits-…" at bounding box center [307, 419] width 9 height 9
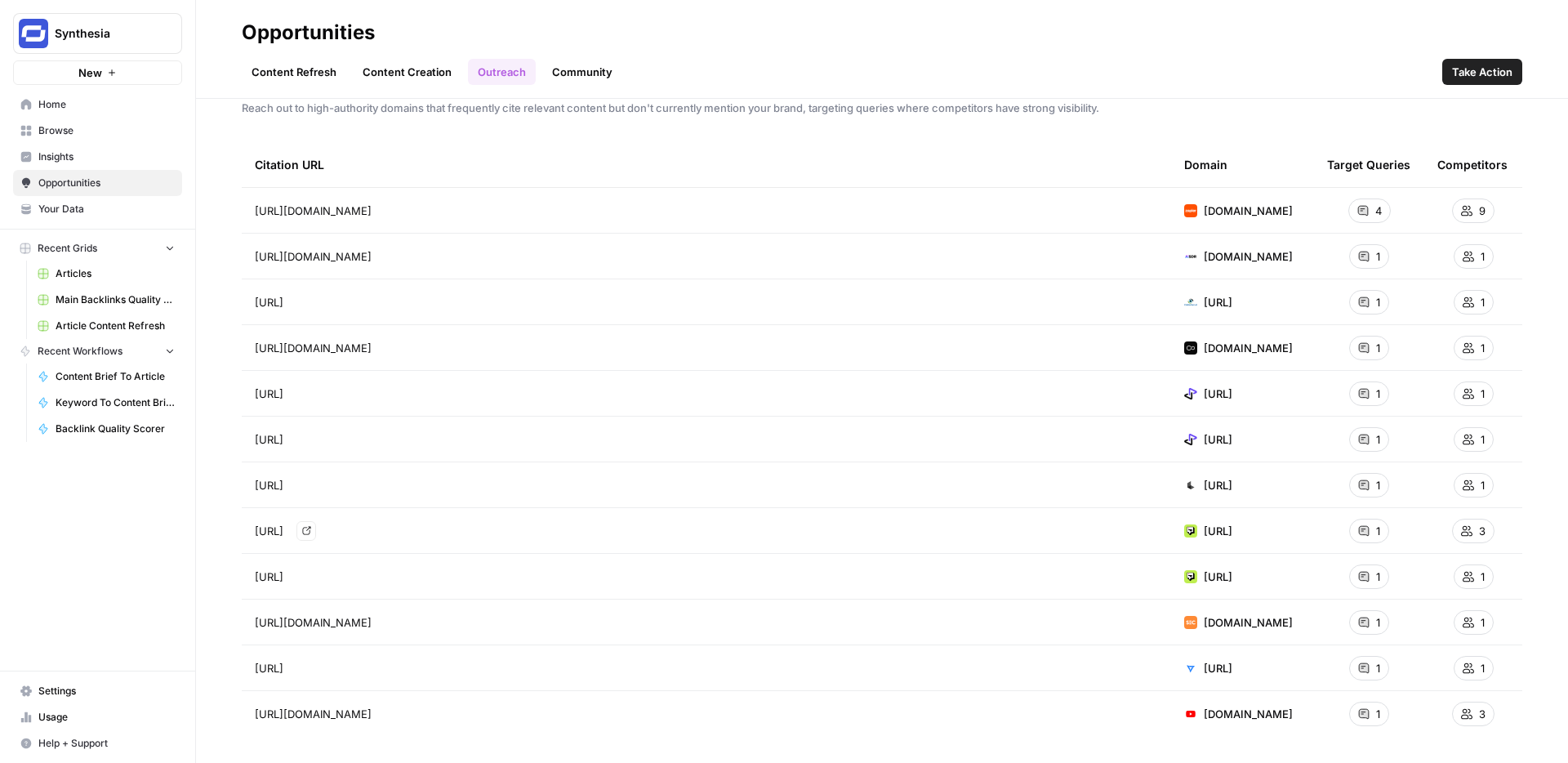
click at [316, 524] on link "Go to page" at bounding box center [306, 531] width 19 height 19
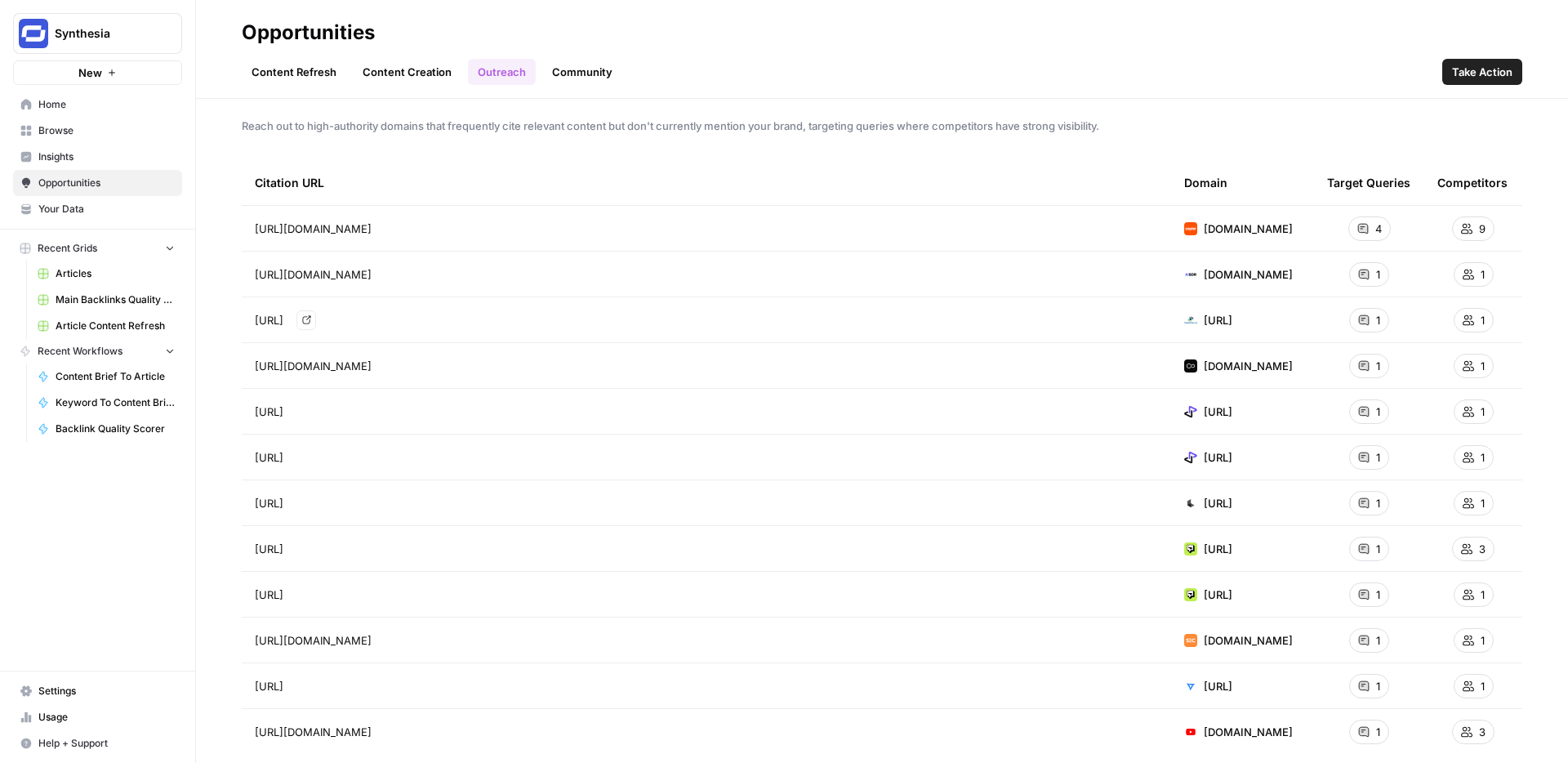
scroll to position [0, 0]
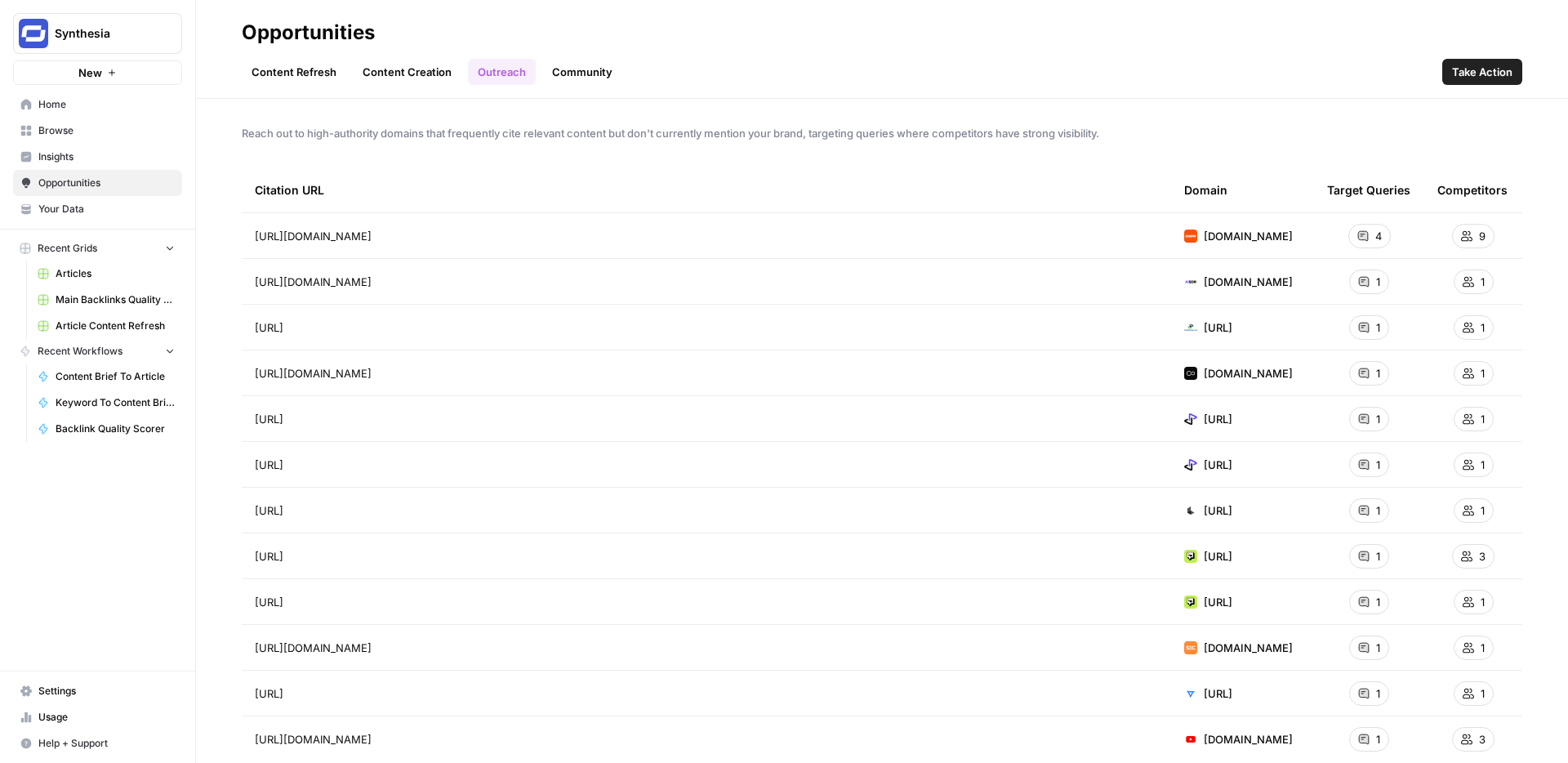
click at [572, 68] on link "Community" at bounding box center [582, 72] width 80 height 26
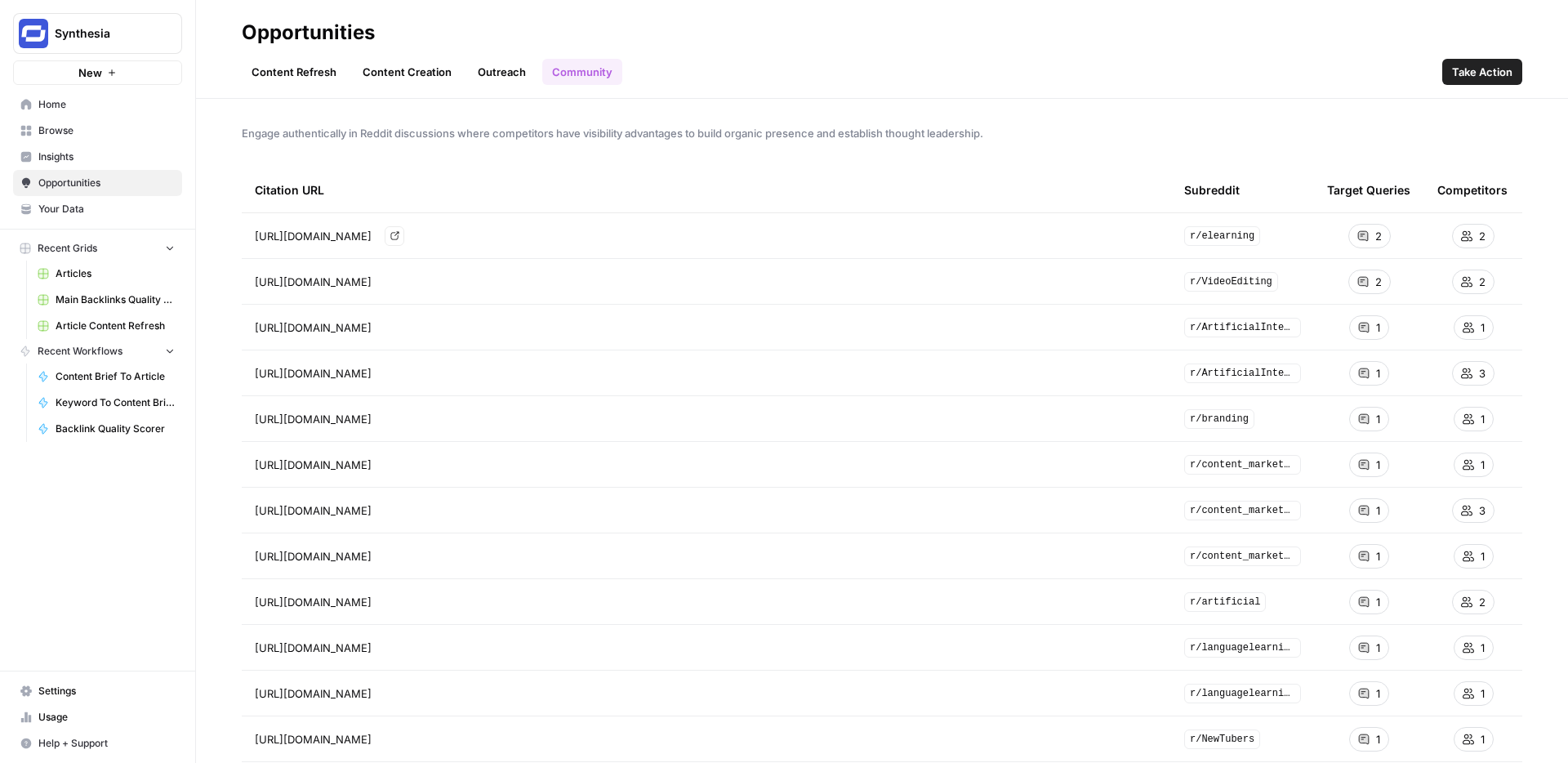
click at [399, 235] on icon "Go to page https://www.reddit.com/r/elearning/comments/1cy74cv/translate_traini…" at bounding box center [395, 236] width 9 height 9
click at [54, 158] on span "Insights" at bounding box center [107, 157] width 137 height 15
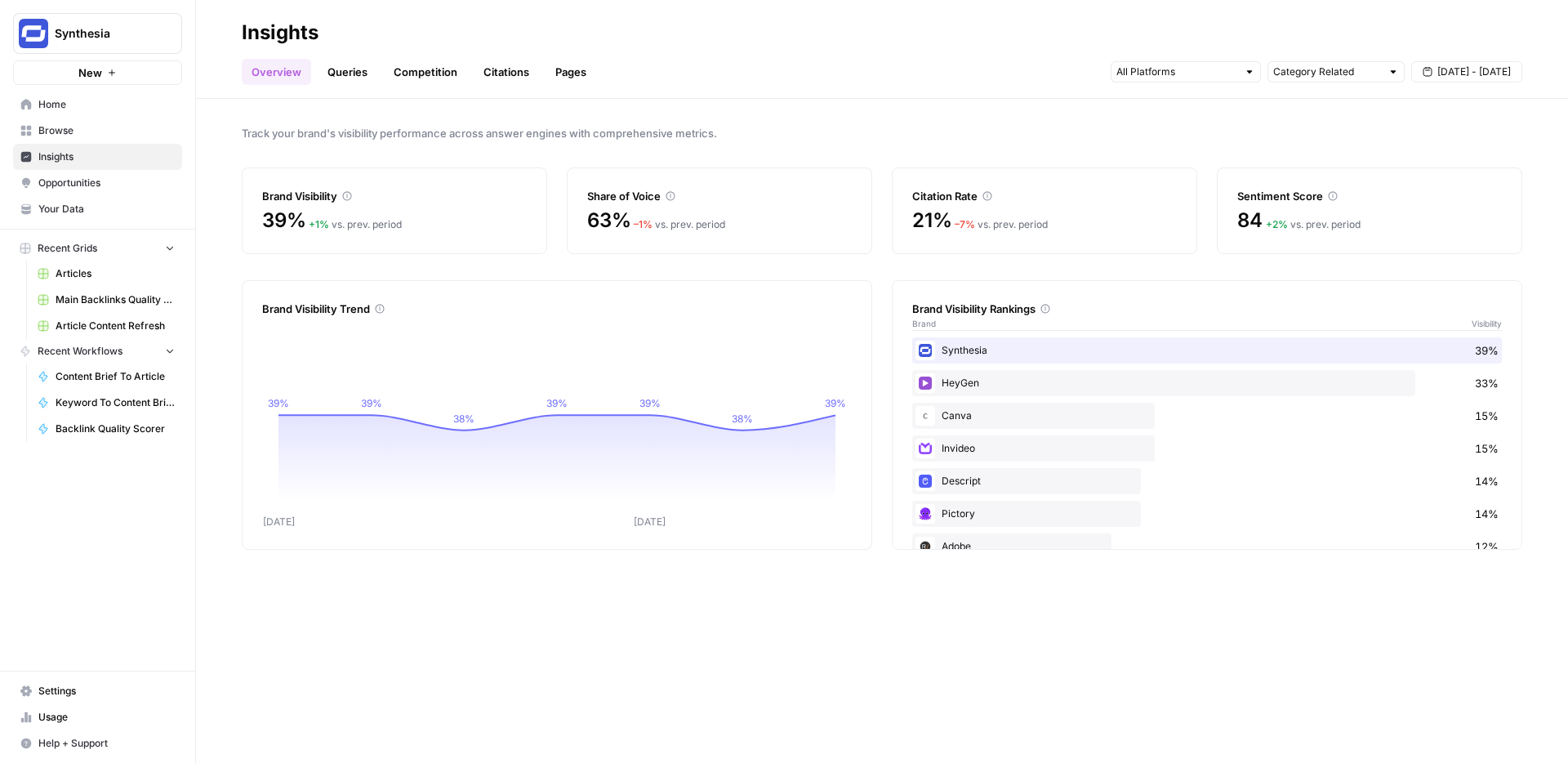
click at [454, 114] on div "Track your brand's visibility performance across answer engines with comprehens…" at bounding box center [882, 431] width 1373 height 664
click at [355, 66] on link "Queries" at bounding box center [348, 72] width 60 height 26
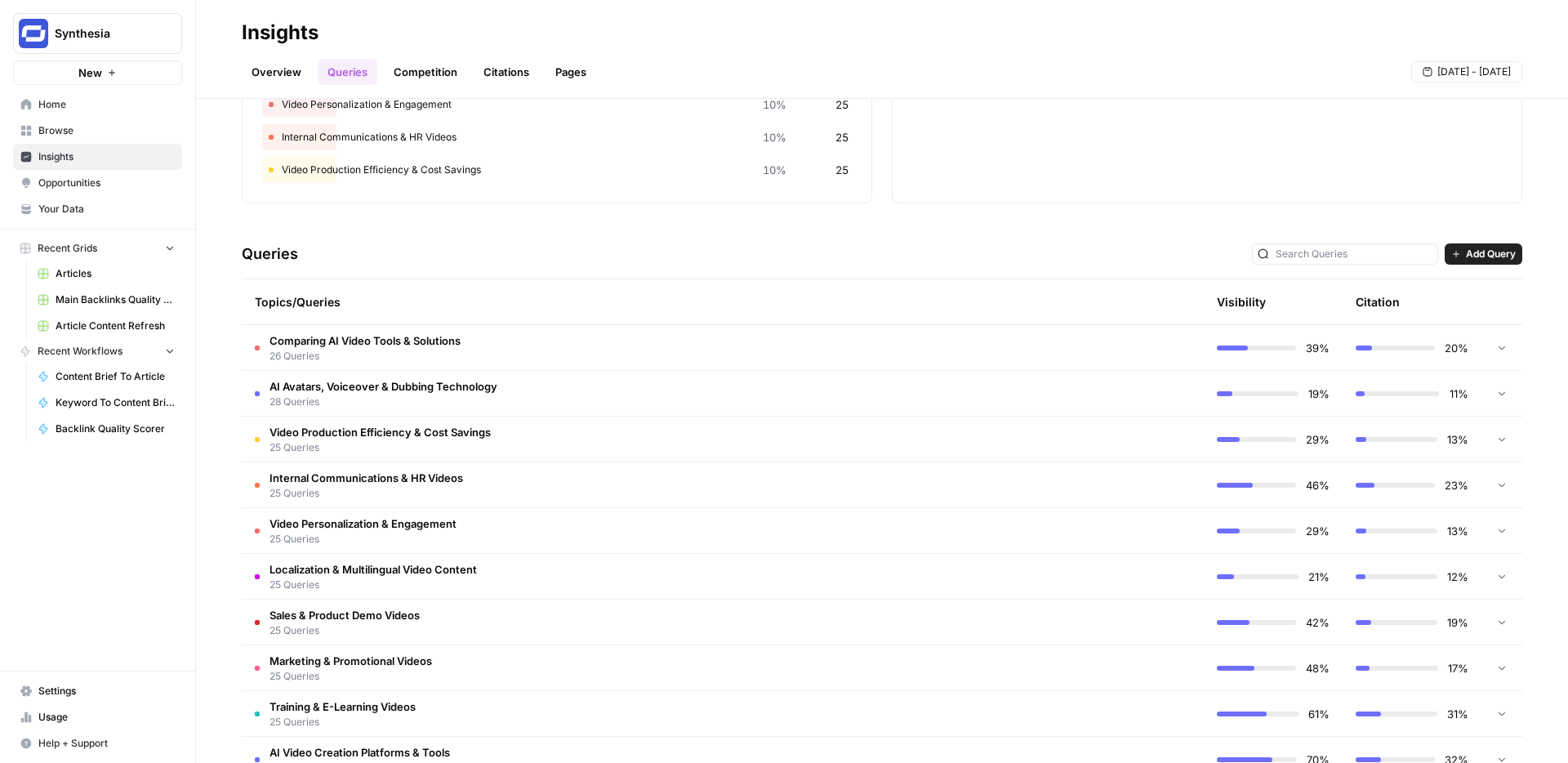
scroll to position [133, 0]
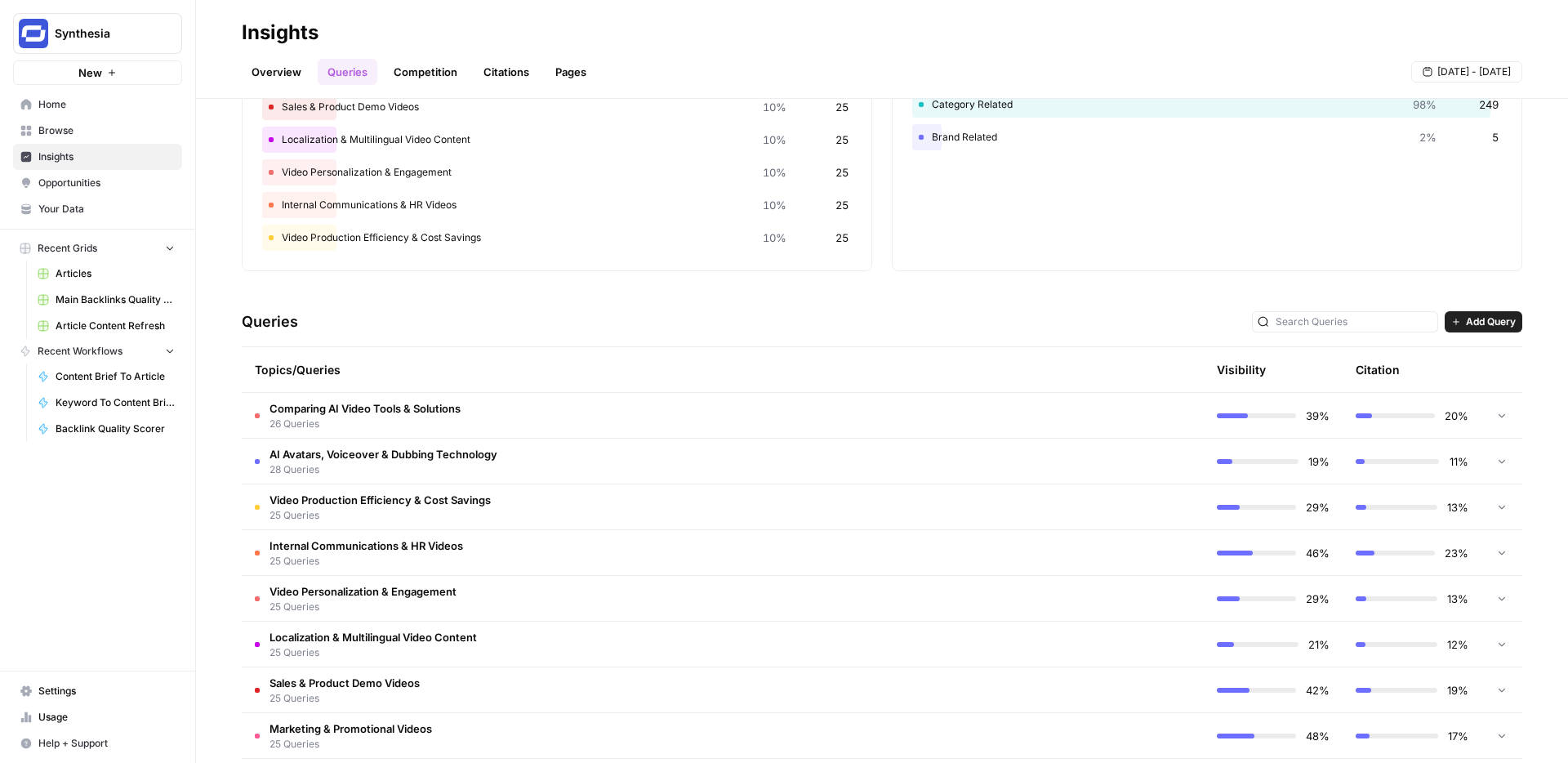
click at [395, 76] on link "Competition" at bounding box center [425, 72] width 83 height 26
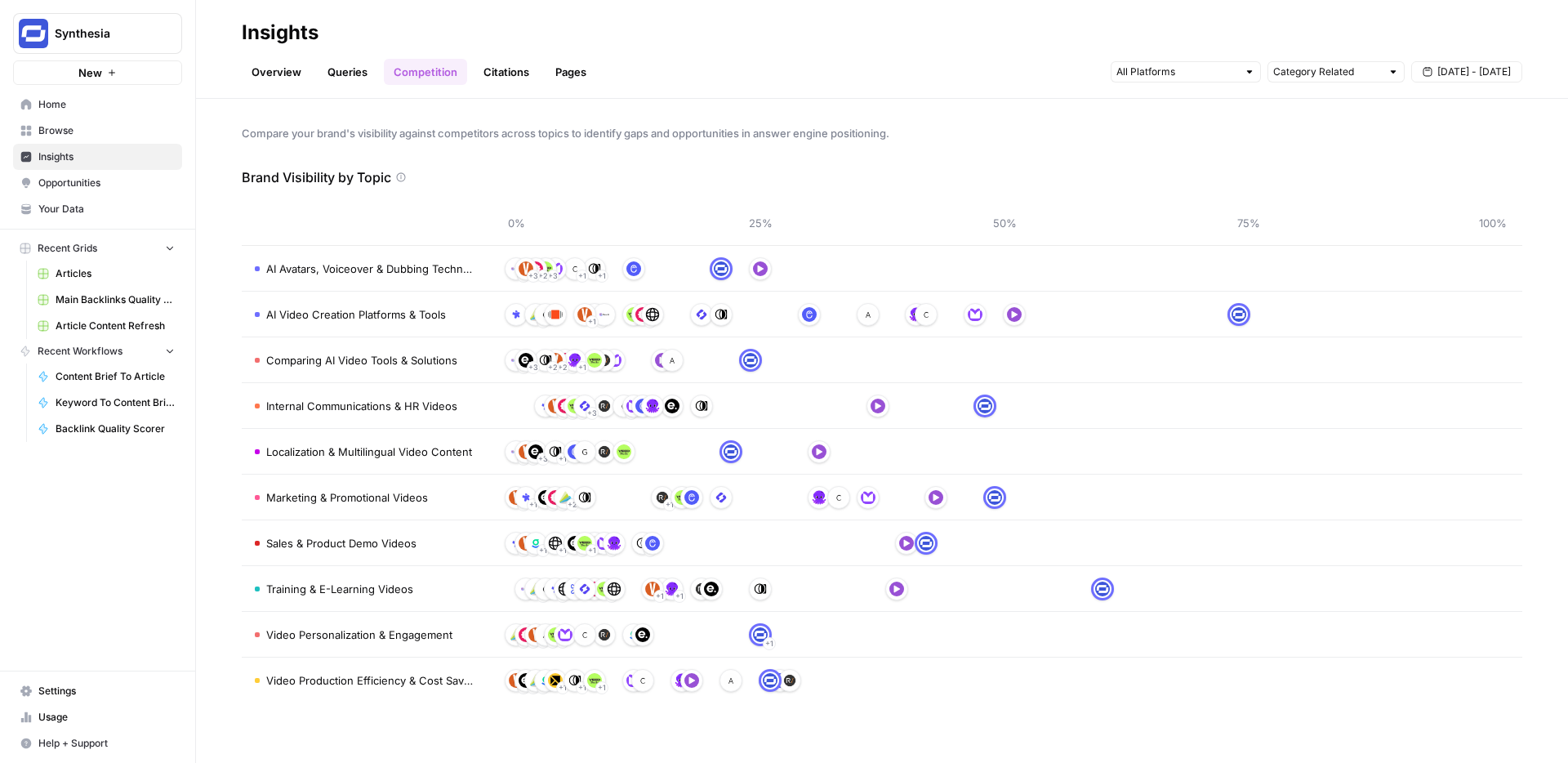
click at [512, 73] on link "Citations" at bounding box center [506, 72] width 66 height 26
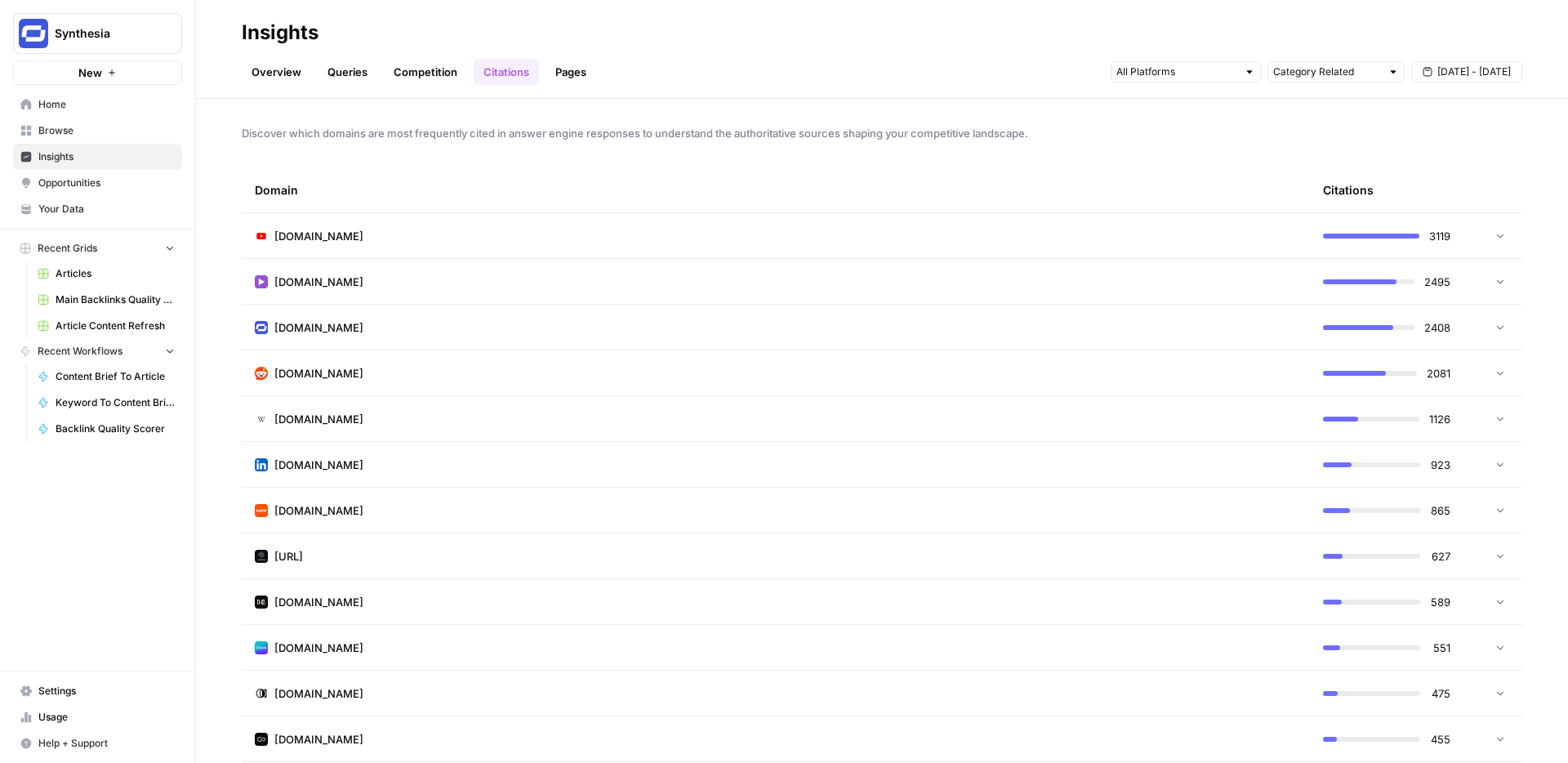
click at [579, 74] on link "Pages" at bounding box center [571, 72] width 51 height 26
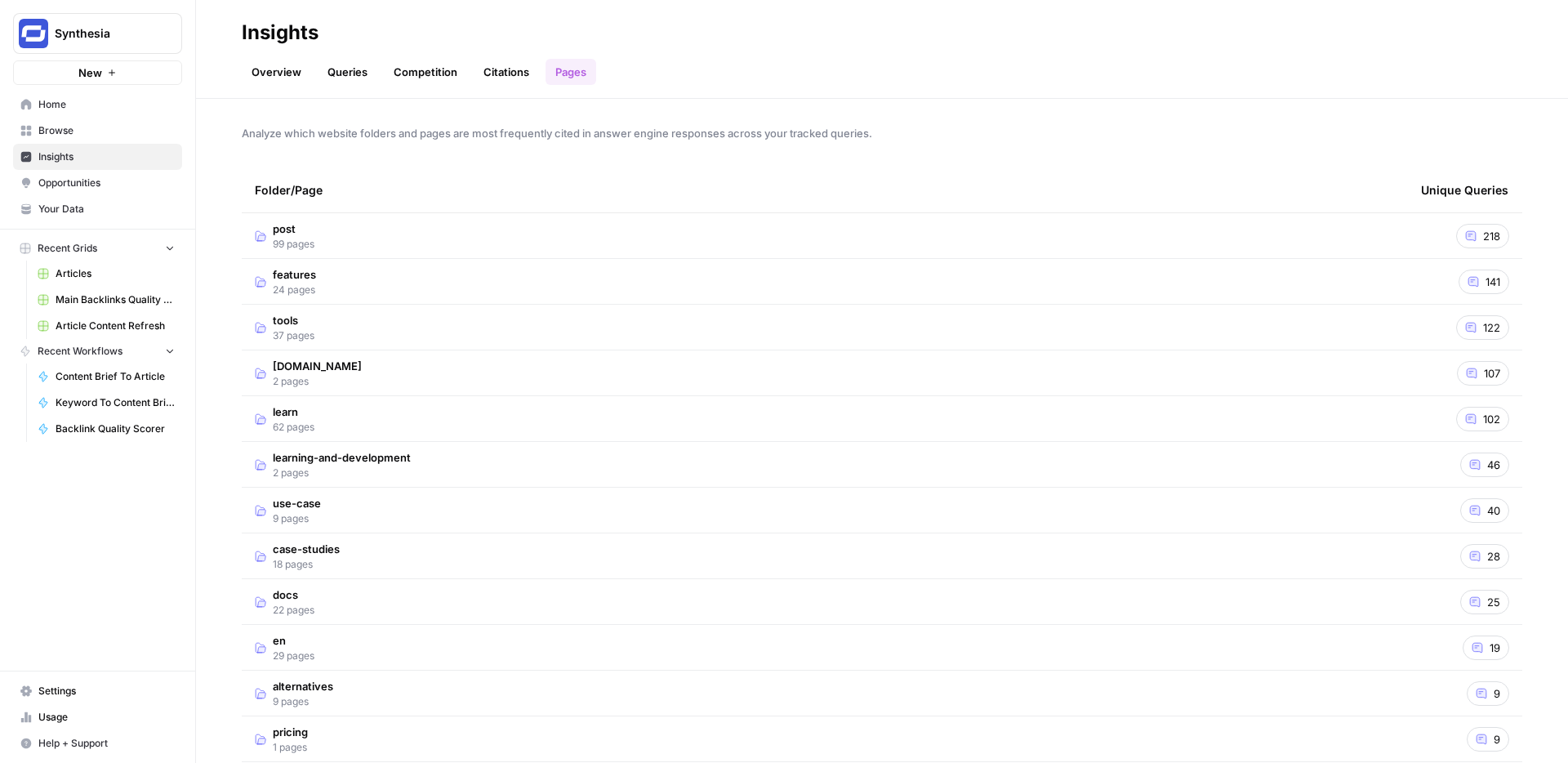
click at [364, 236] on td "post 99 pages" at bounding box center [825, 235] width 1167 height 45
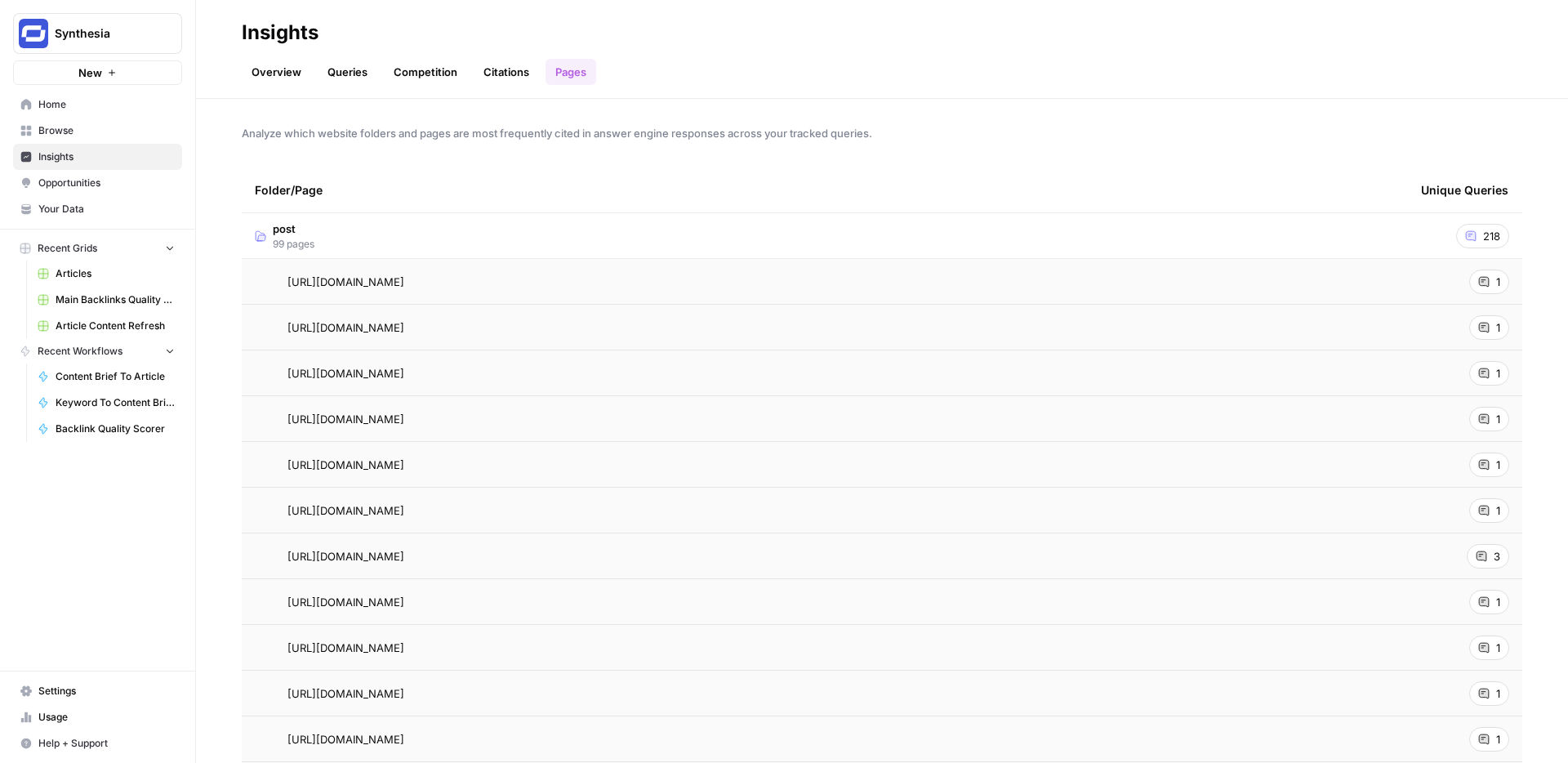
click at [82, 187] on span "Opportunities" at bounding box center [107, 182] width 137 height 15
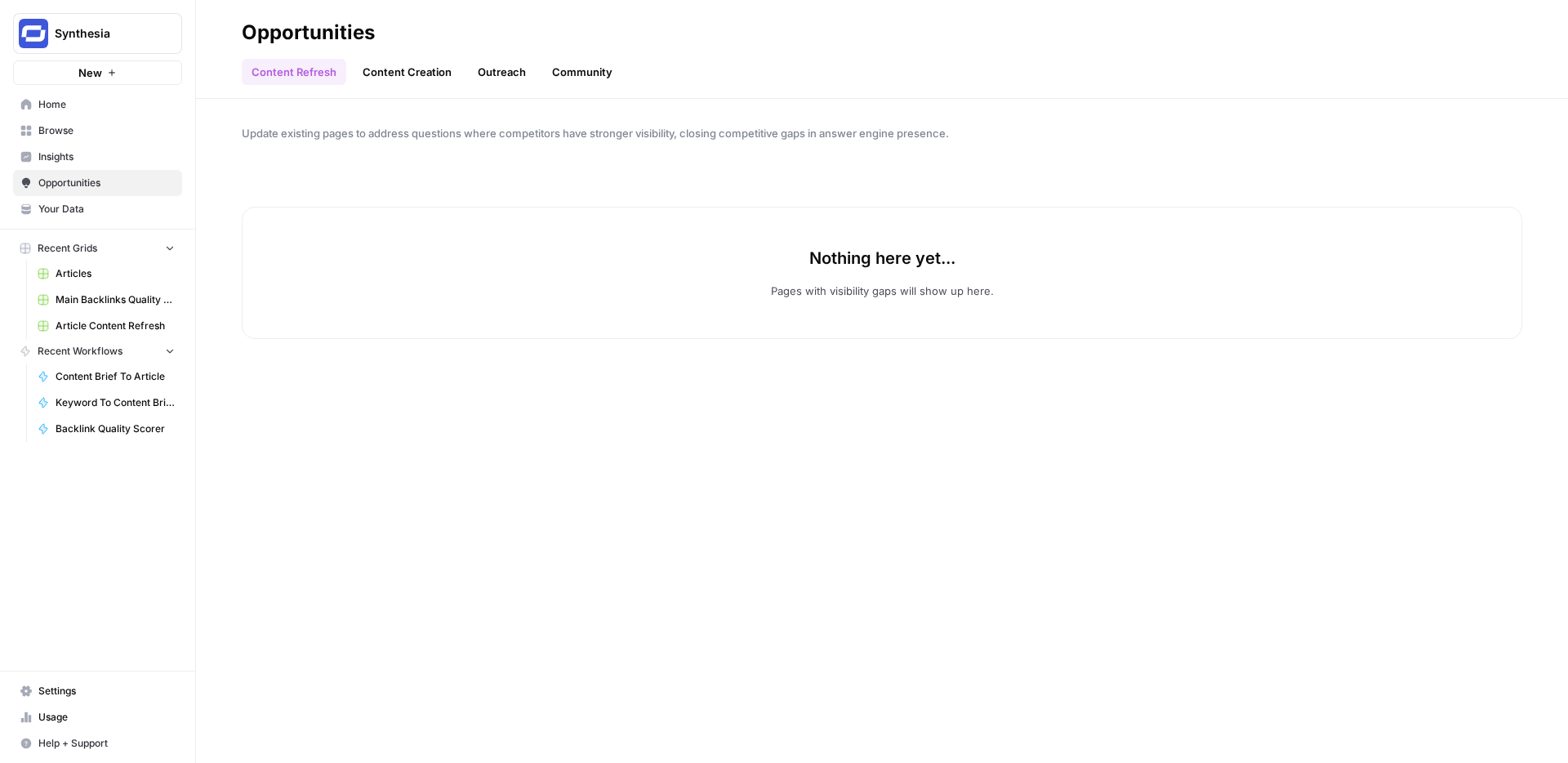
click at [398, 70] on link "Content Creation" at bounding box center [407, 72] width 109 height 26
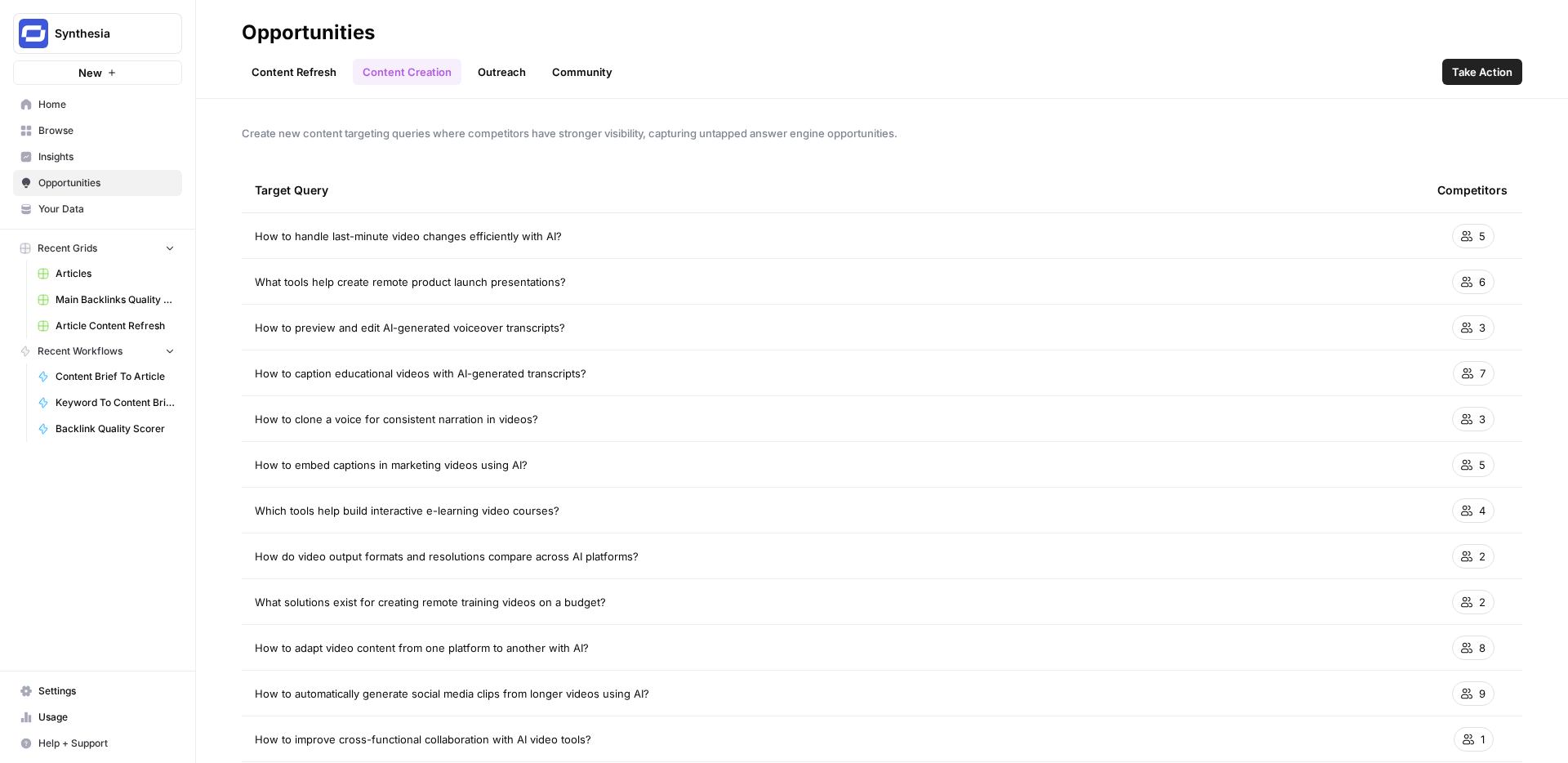
click at [550, 229] on span "How to handle last-minute video changes efficiently with AI?" at bounding box center [408, 236] width 307 height 17
click at [710, 134] on span "Create new content targeting queries where competitors have stronger visibility…" at bounding box center [882, 133] width 1281 height 17
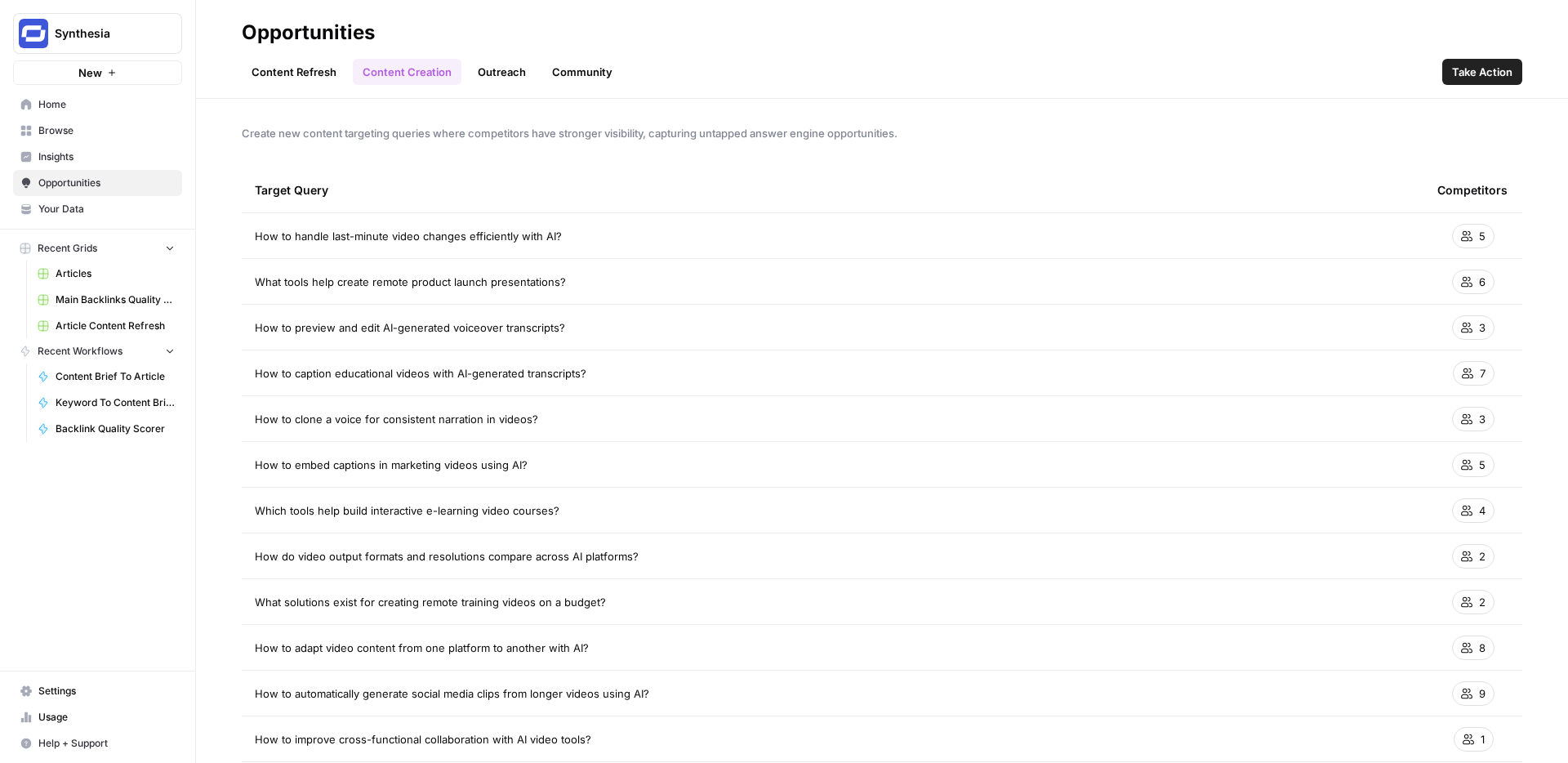
click at [710, 134] on span "Create new content targeting queries where competitors have stronger visibility…" at bounding box center [882, 133] width 1281 height 17
